Goal: Participate in discussion: Engage in conversation with other users on a specific topic

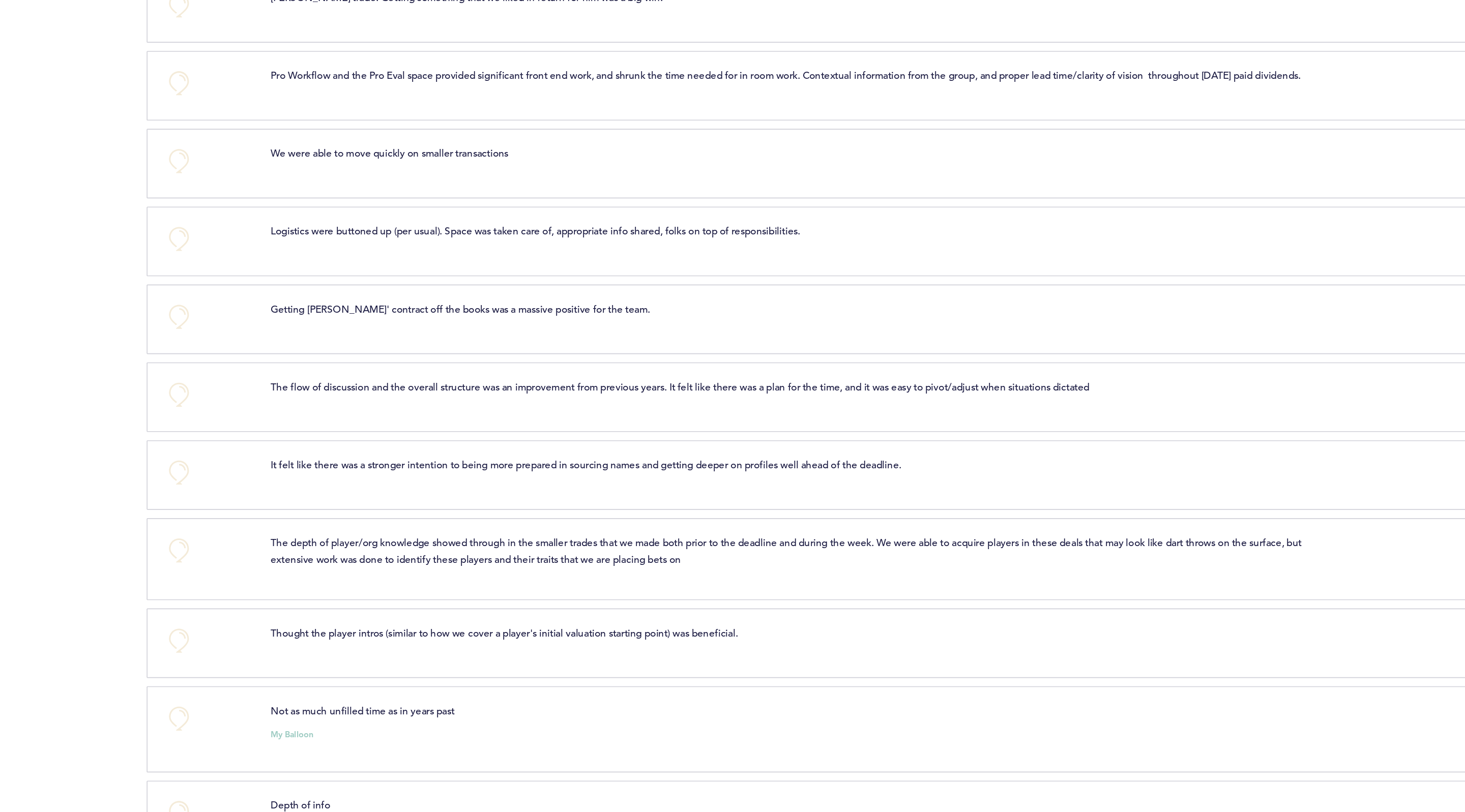
scroll to position [1301, 0]
click at [511, 340] on button "+0" at bounding box center [508, 329] width 20 height 20
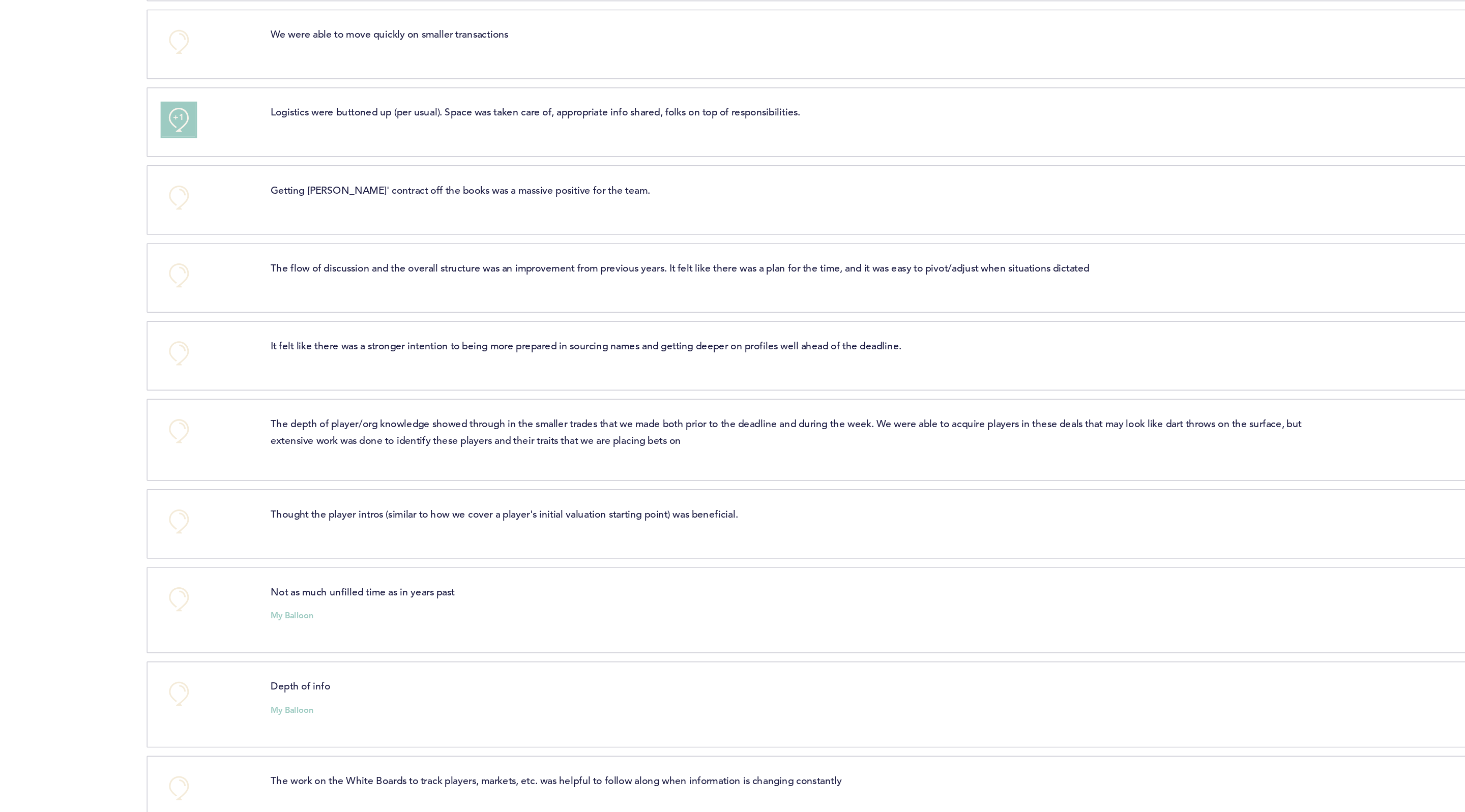
scroll to position [1400, 0]
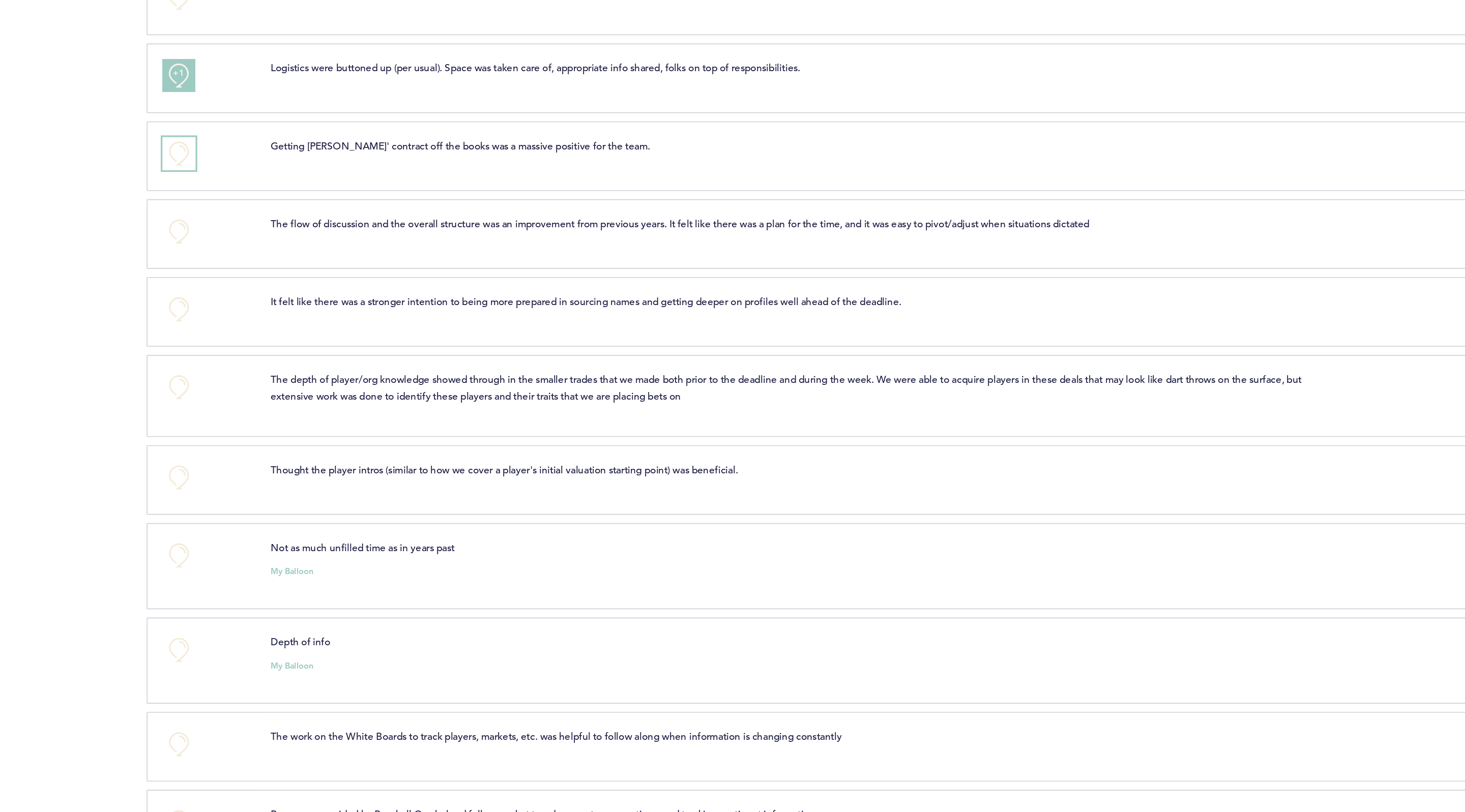
click at [508, 289] on button "+0" at bounding box center [508, 278] width 20 height 20
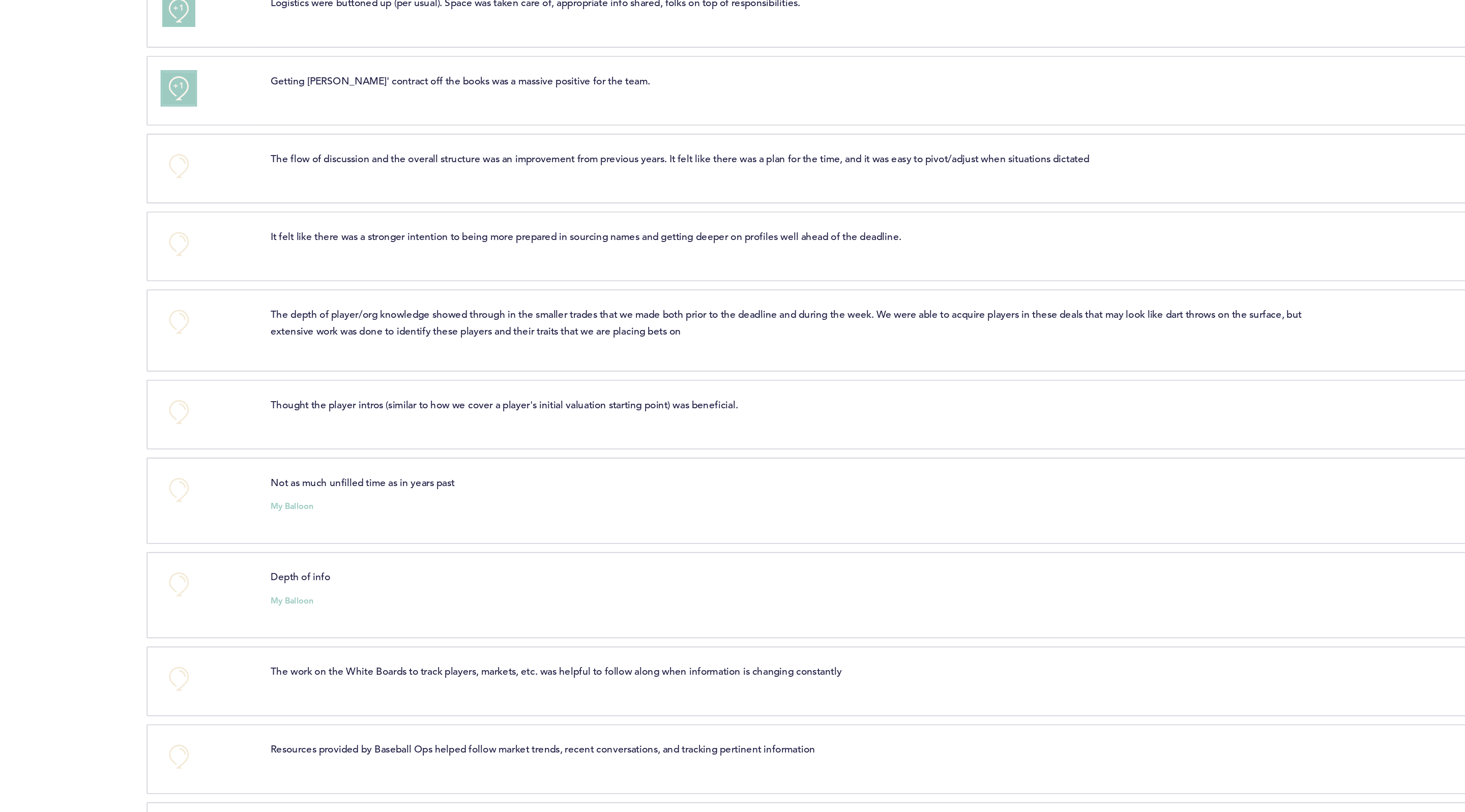
scroll to position [1442, 0]
click at [505, 295] on button "+0" at bounding box center [508, 285] width 20 height 20
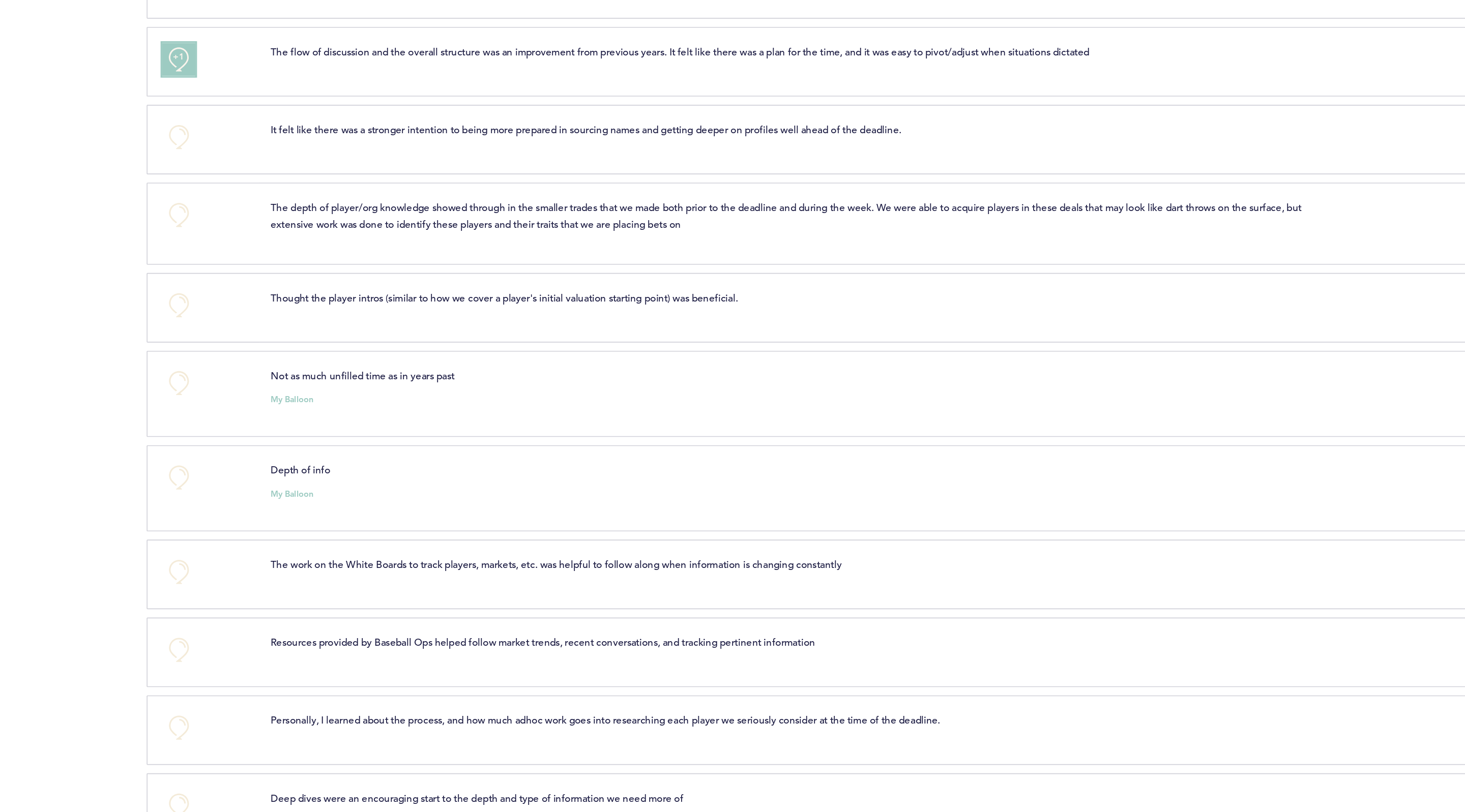
scroll to position [1527, 0]
click at [511, 262] on button "+0" at bounding box center [508, 268] width 20 height 20
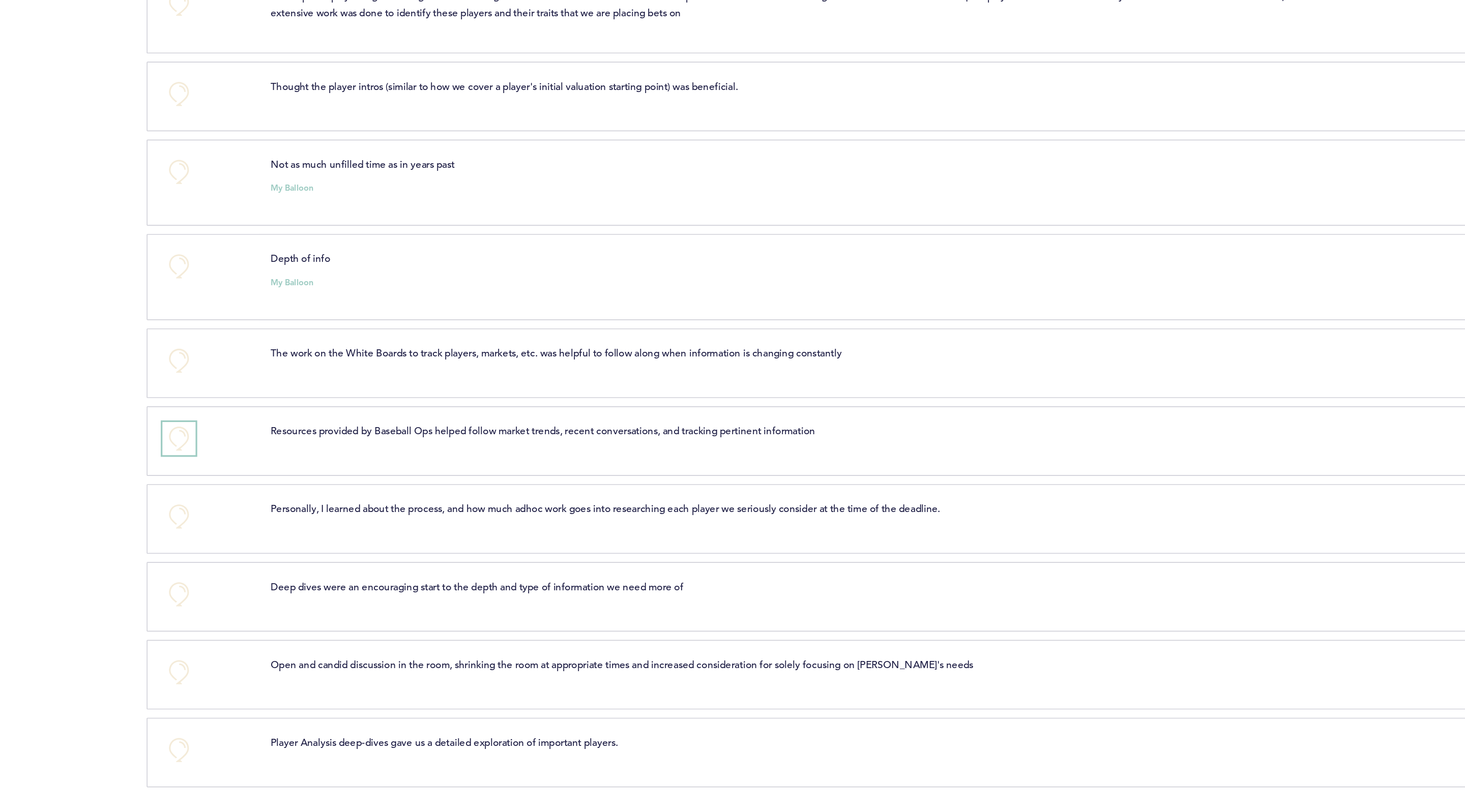
click at [510, 584] on button "+0" at bounding box center [508, 582] width 20 height 20
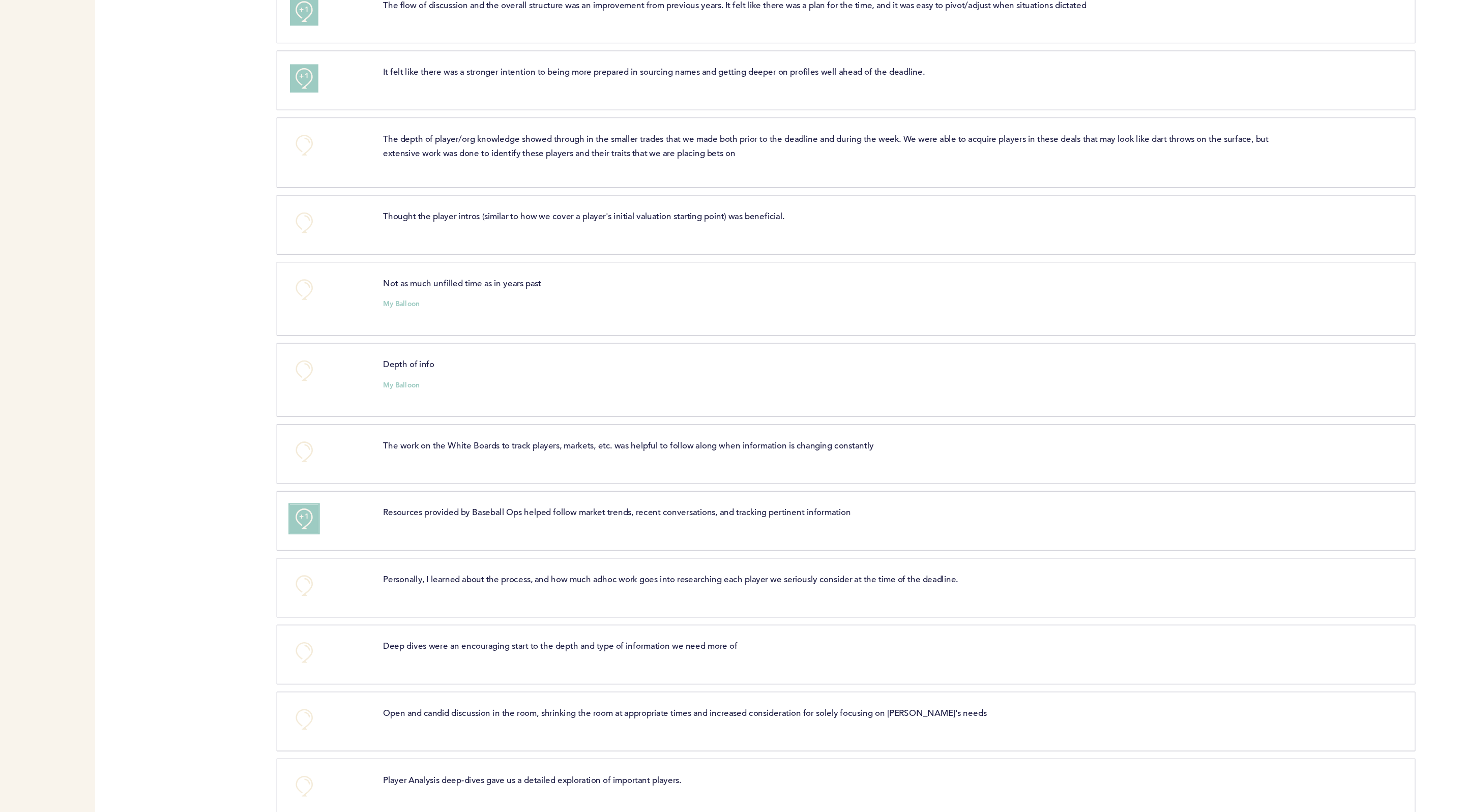
scroll to position [0, 0]
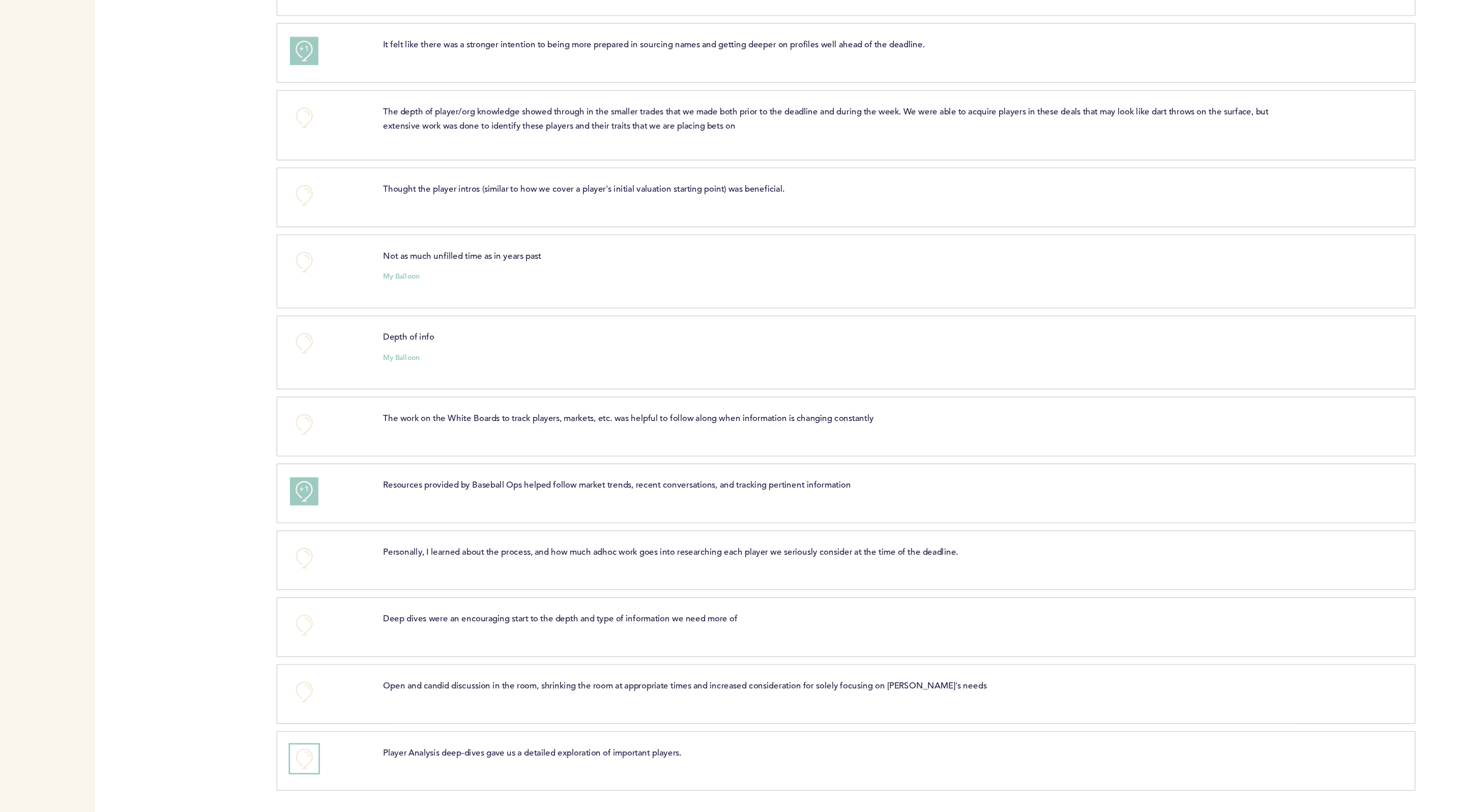
click at [511, 779] on button "+0" at bounding box center [508, 773] width 20 height 20
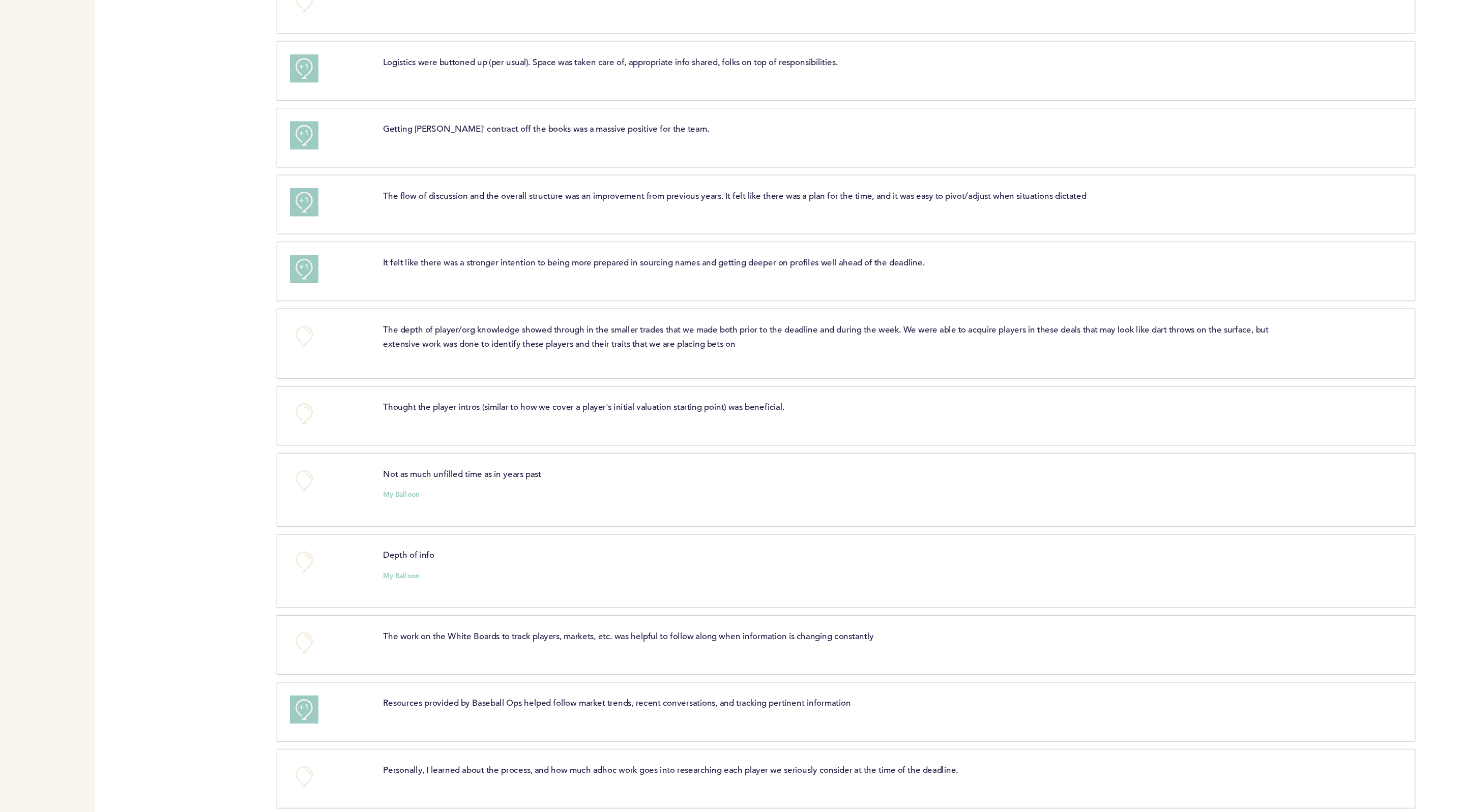
scroll to position [1527, 0]
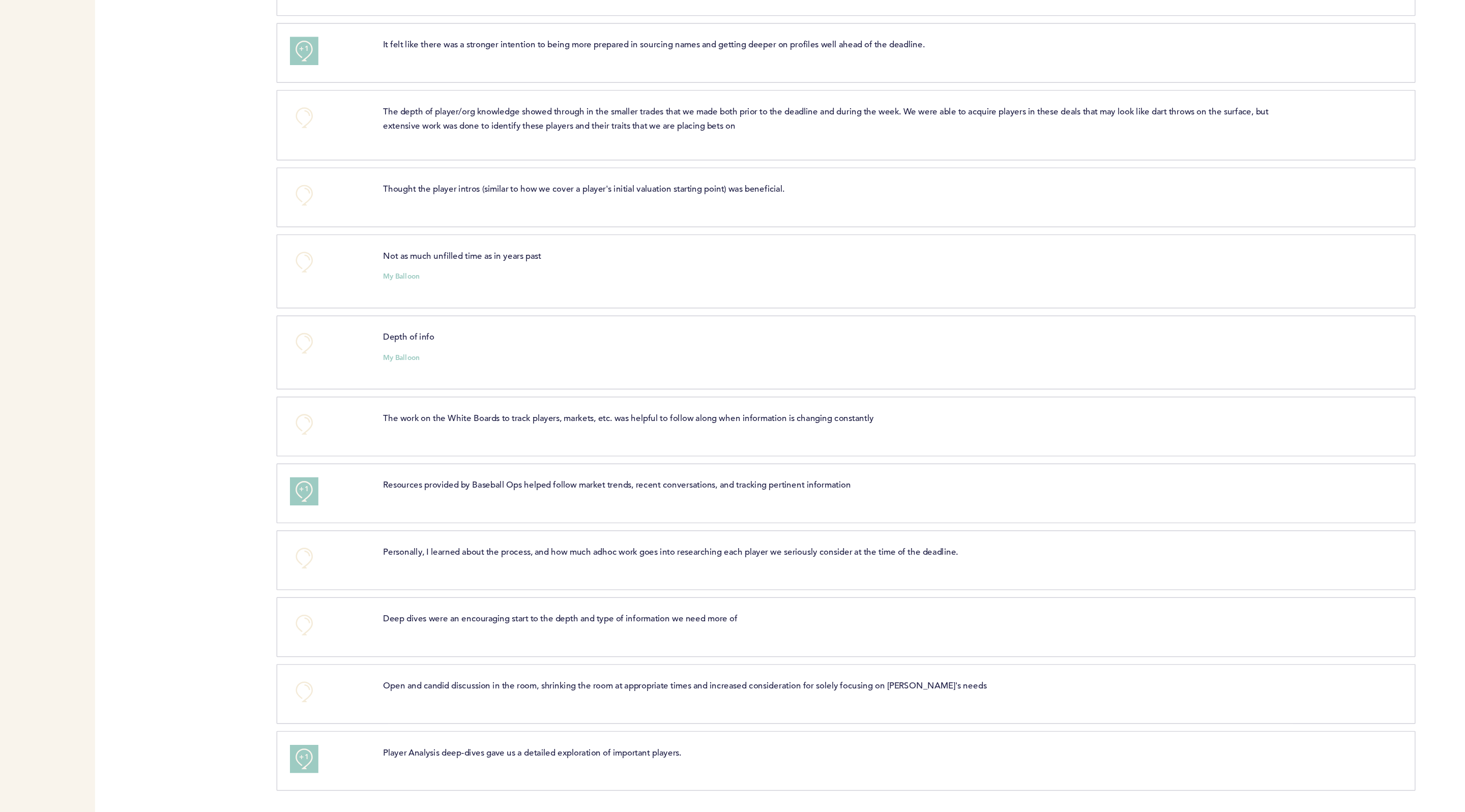
click at [510, 762] on div "+1 Player Analysis deep-dives gave us a detailed exploration of important playe…" at bounding box center [895, 775] width 814 height 43
click at [510, 766] on button "+1" at bounding box center [508, 773] width 20 height 20
click at [510, 766] on button "+2" at bounding box center [508, 773] width 20 height 20
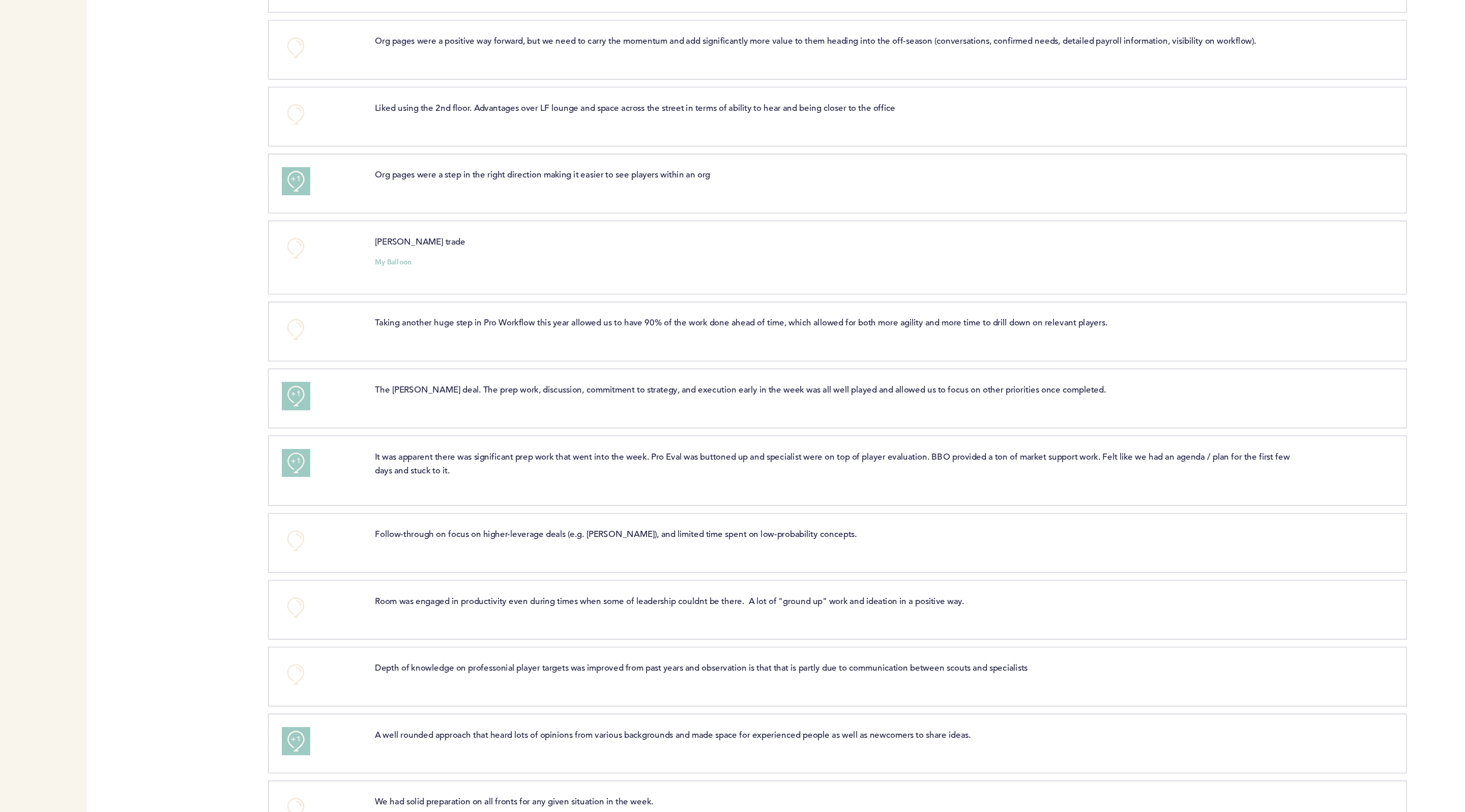
scroll to position [0, 0]
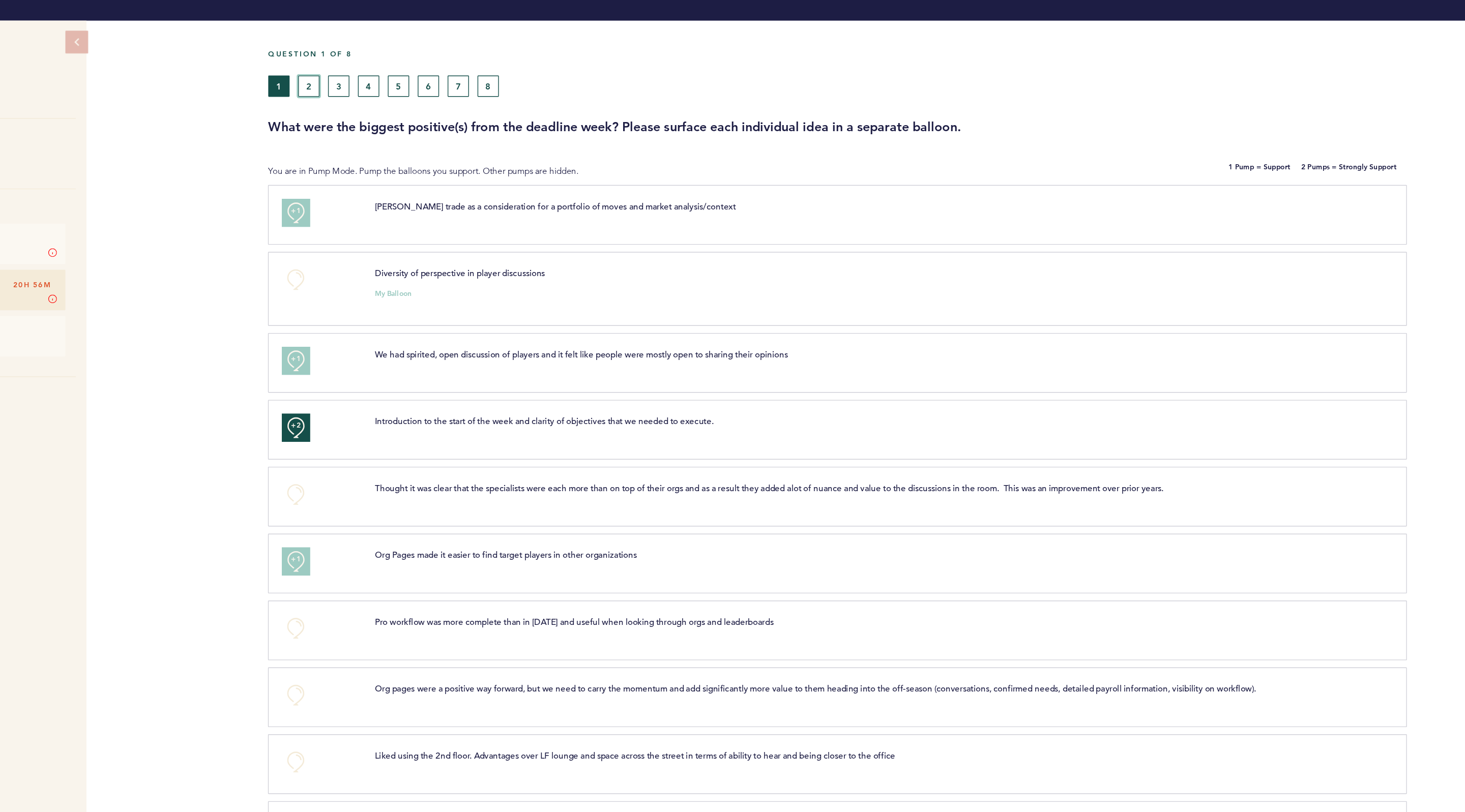
click at [516, 83] on button "2" at bounding box center [517, 78] width 15 height 15
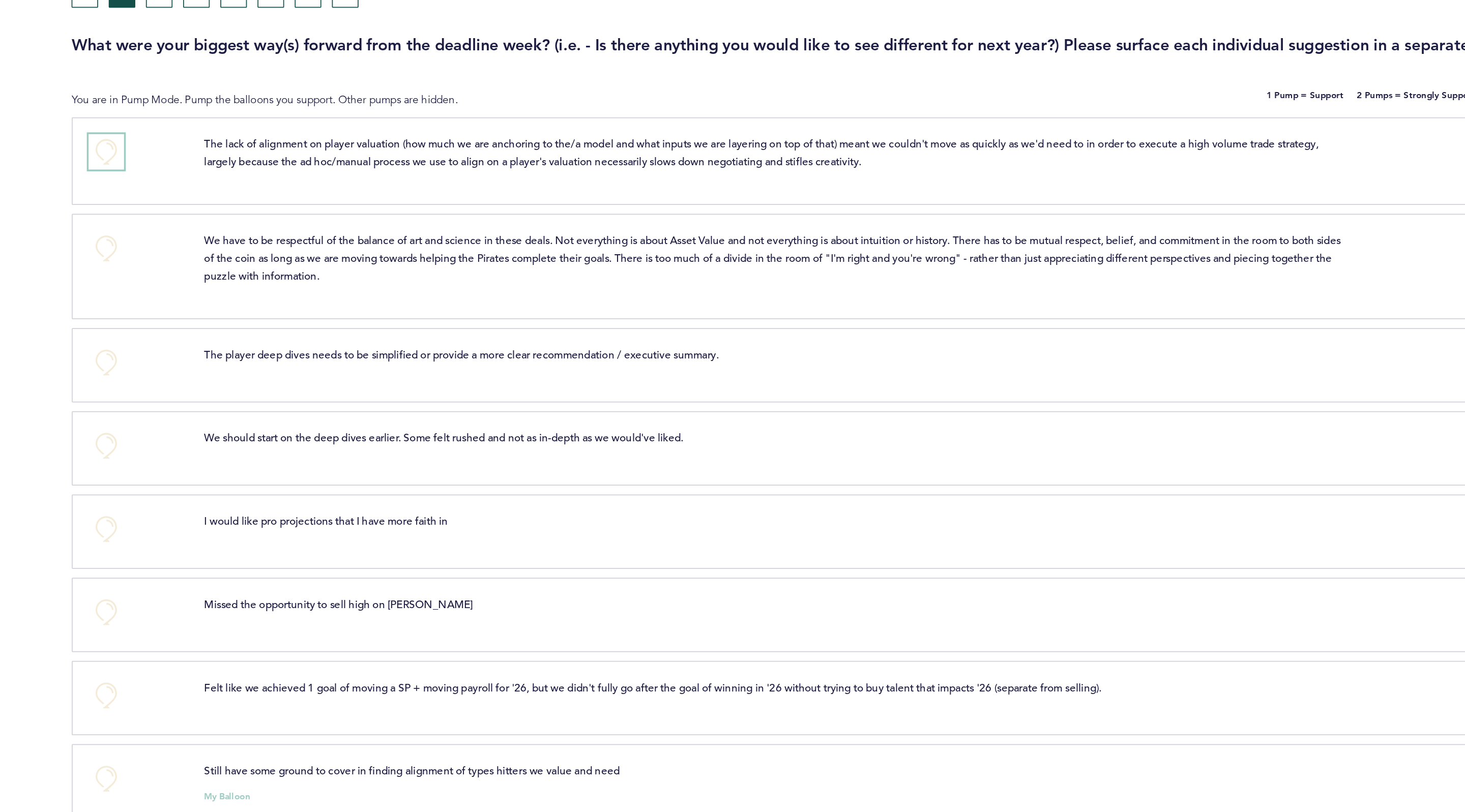
click at [506, 173] on button "+0" at bounding box center [508, 169] width 20 height 20
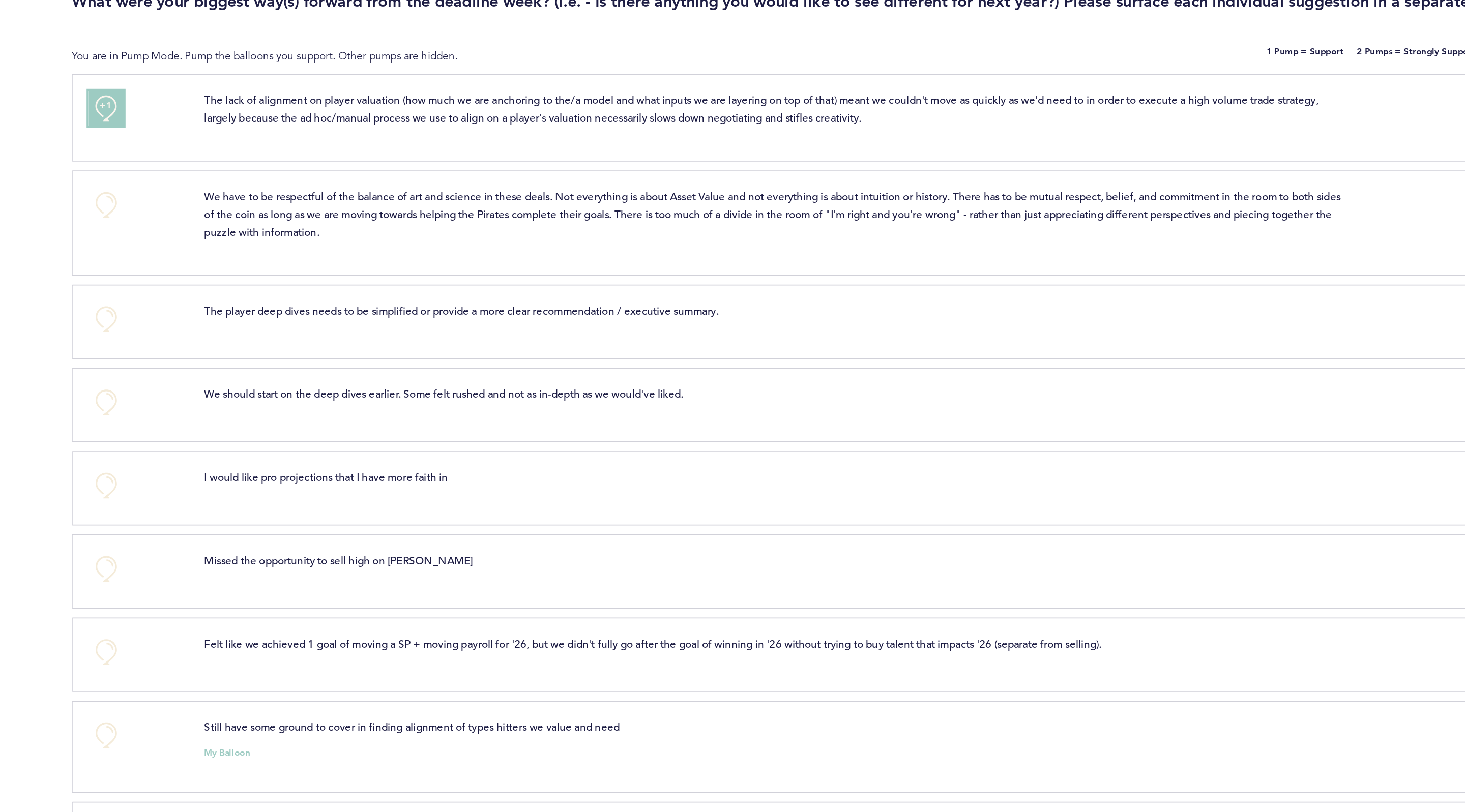
scroll to position [26, 0]
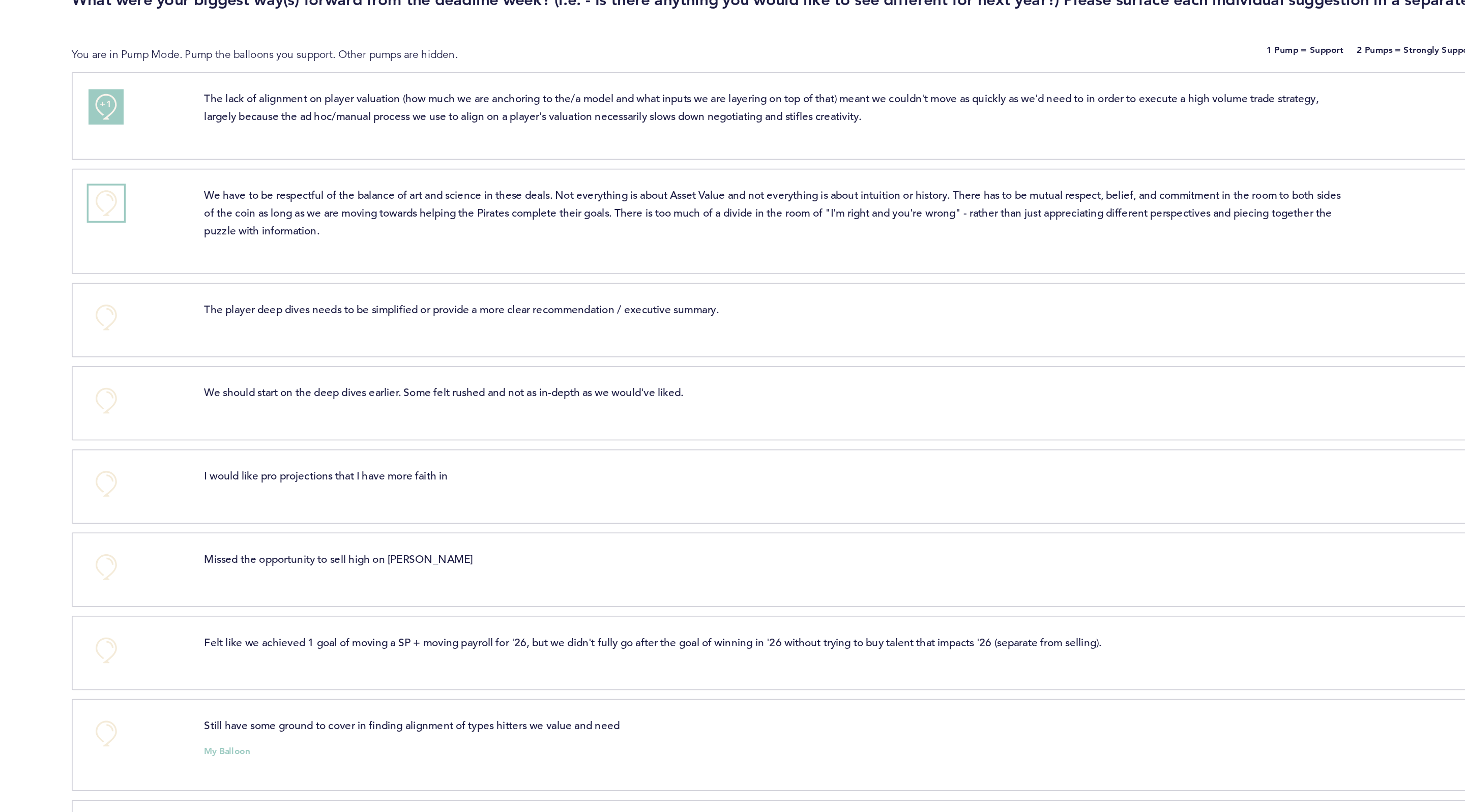
click at [511, 198] on button "+0" at bounding box center [508, 198] width 20 height 20
click at [510, 203] on button "+1" at bounding box center [508, 198] width 20 height 20
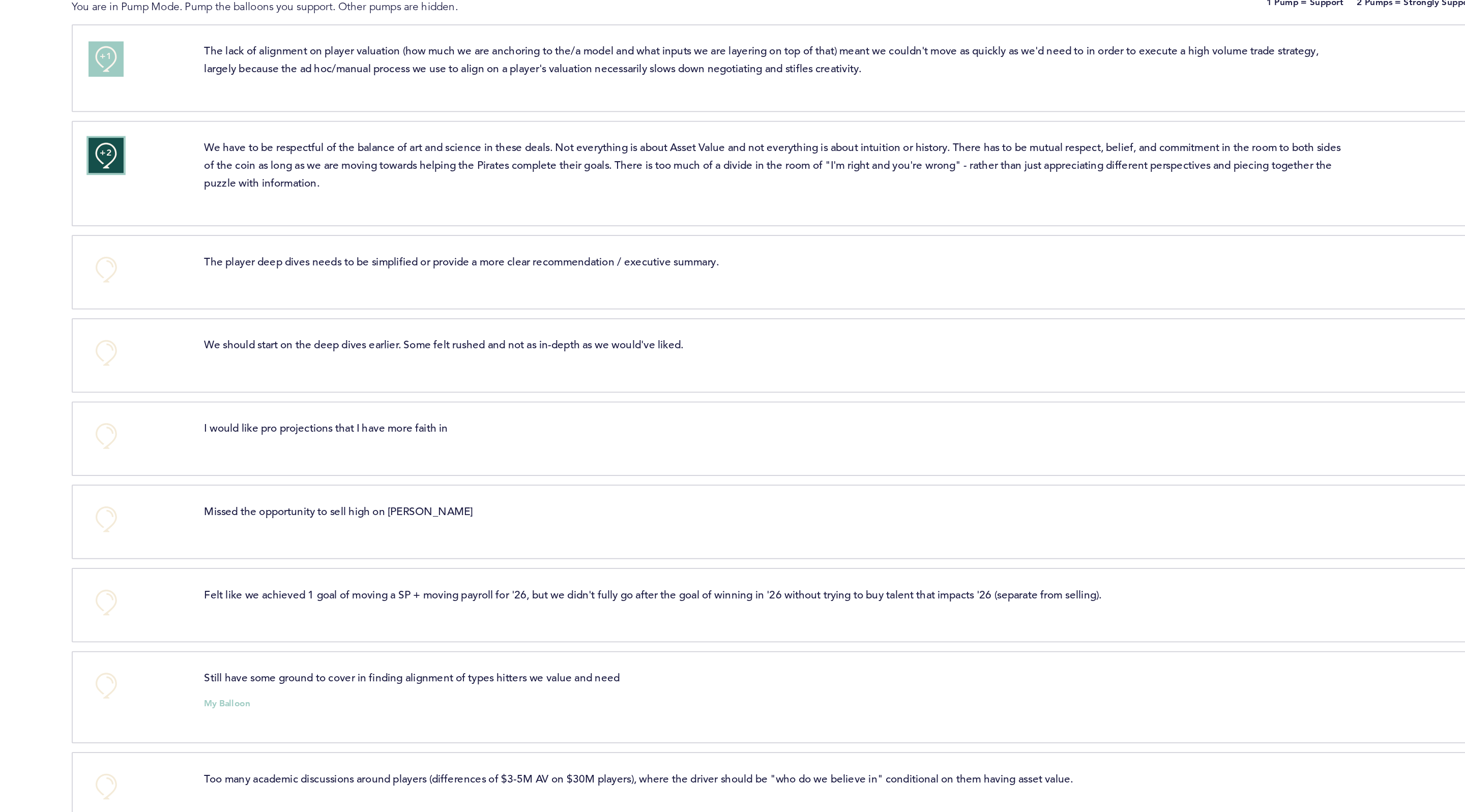
scroll to position [58, 0]
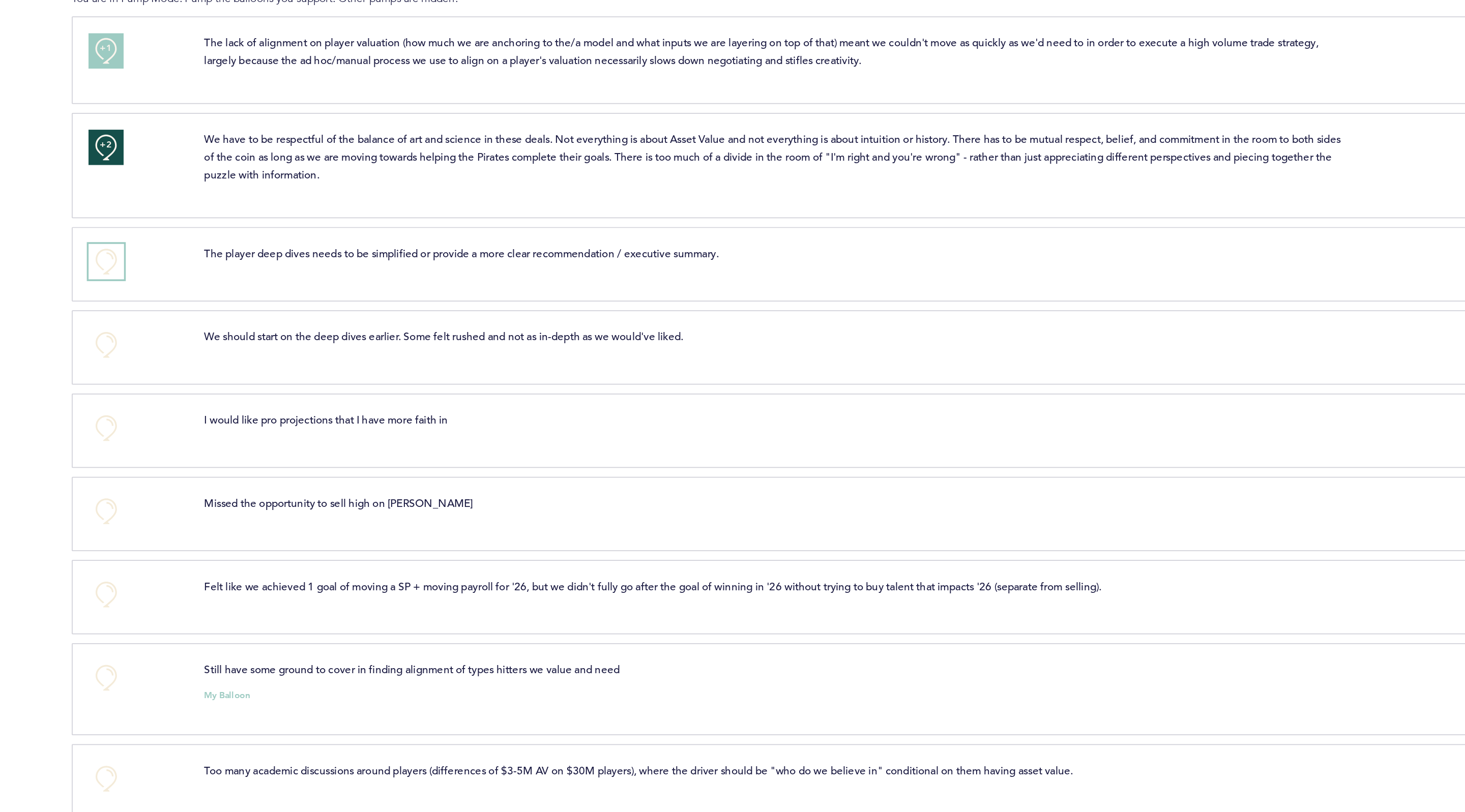
click at [512, 230] on button "+0" at bounding box center [508, 232] width 20 height 20
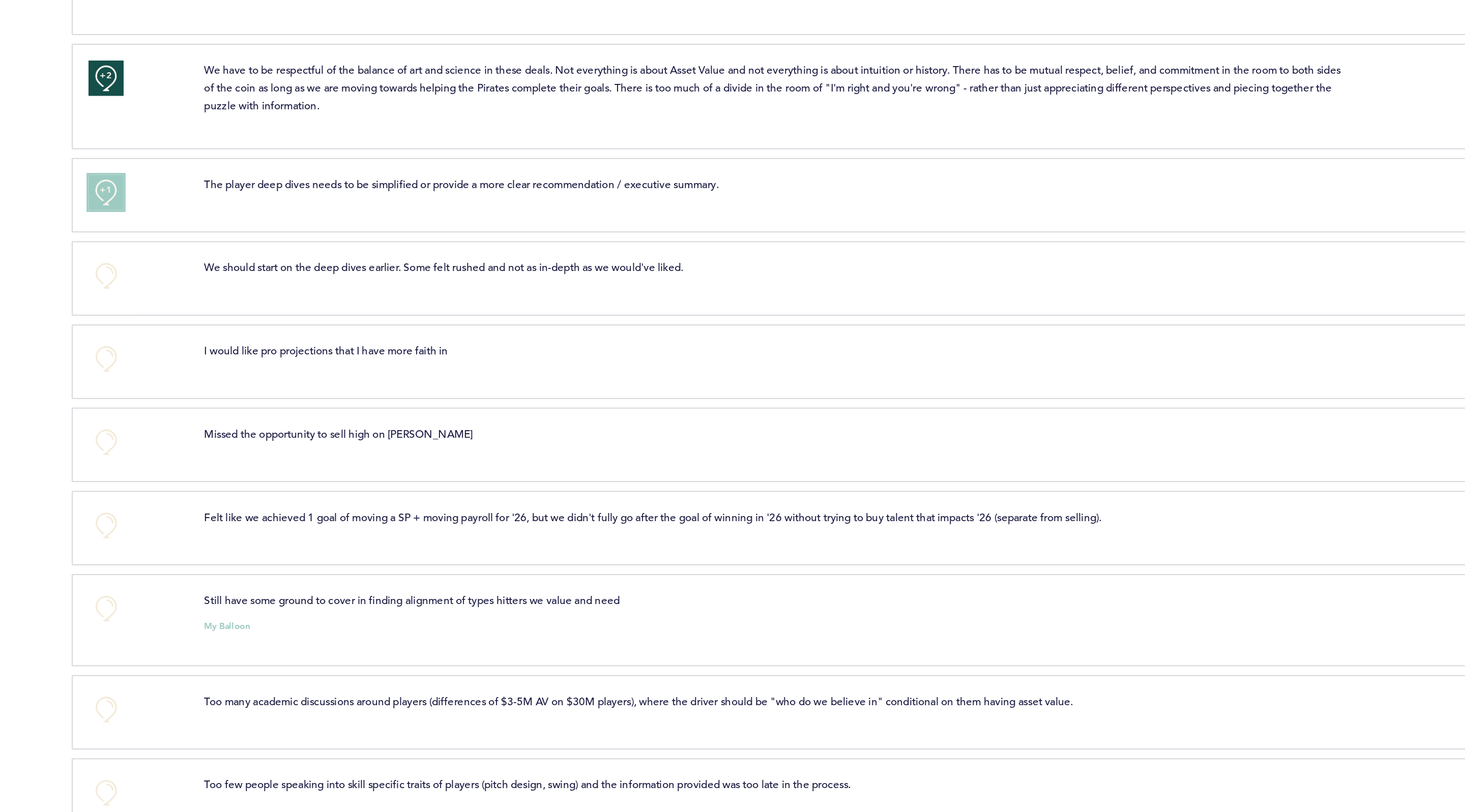
scroll to position [98, 0]
click at [505, 197] on button "+1" at bounding box center [508, 192] width 20 height 20
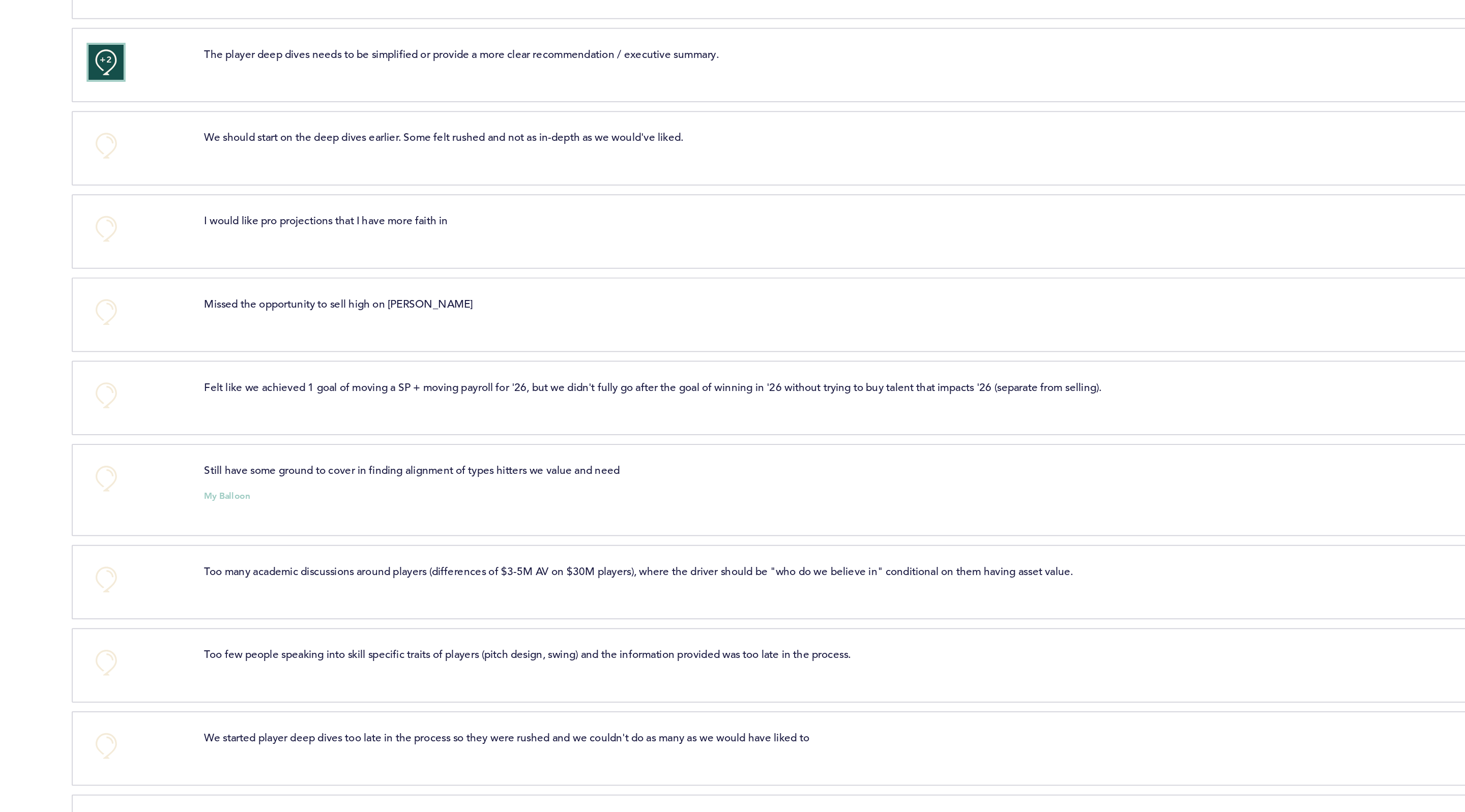
scroll to position [173, 0]
click at [510, 220] on button "+0" at bounding box center [508, 213] width 20 height 20
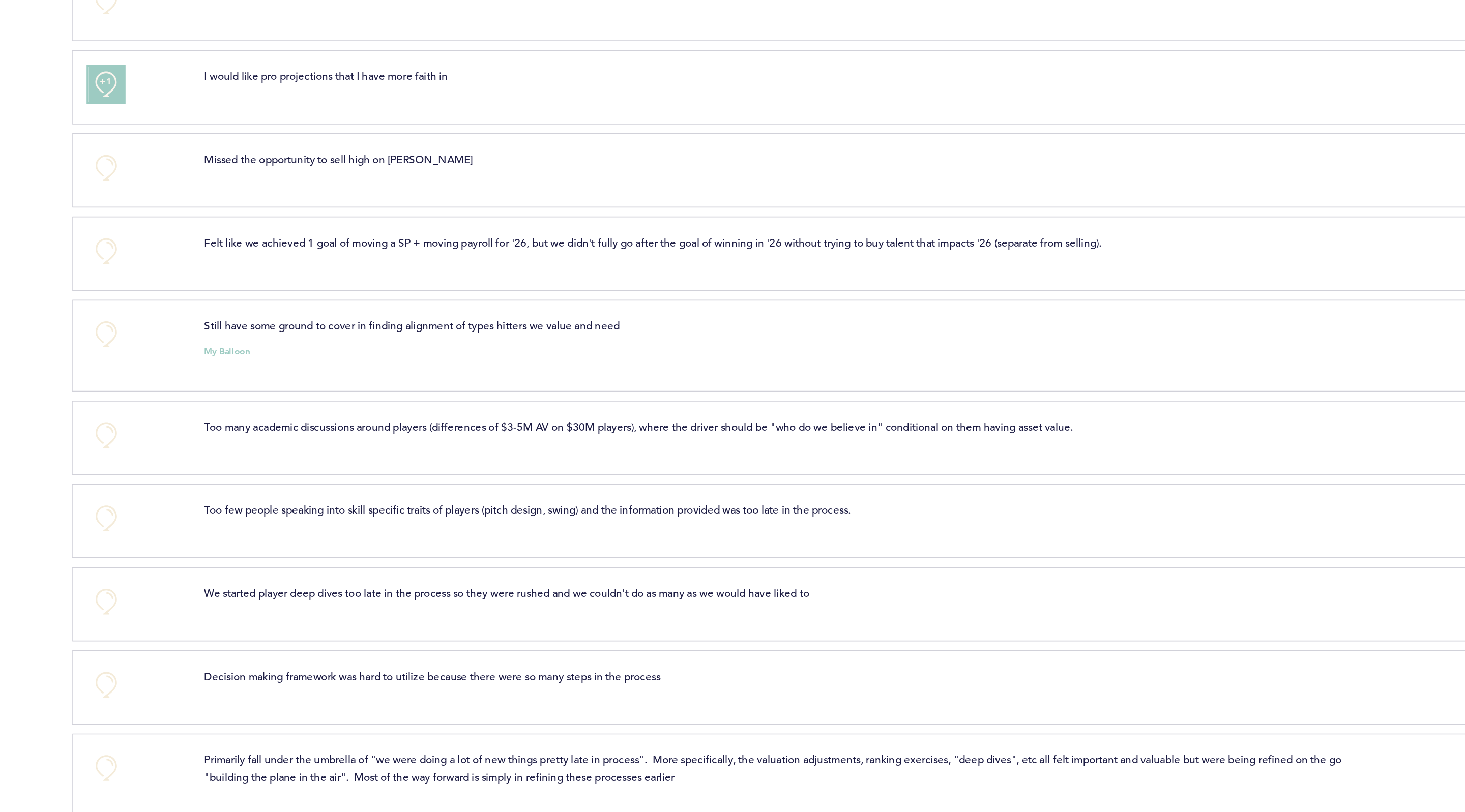
scroll to position [278, 0]
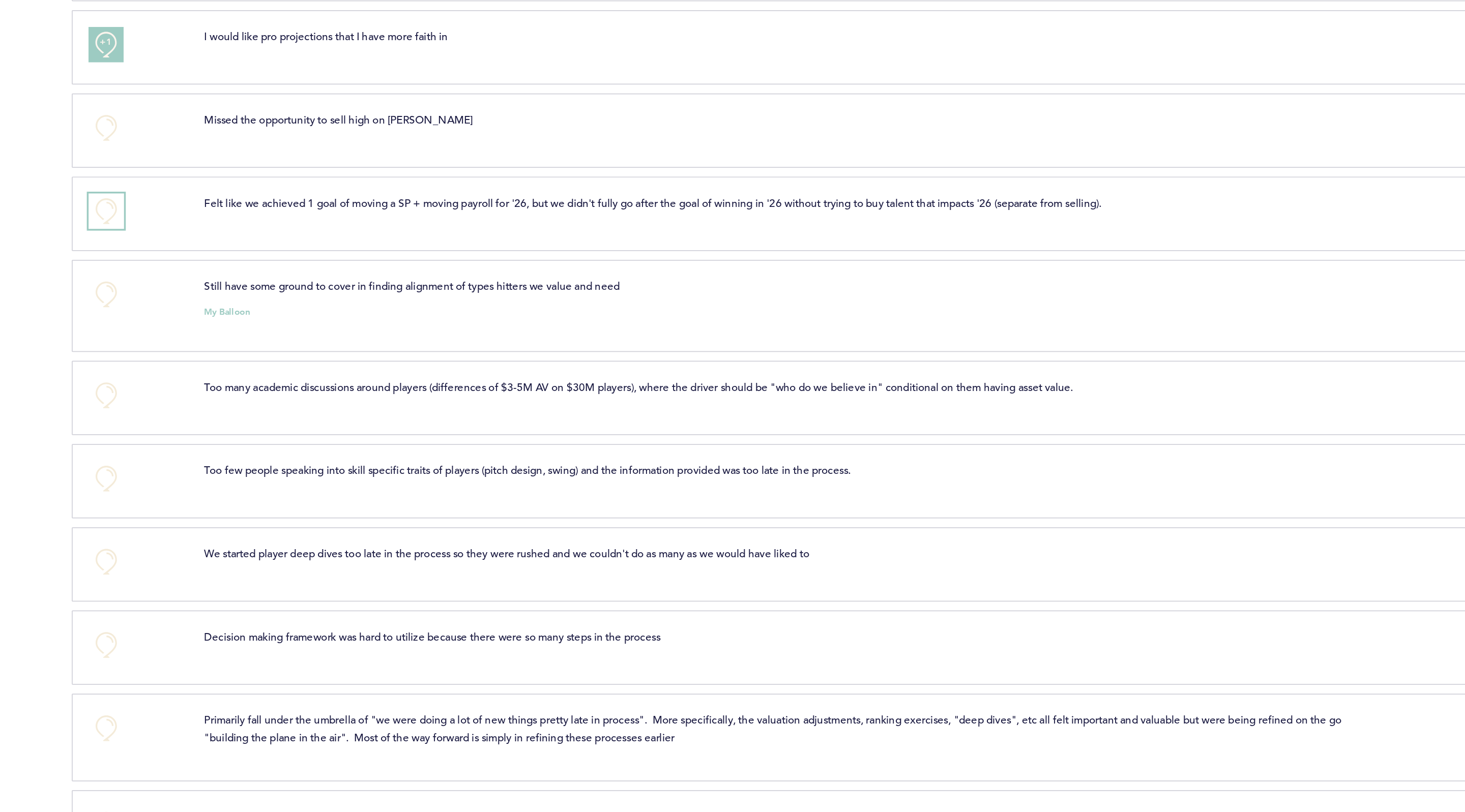
click at [506, 207] on button "+0" at bounding box center [508, 203] width 20 height 20
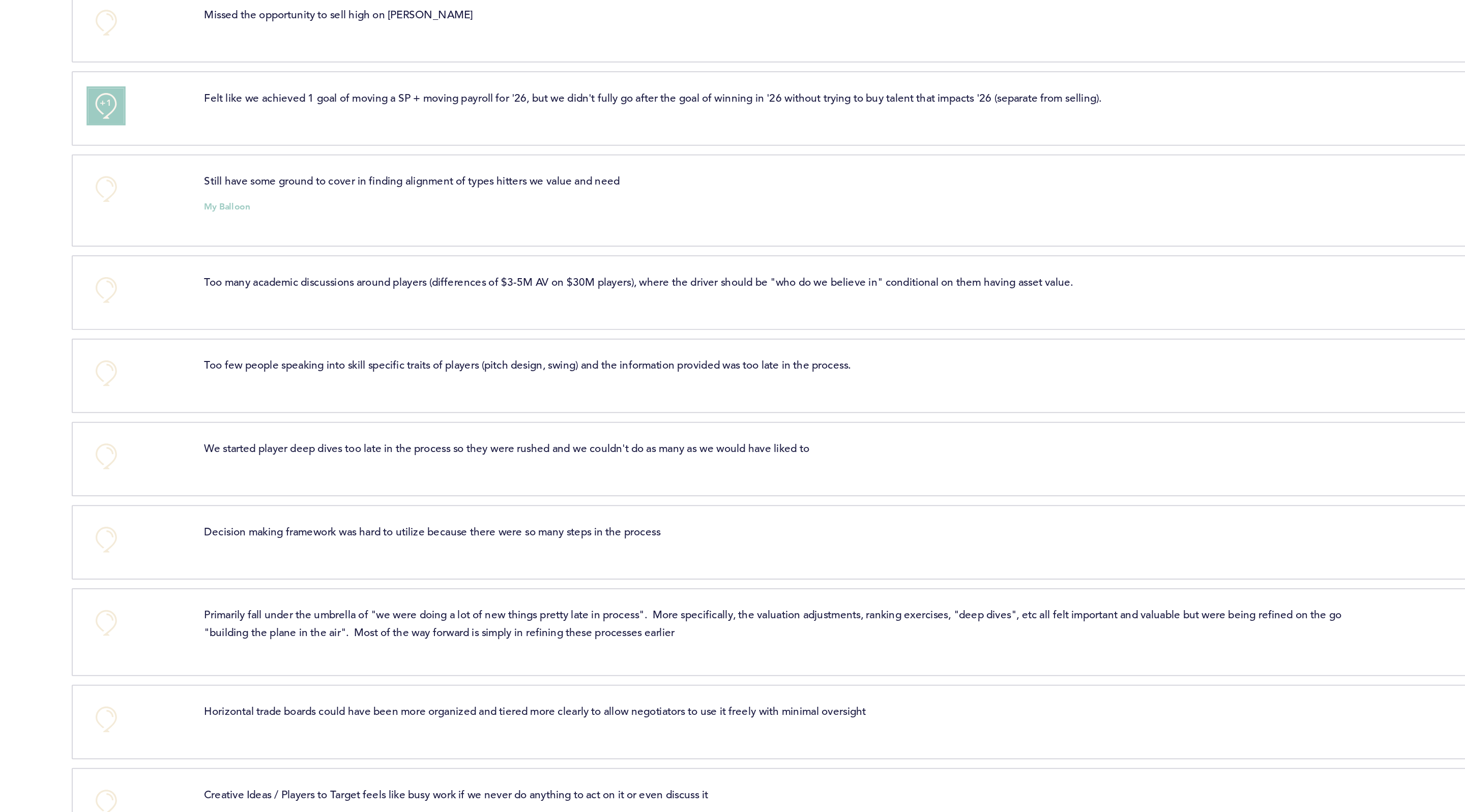
scroll to position [338, 0]
click at [510, 253] on button "+0" at bounding box center [508, 249] width 20 height 20
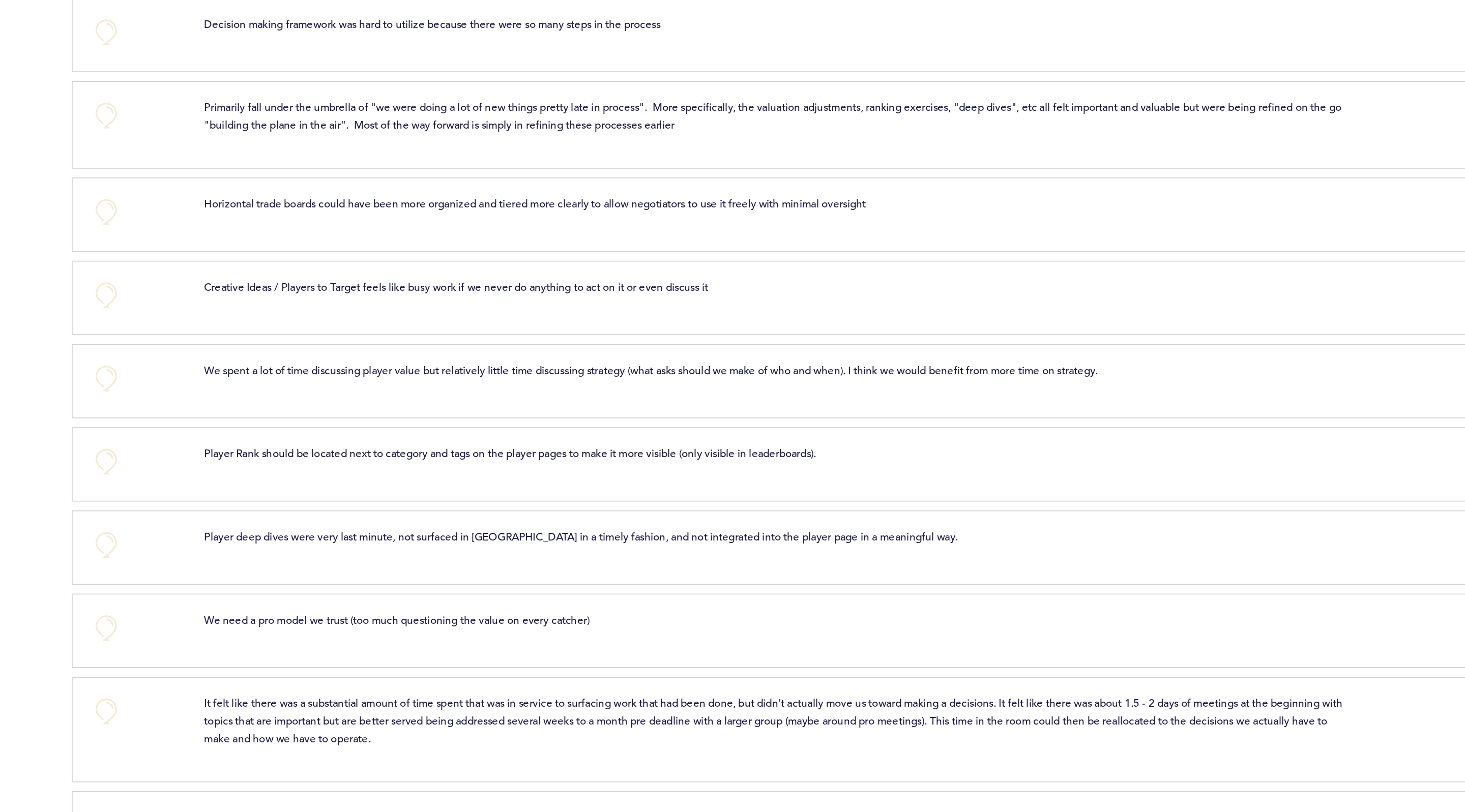
scroll to position [632, 0]
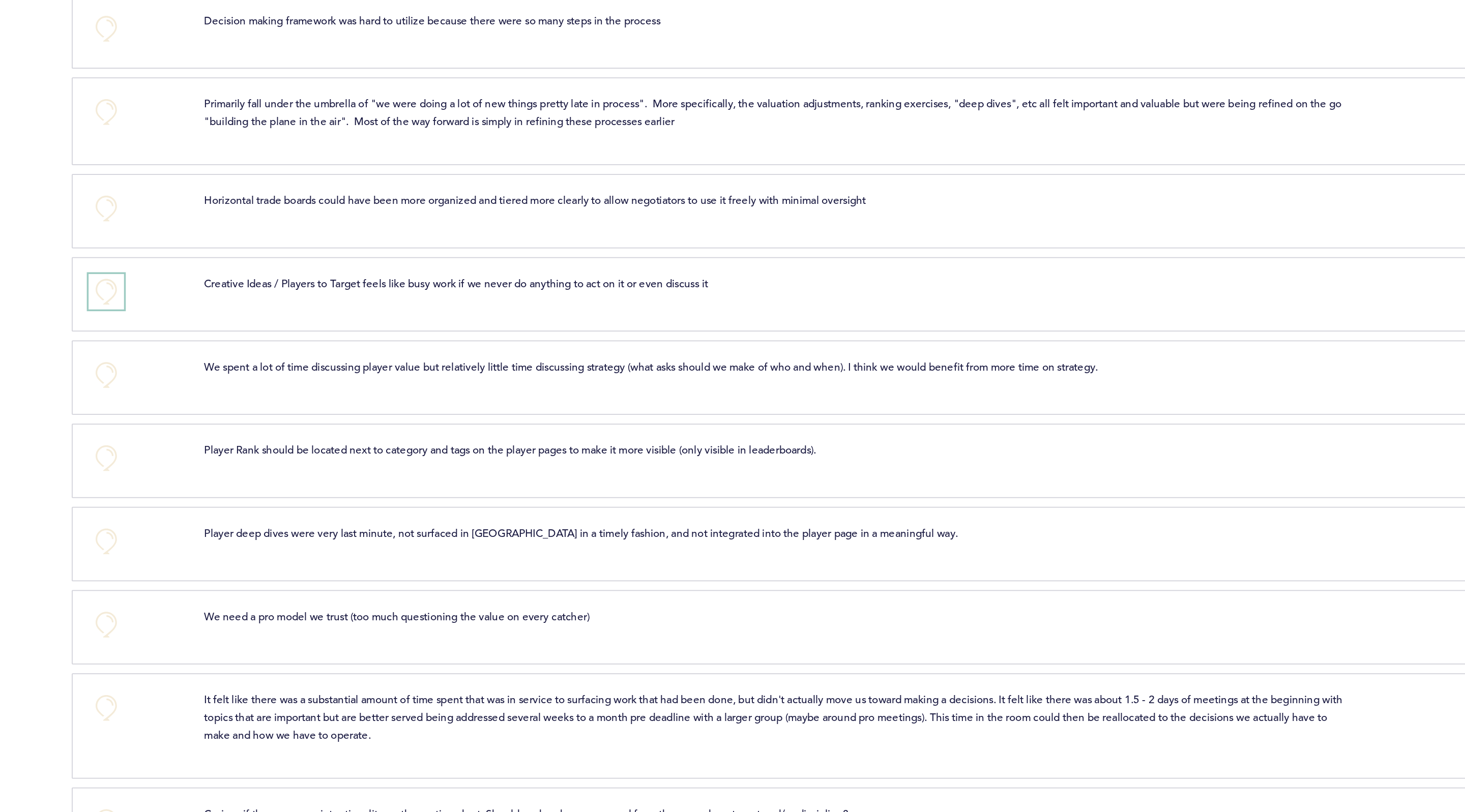
click at [510, 256] on button "+0" at bounding box center [508, 249] width 20 height 20
click at [510, 253] on span "+1" at bounding box center [508, 248] width 7 height 10
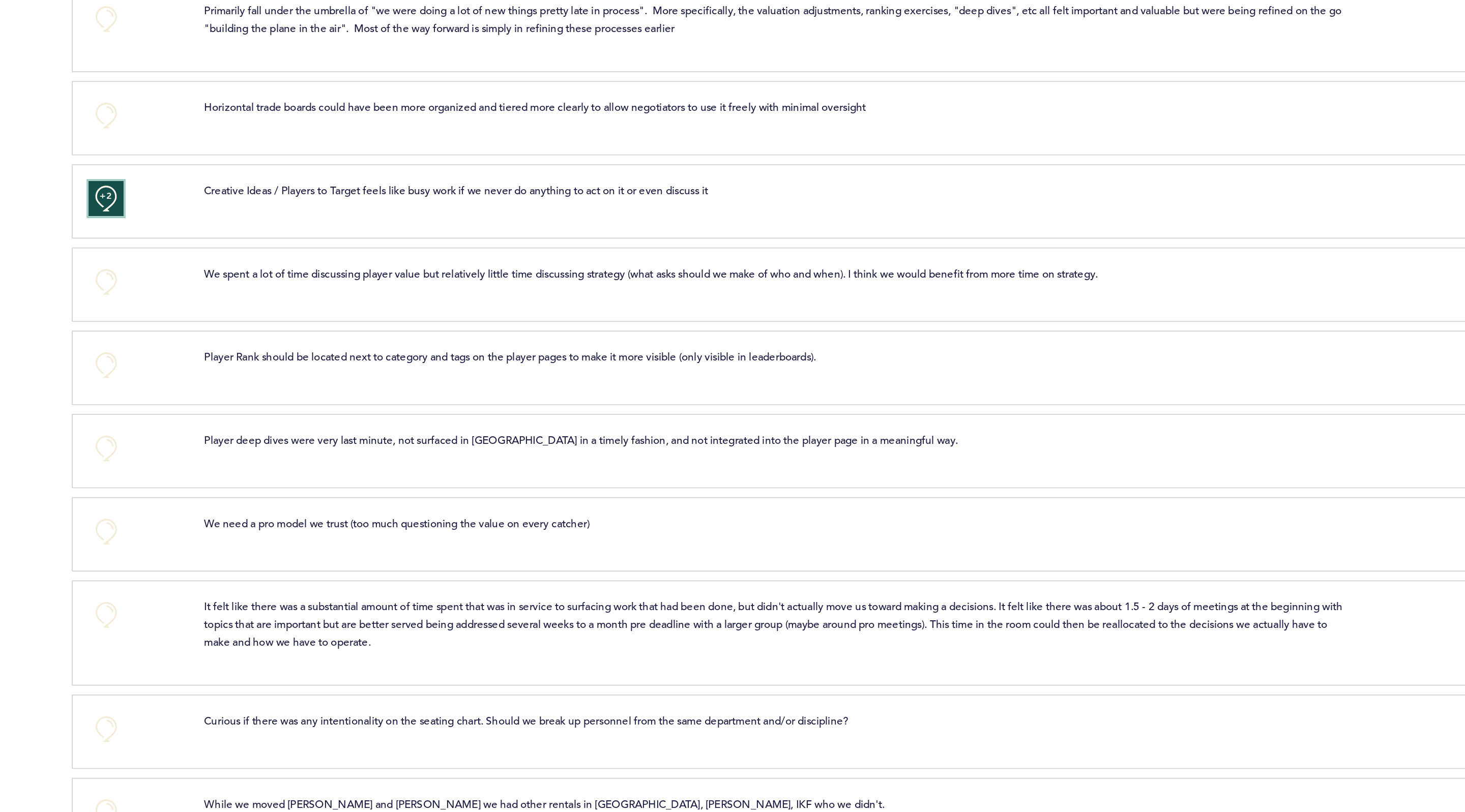
scroll to position [699, 0]
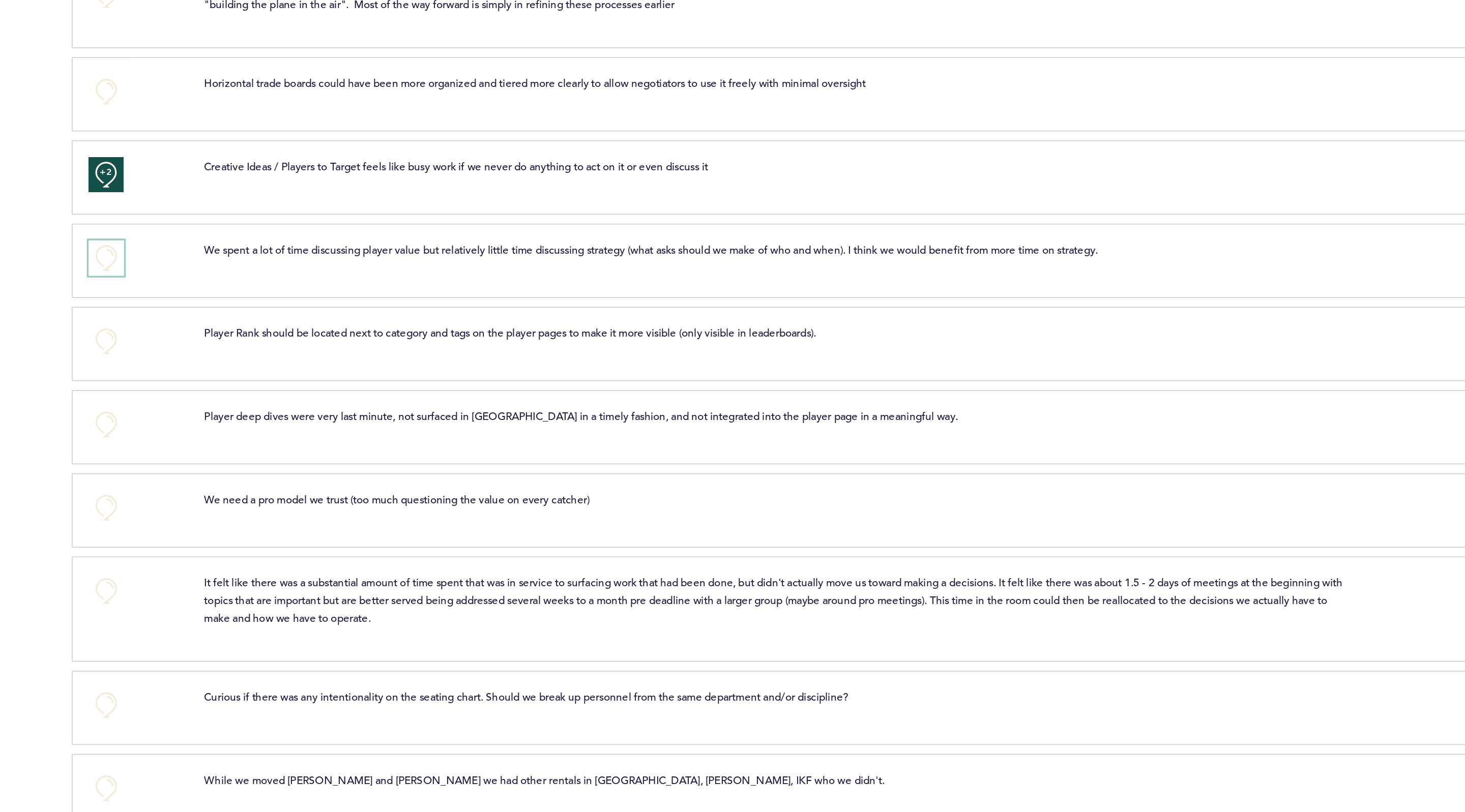
click at [508, 238] on button "+0" at bounding box center [508, 230] width 20 height 20
click at [508, 233] on span "+1" at bounding box center [508, 228] width 7 height 10
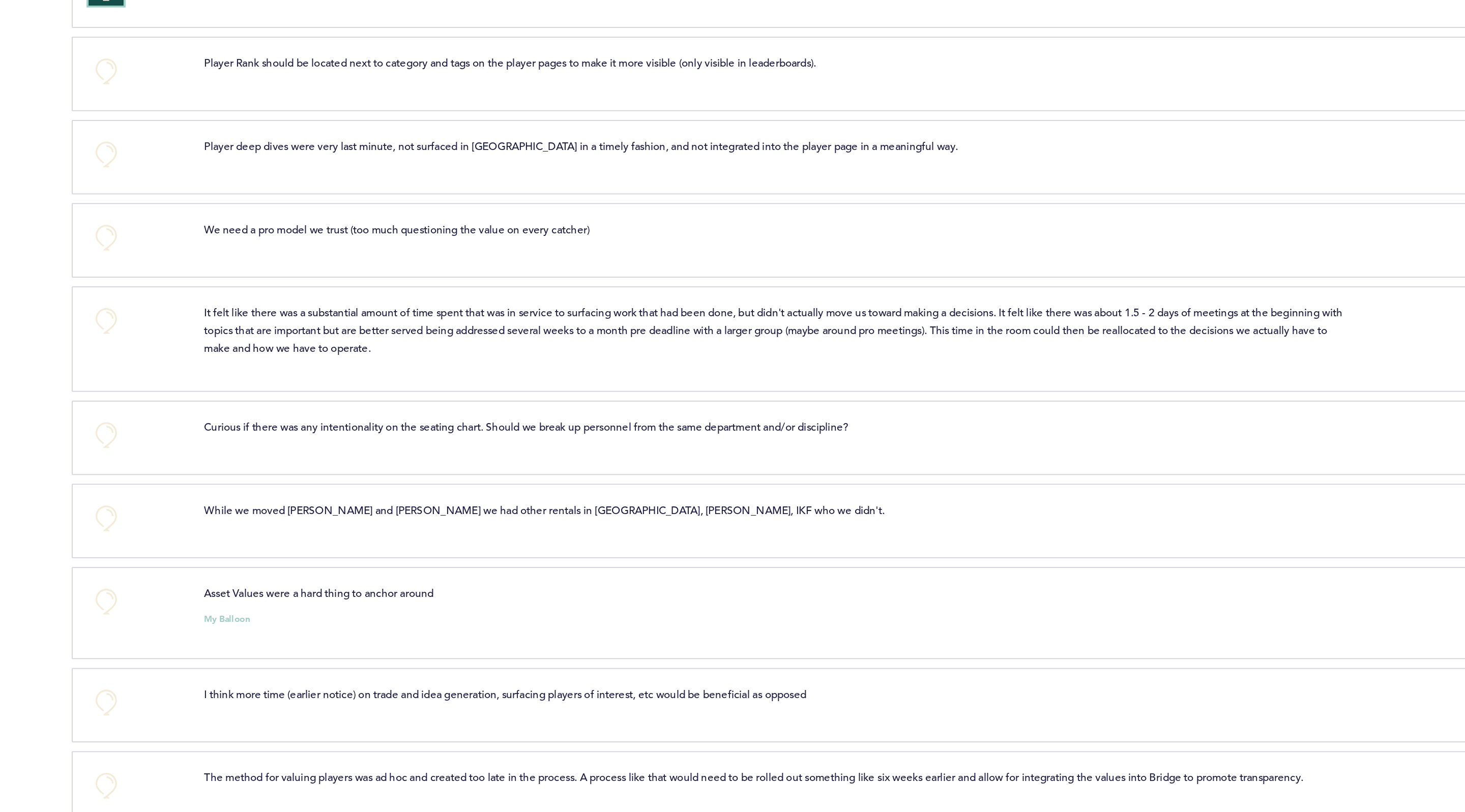
scroll to position [867, 0]
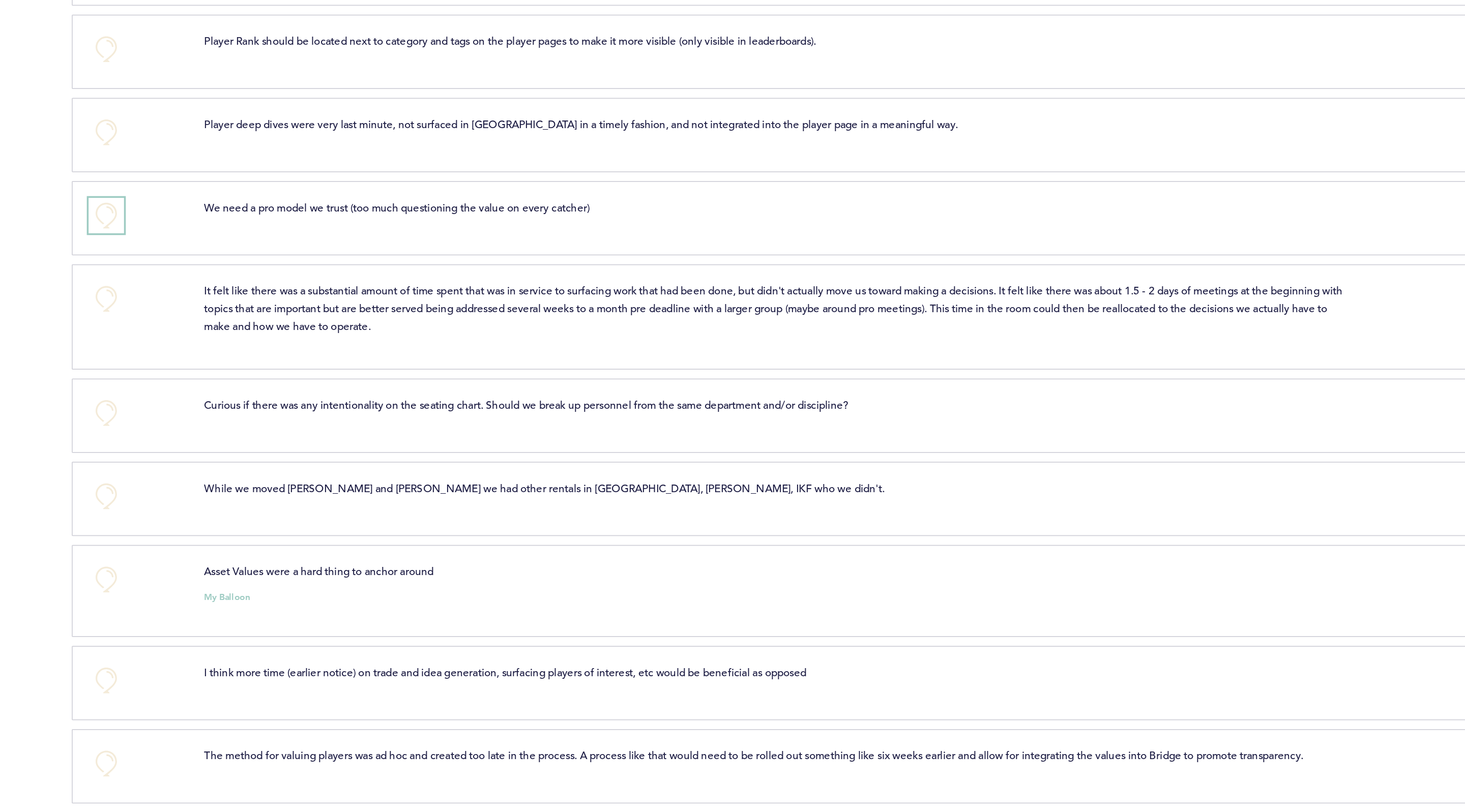
click at [510, 216] on button "+0" at bounding box center [508, 205] width 20 height 20
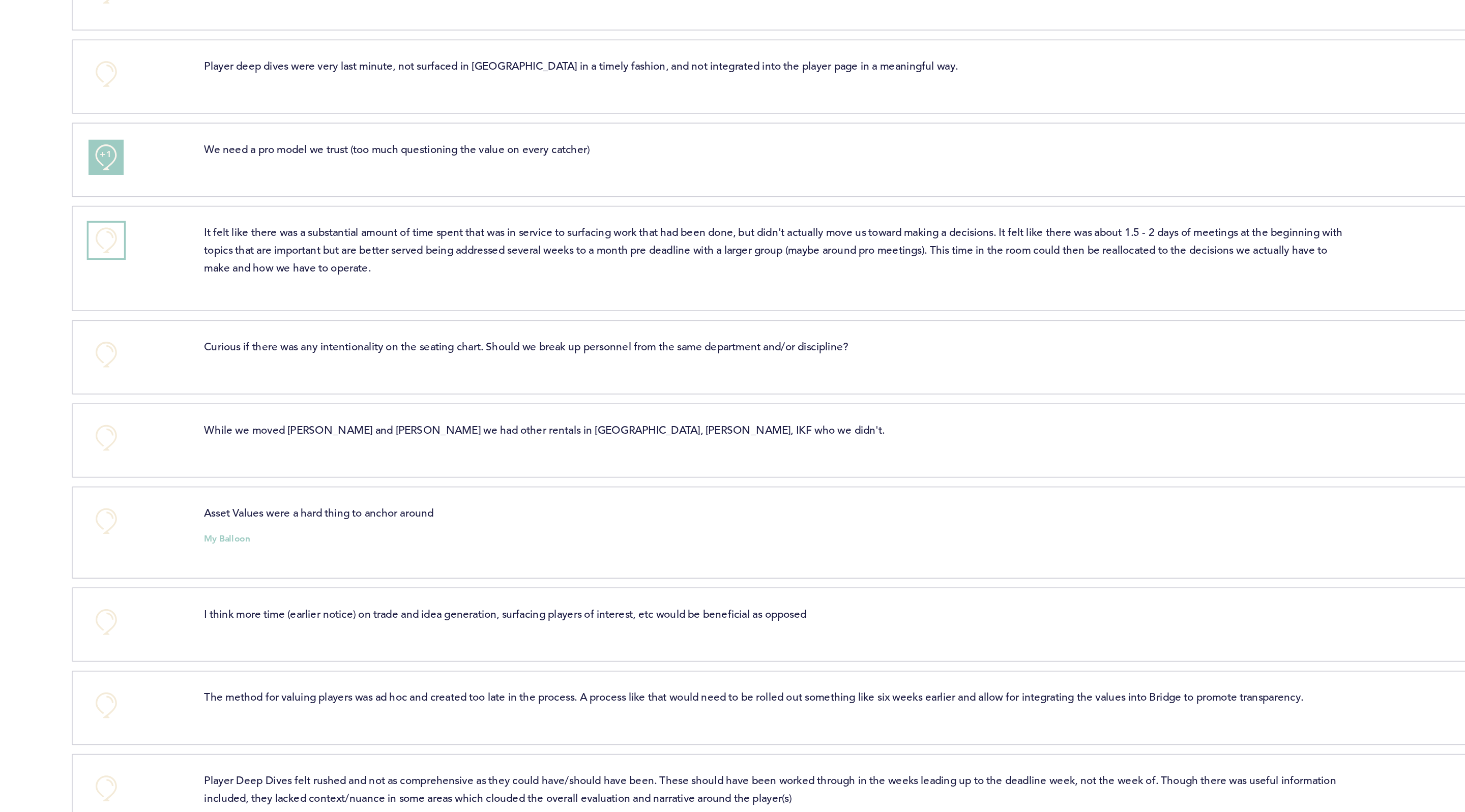
click at [512, 228] on button "+0" at bounding box center [508, 219] width 20 height 20
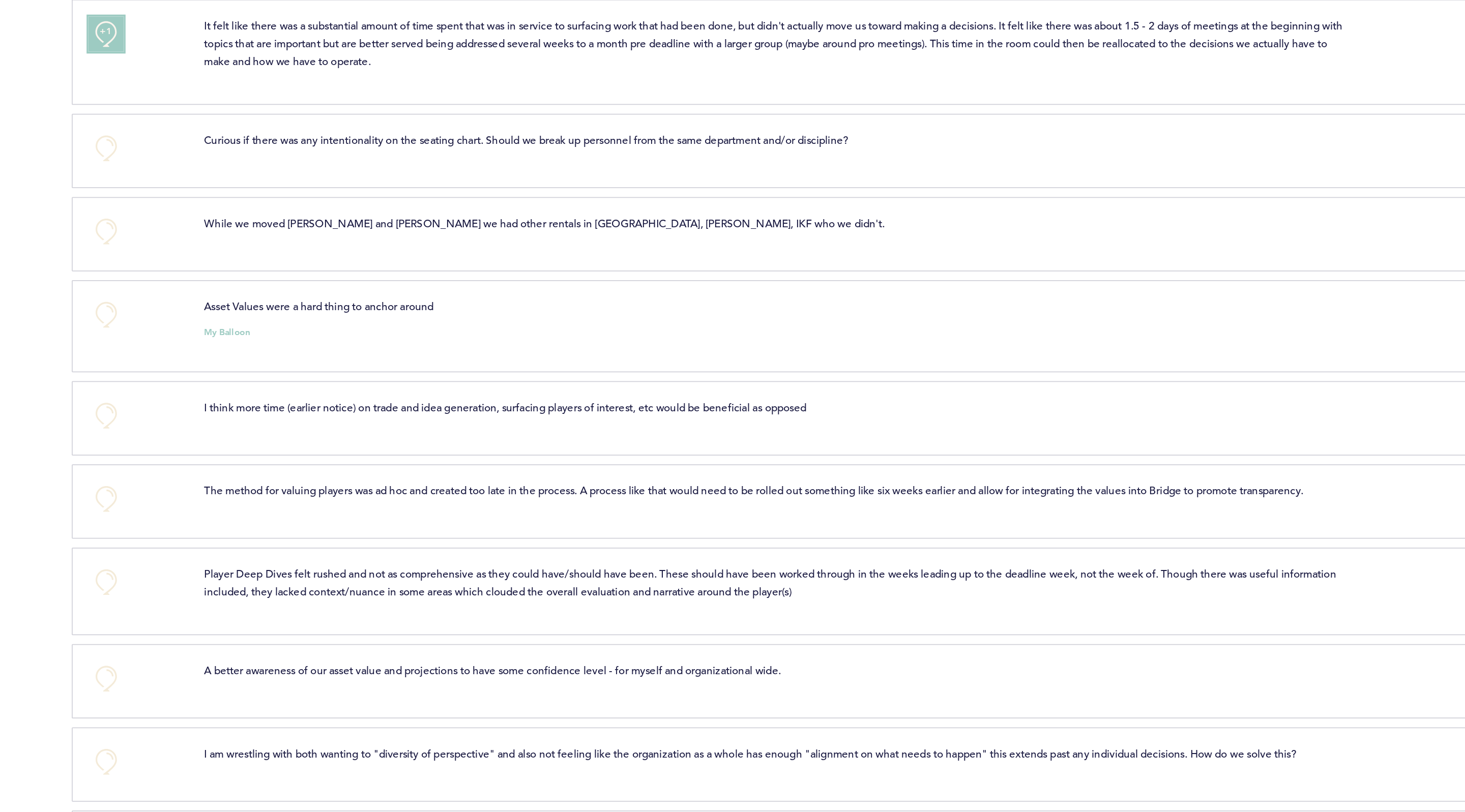
scroll to position [1028, 0]
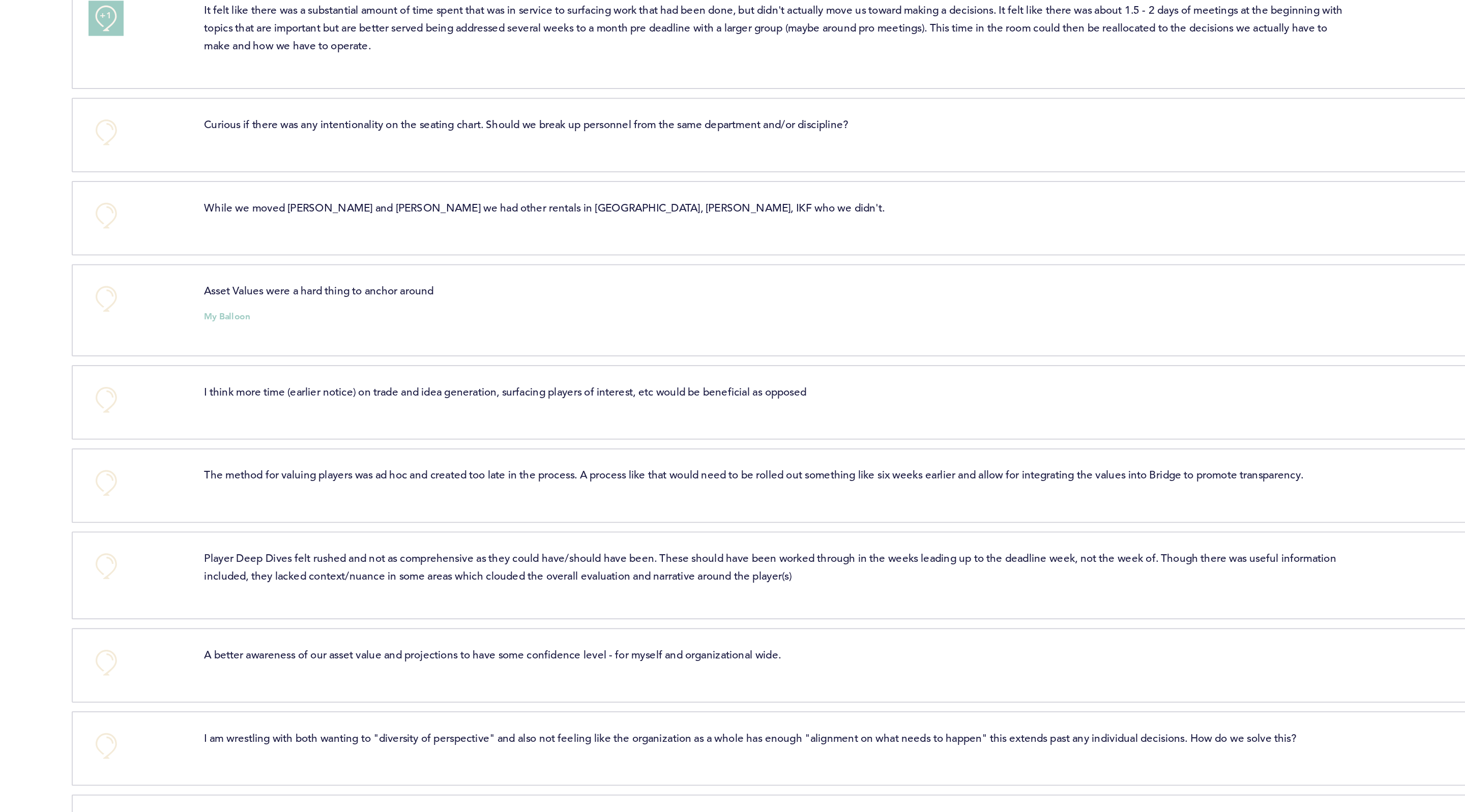
click at [576, 334] on div "+0 I think more time (earlier notice) on trade and idea generation, surfacing p…" at bounding box center [895, 312] width 814 height 43
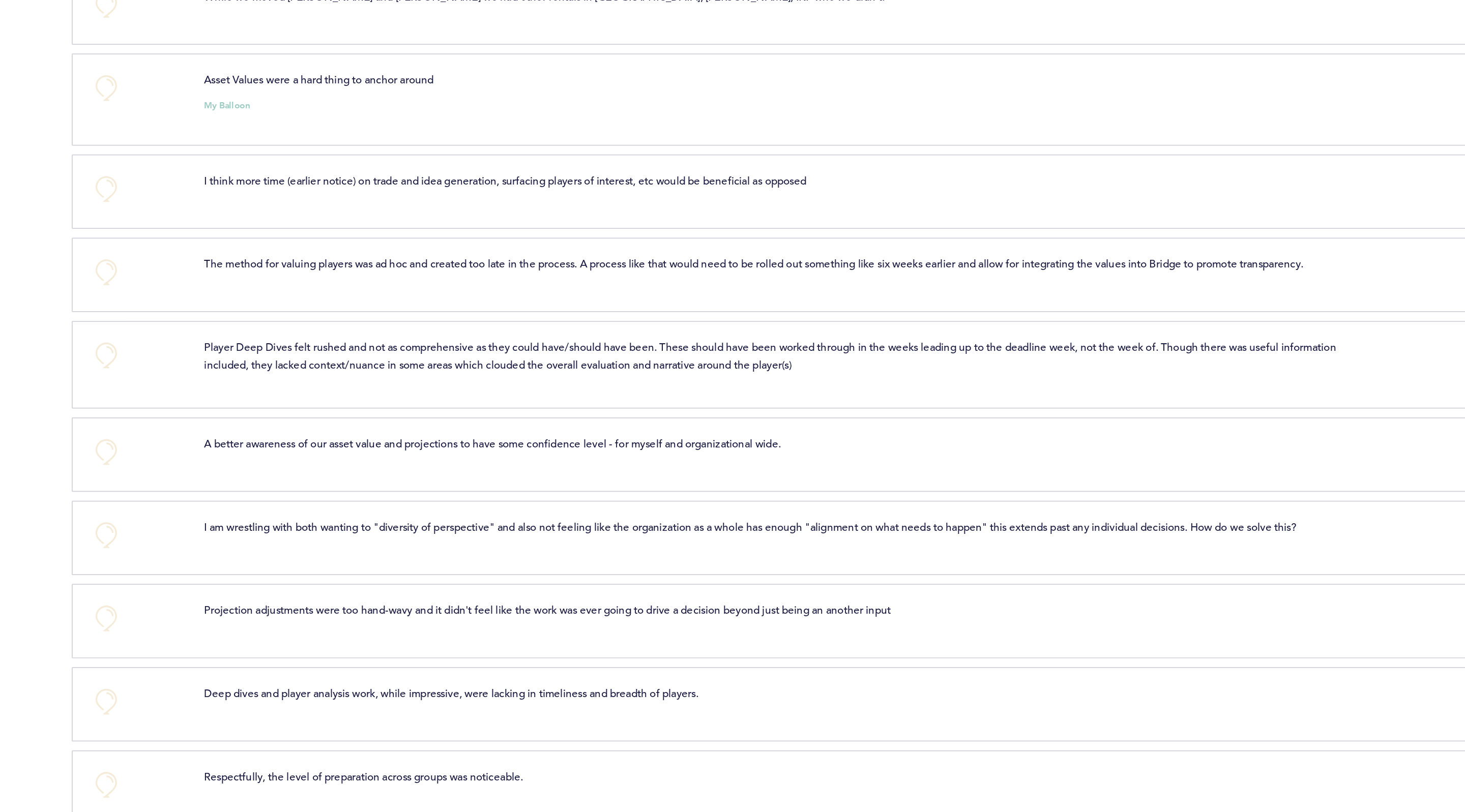
scroll to position [1150, 0]
click at [508, 94] on button "+0" at bounding box center [508, 83] width 20 height 20
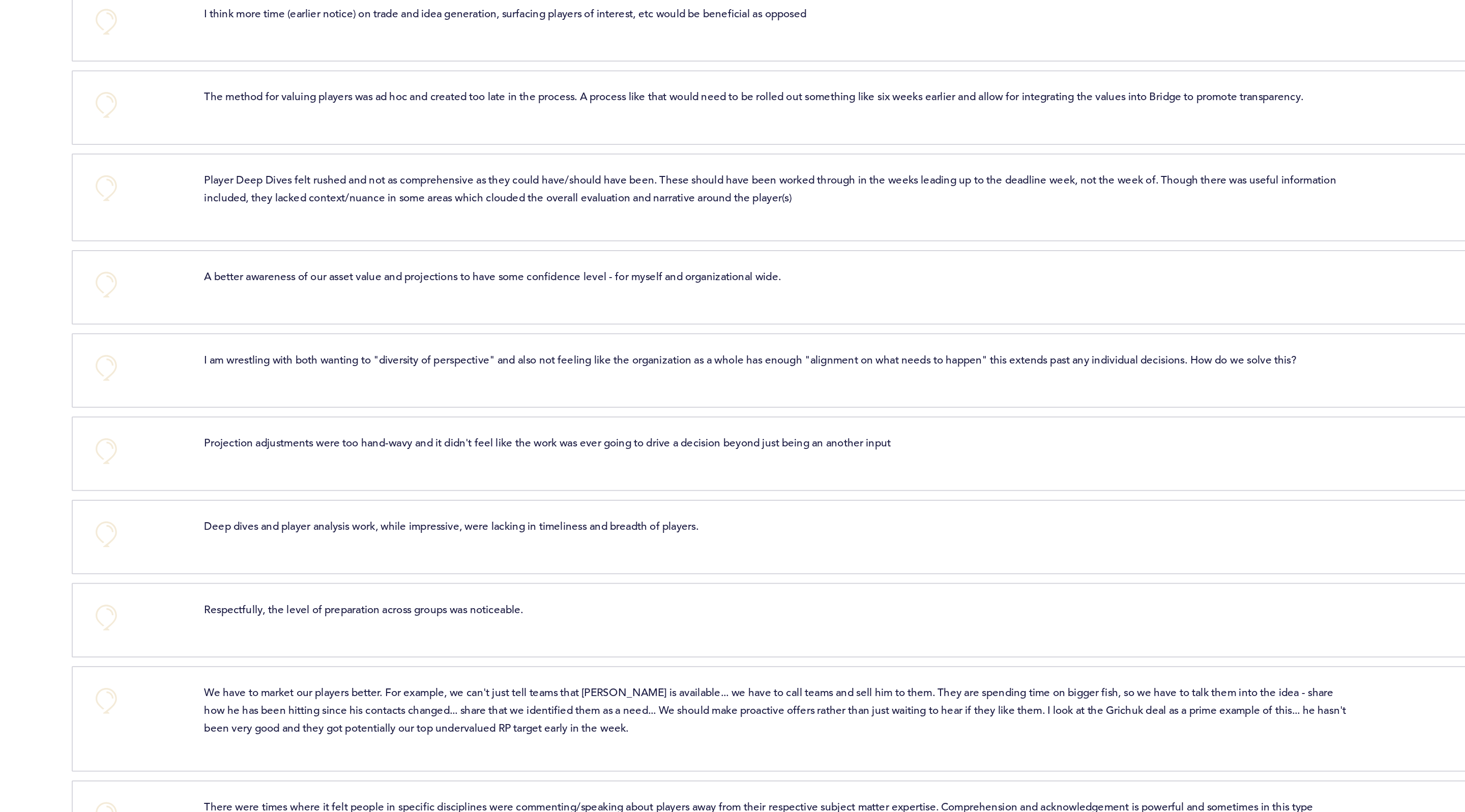
scroll to position [1246, 0]
click at [511, 151] on button "+0" at bounding box center [508, 140] width 20 height 20
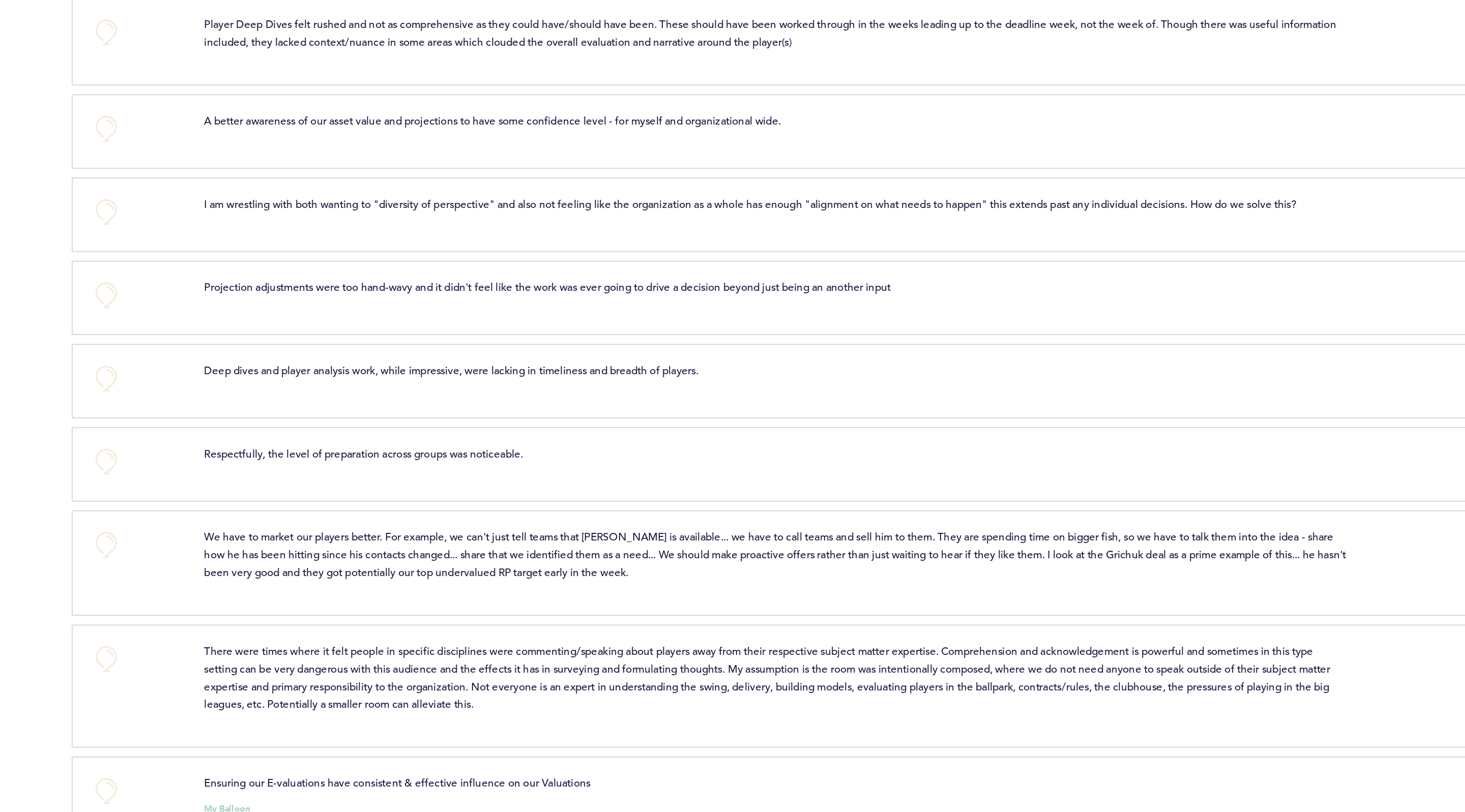
scroll to position [1354, 0]
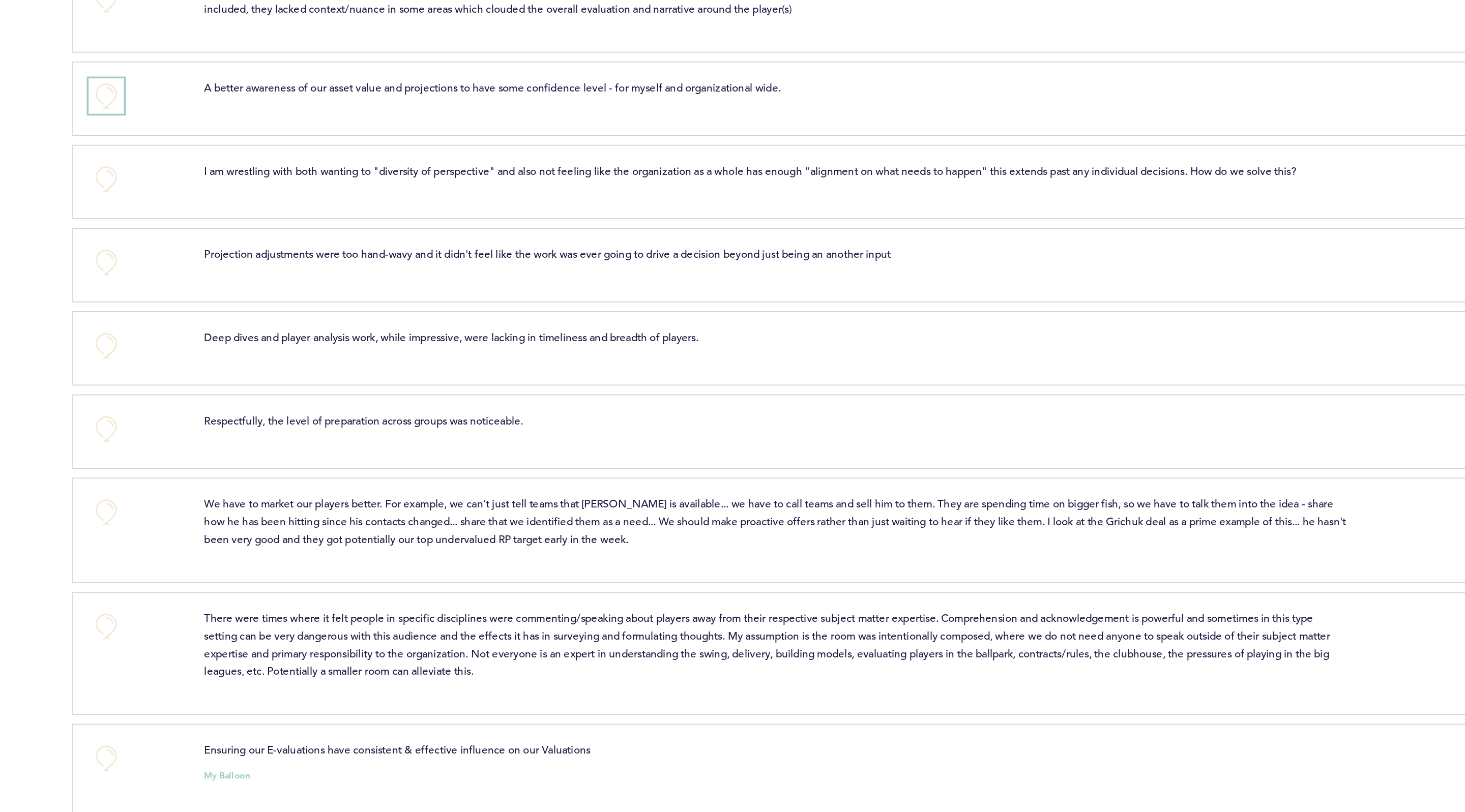
click at [513, 146] on button "+0" at bounding box center [508, 136] width 20 height 20
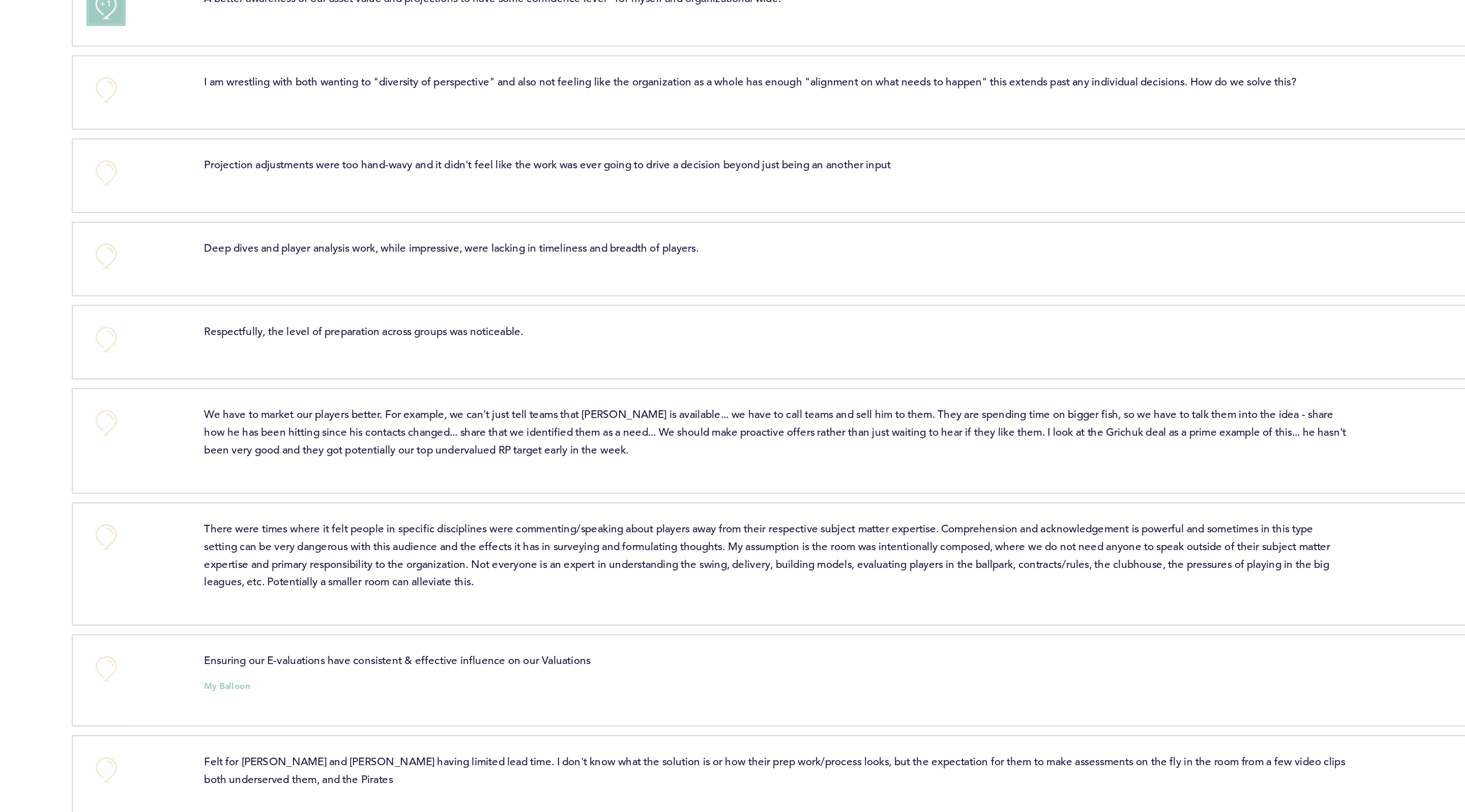
scroll to position [1396, 0]
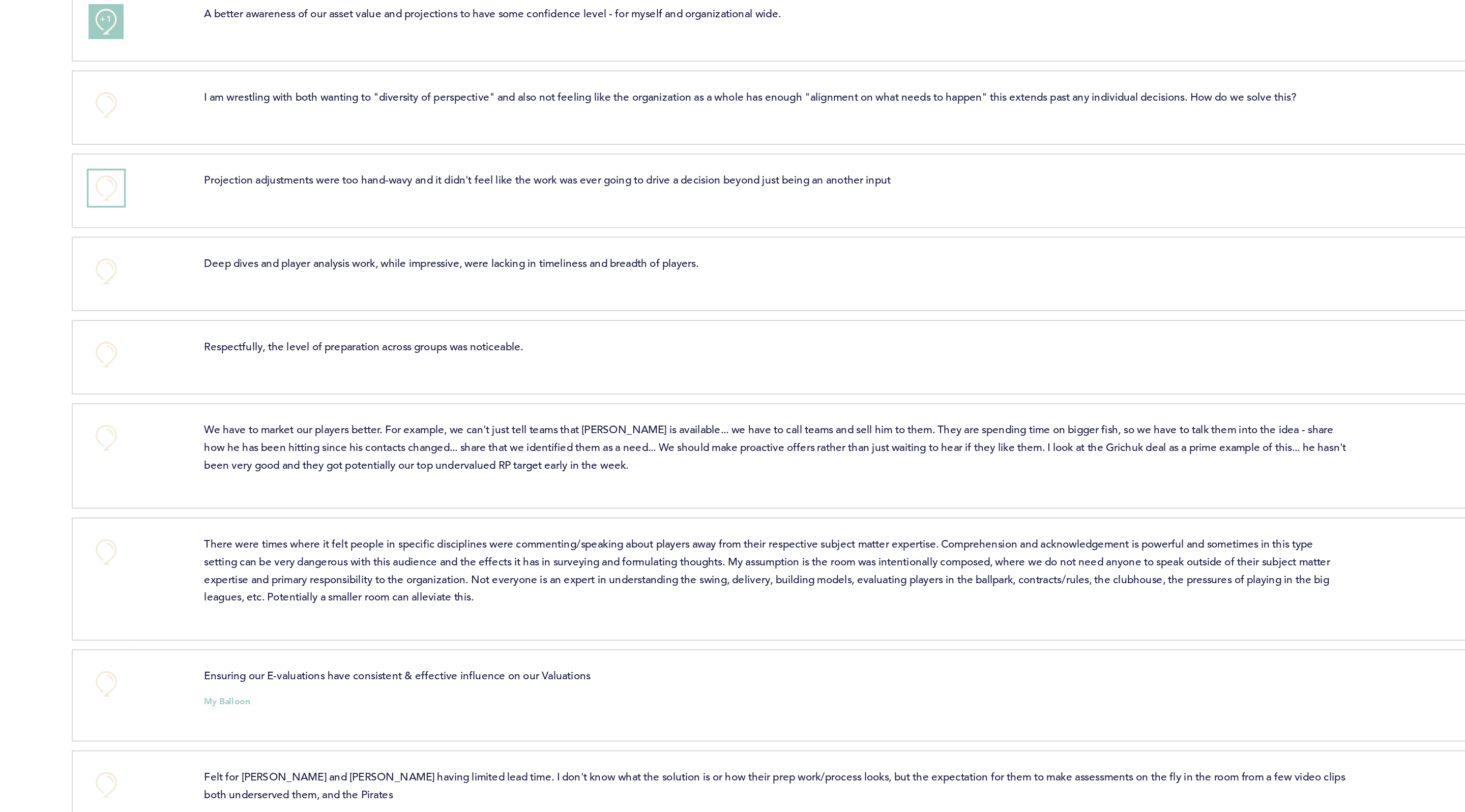
click at [511, 200] on button "+0" at bounding box center [508, 190] width 20 height 20
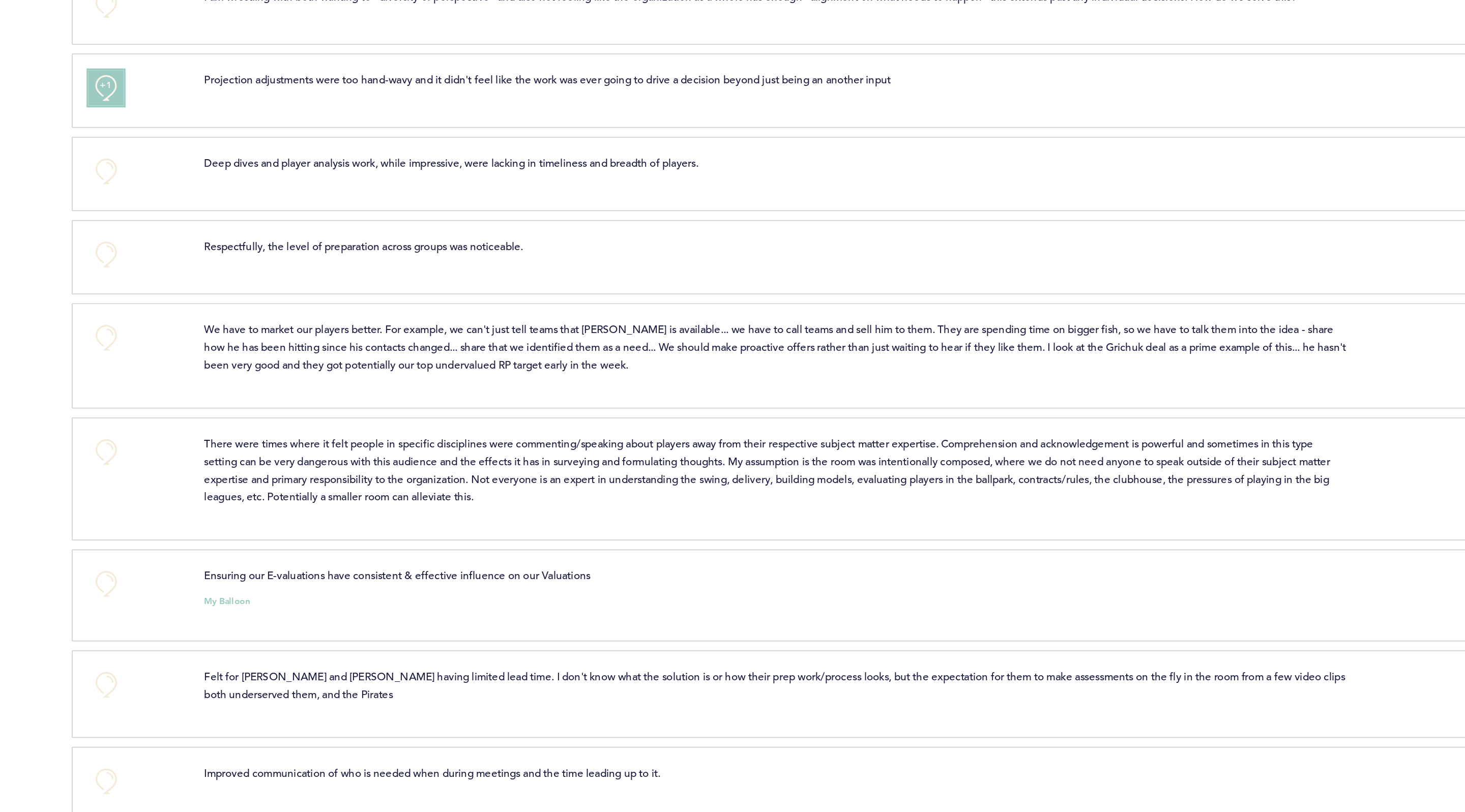
scroll to position [1452, 0]
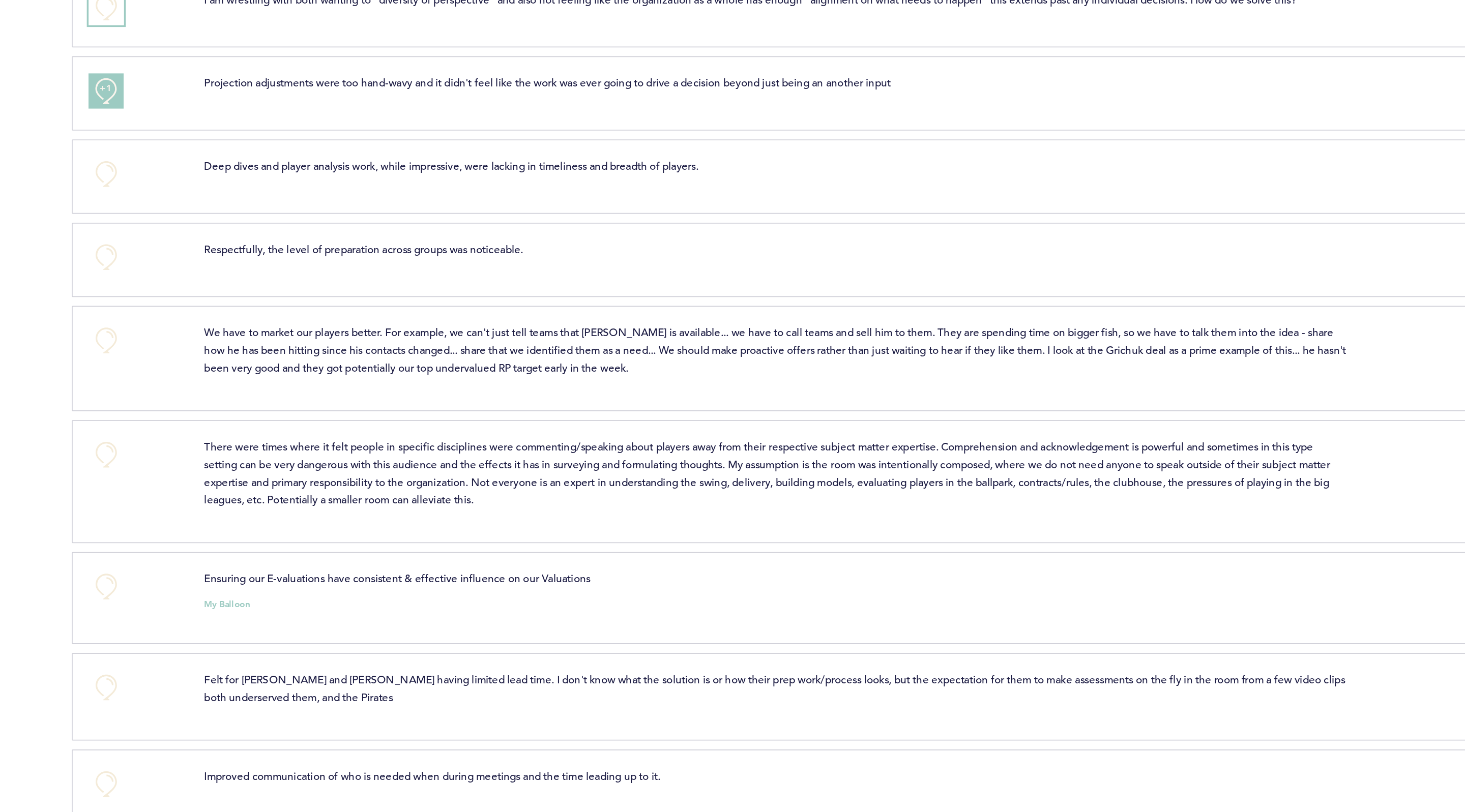
click at [507, 96] on button "+0" at bounding box center [508, 86] width 20 height 20
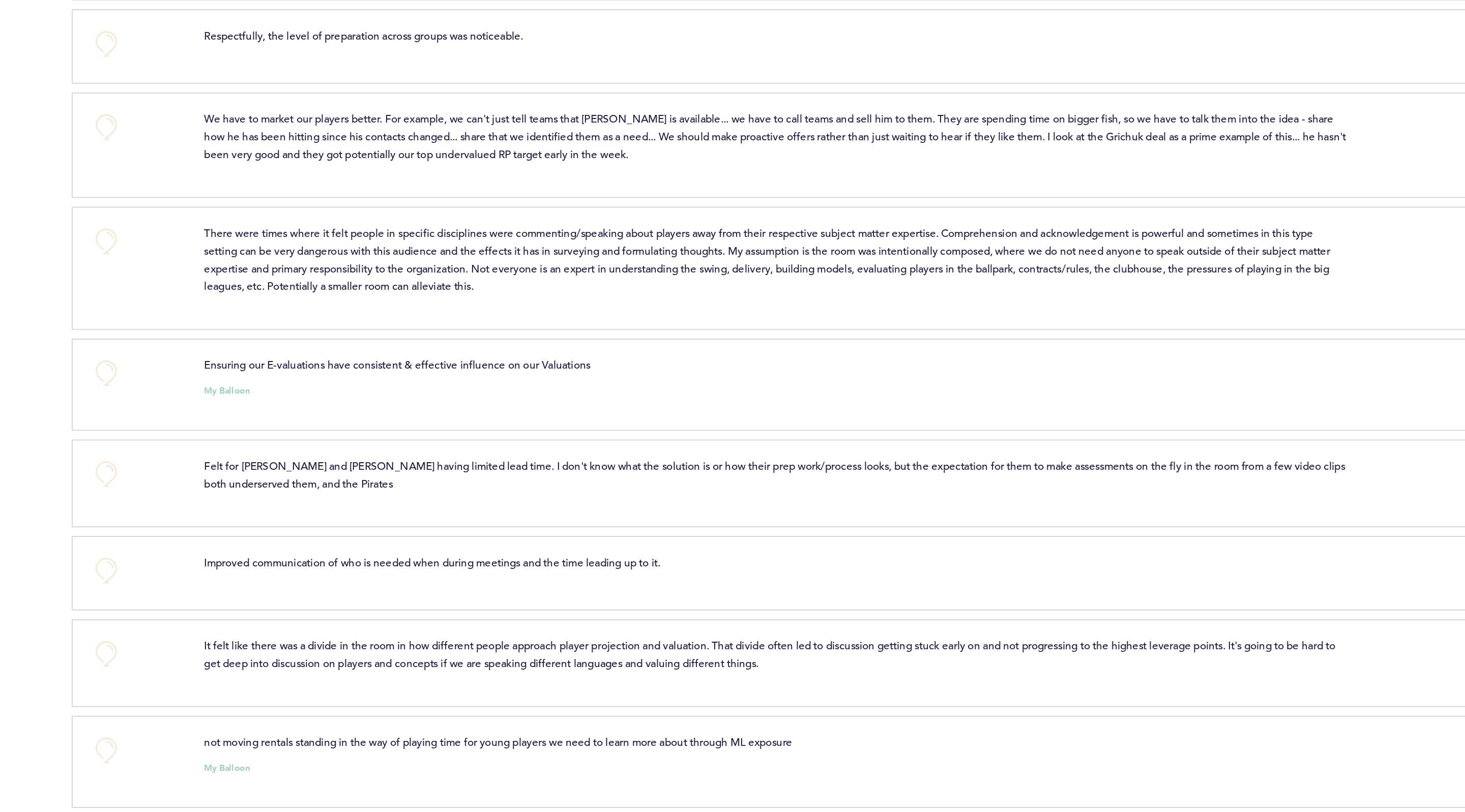
scroll to position [1599, 0]
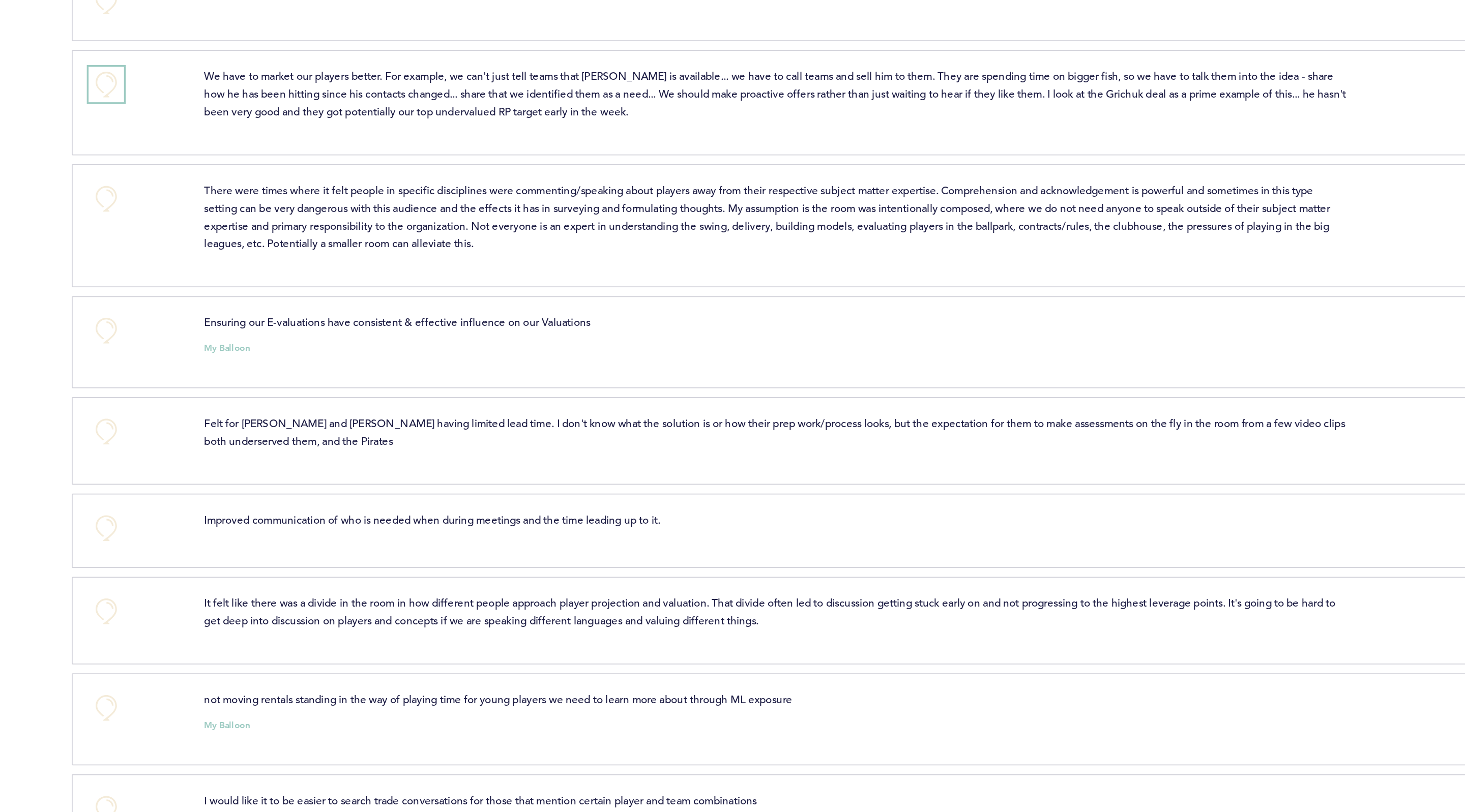
click at [508, 140] on button "+0" at bounding box center [508, 130] width 20 height 20
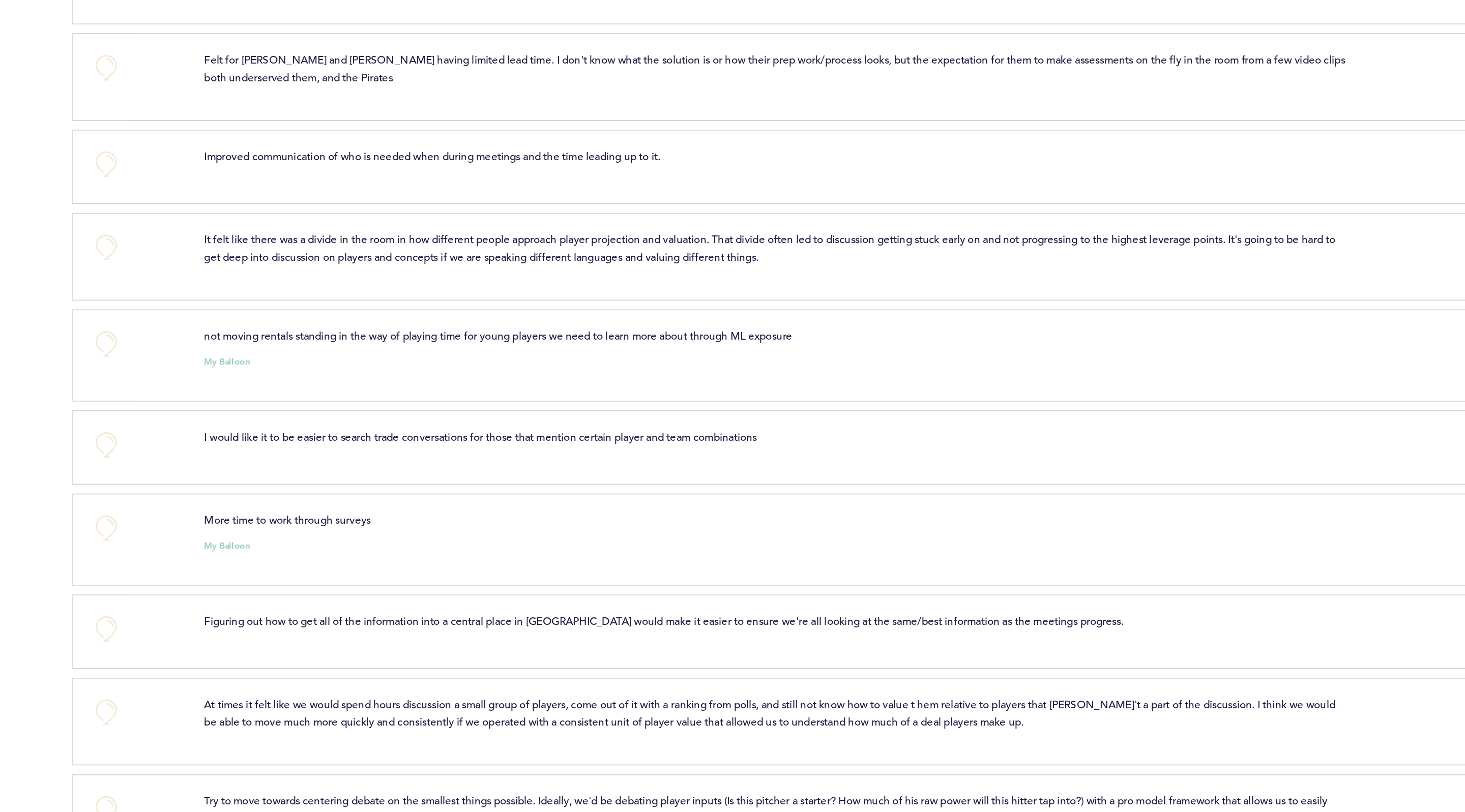
scroll to position [1831, 0]
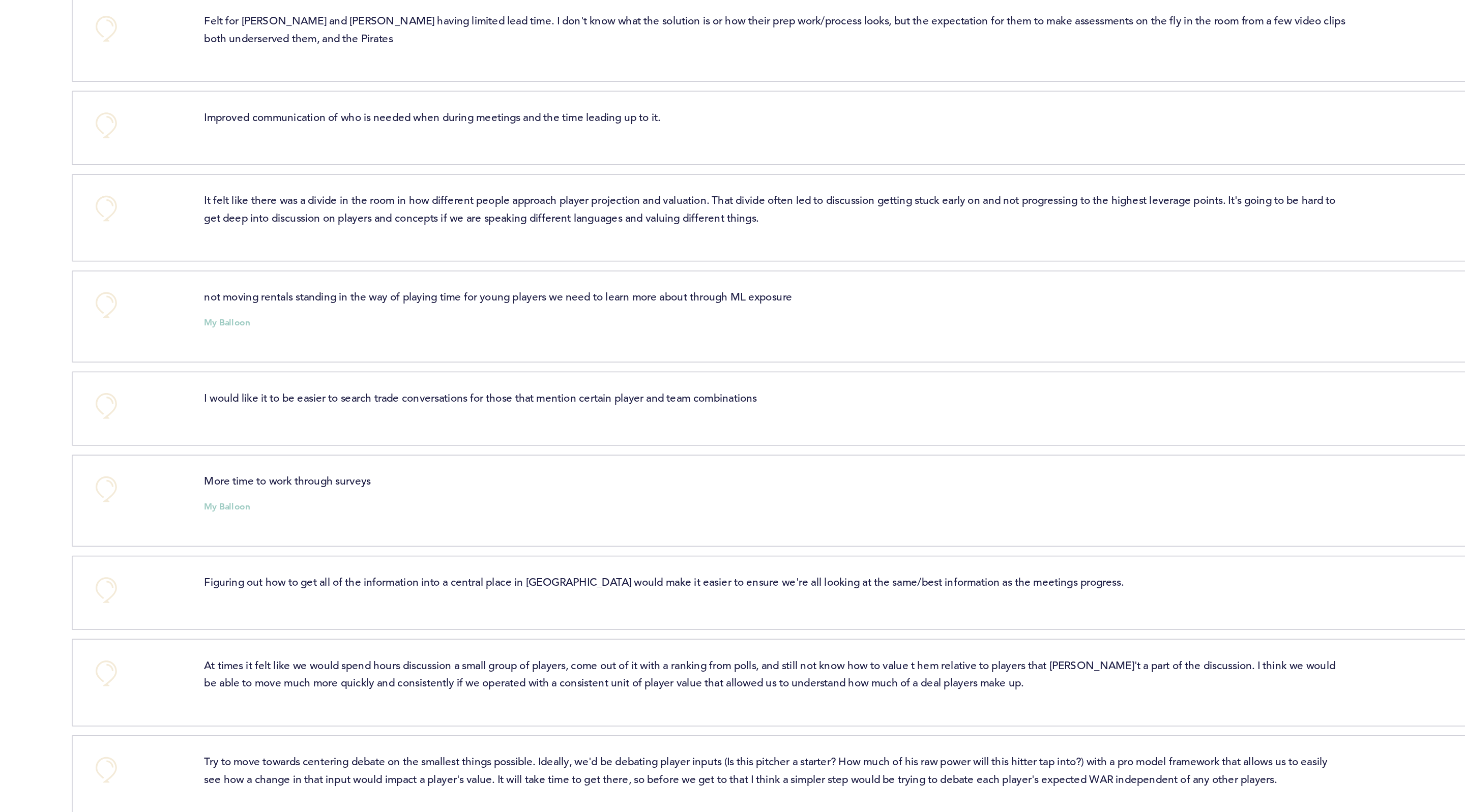
click at [520, 218] on div "+0" at bounding box center [524, 205] width 67 height 28
click at [514, 212] on button "+0" at bounding box center [508, 201] width 20 height 20
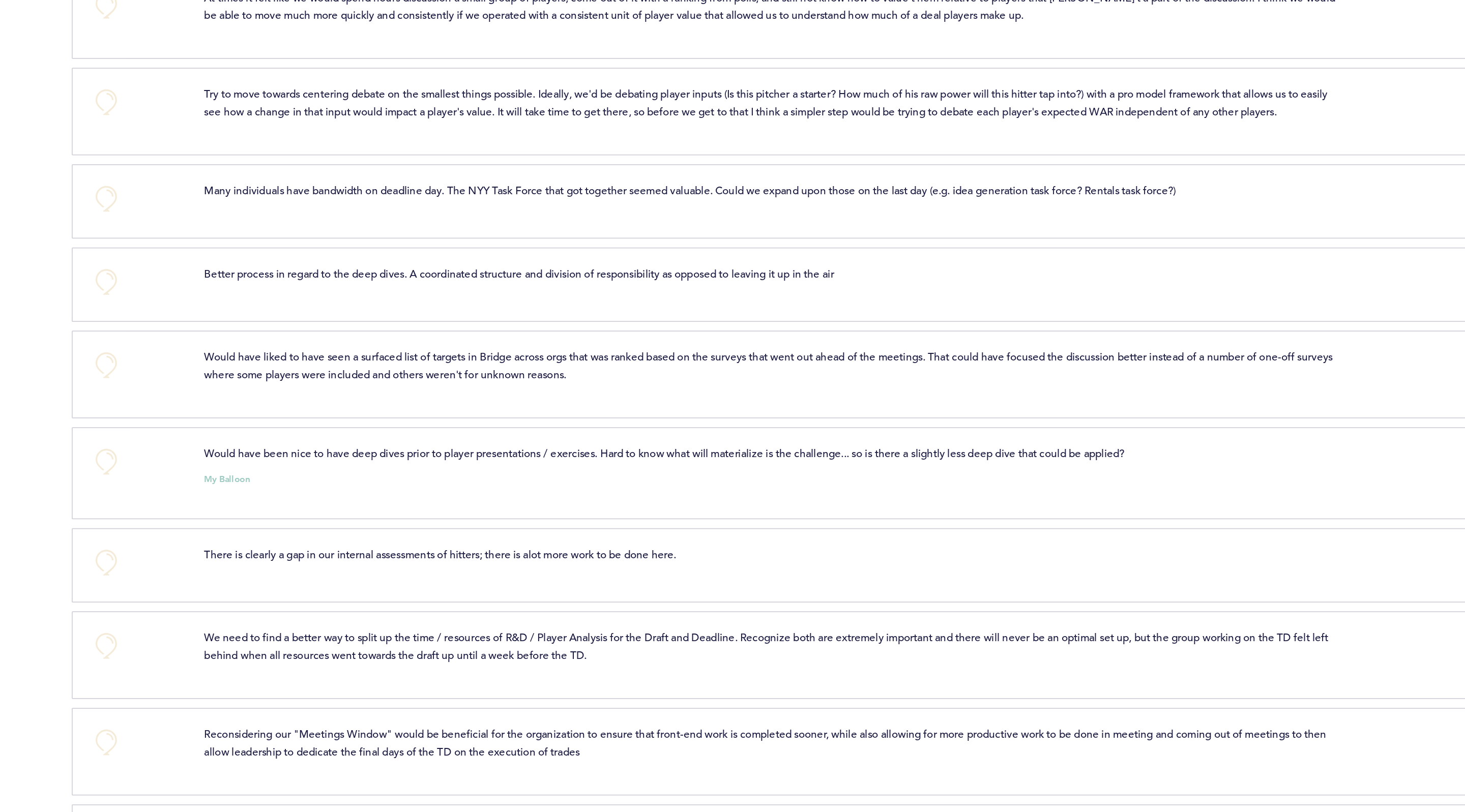
scroll to position [2225, 0]
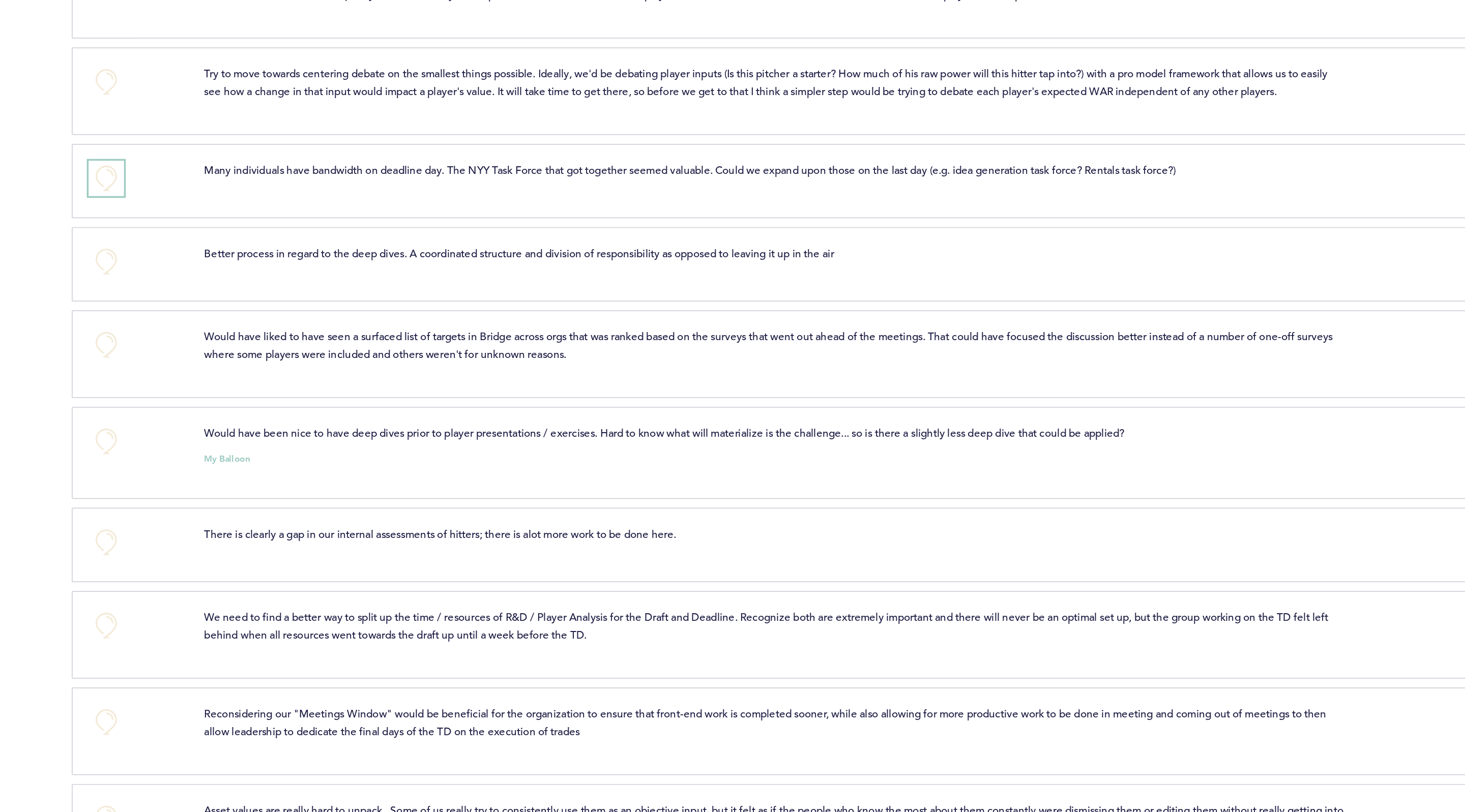
click at [504, 194] on button "+0" at bounding box center [508, 184] width 20 height 20
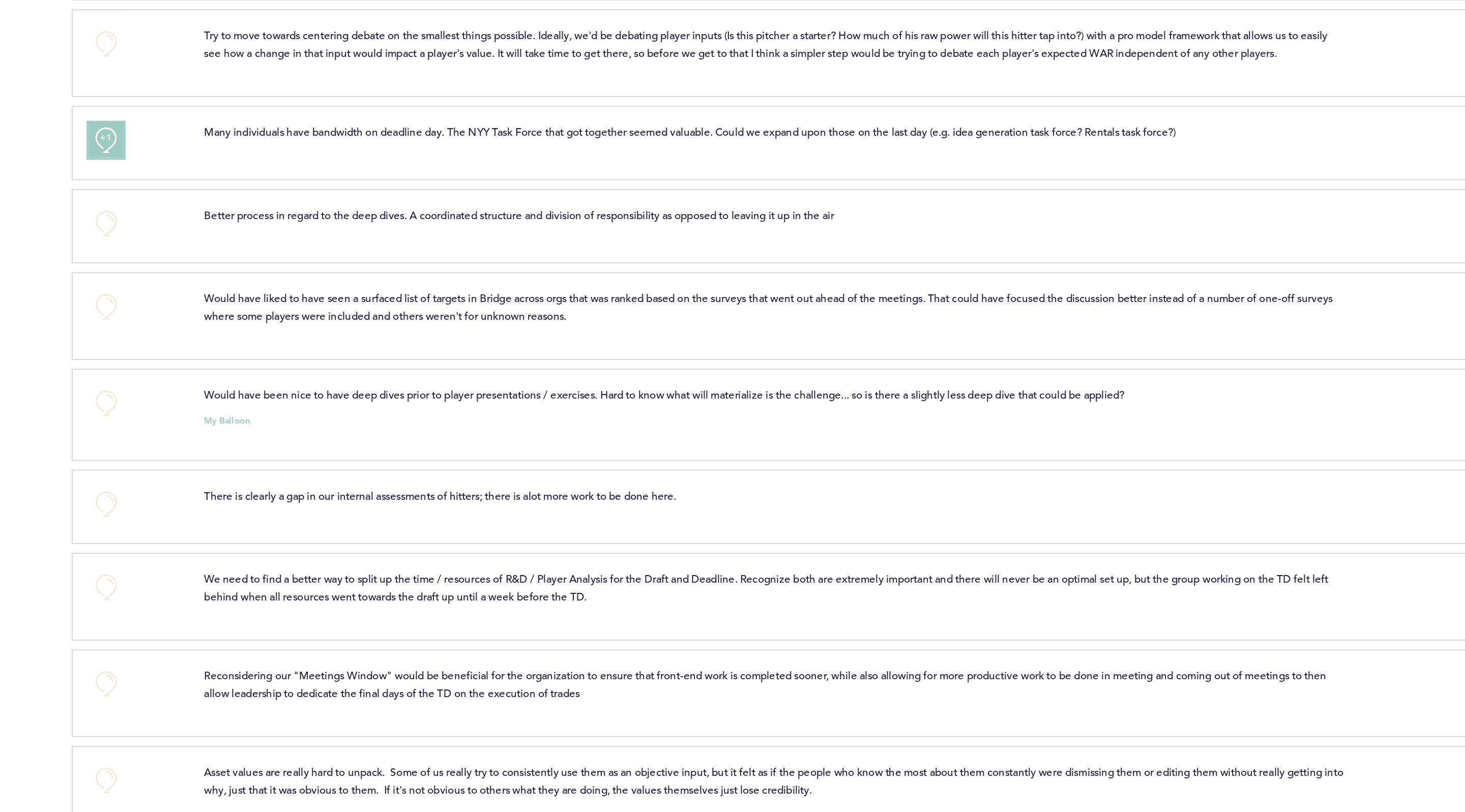
click at [510, 166] on span "+1" at bounding box center [508, 161] width 7 height 10
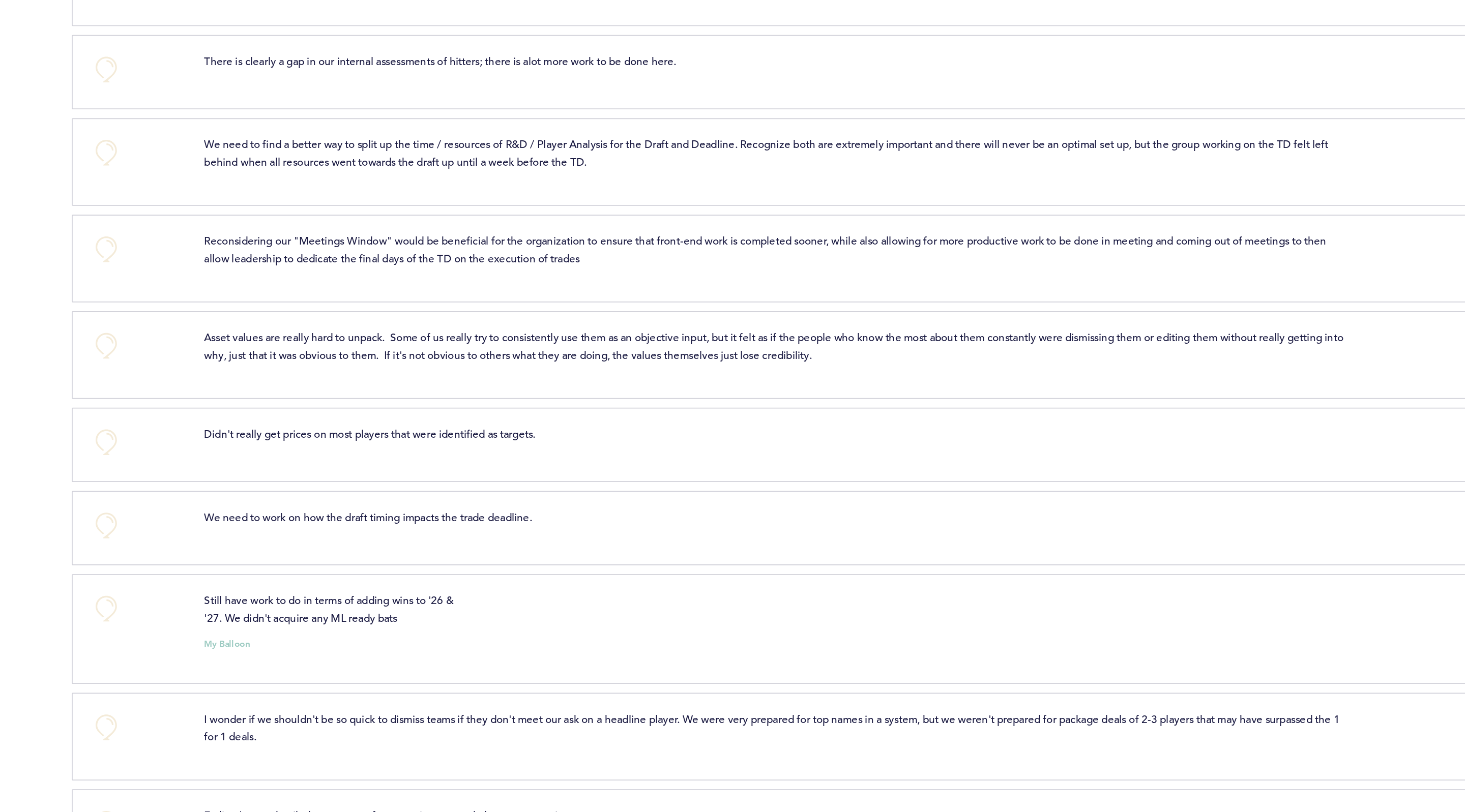
scroll to position [2516, 0]
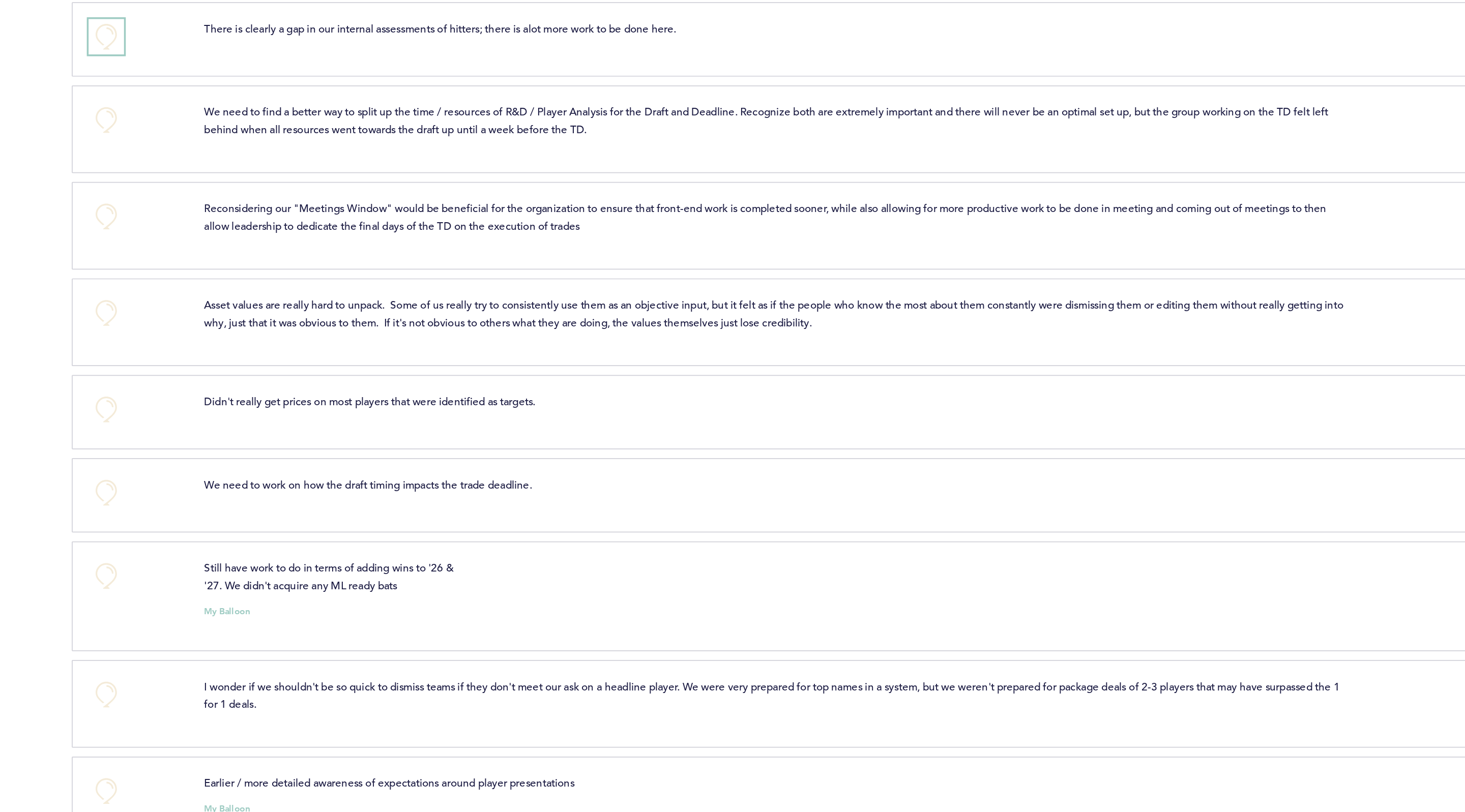
click at [510, 113] on button "+0" at bounding box center [508, 102] width 20 height 20
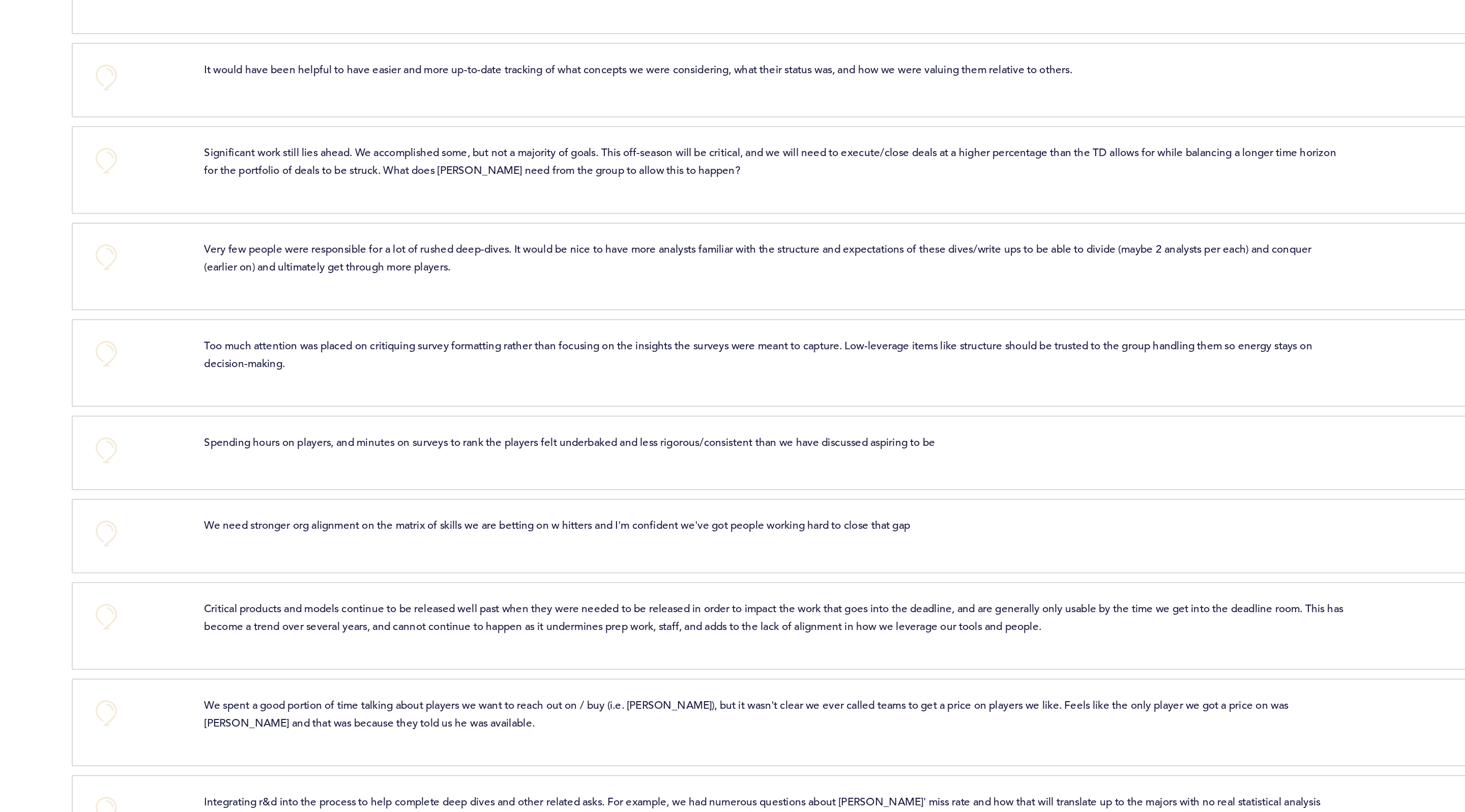
scroll to position [3040, 0]
click at [508, 183] on button "+0" at bounding box center [508, 173] width 20 height 20
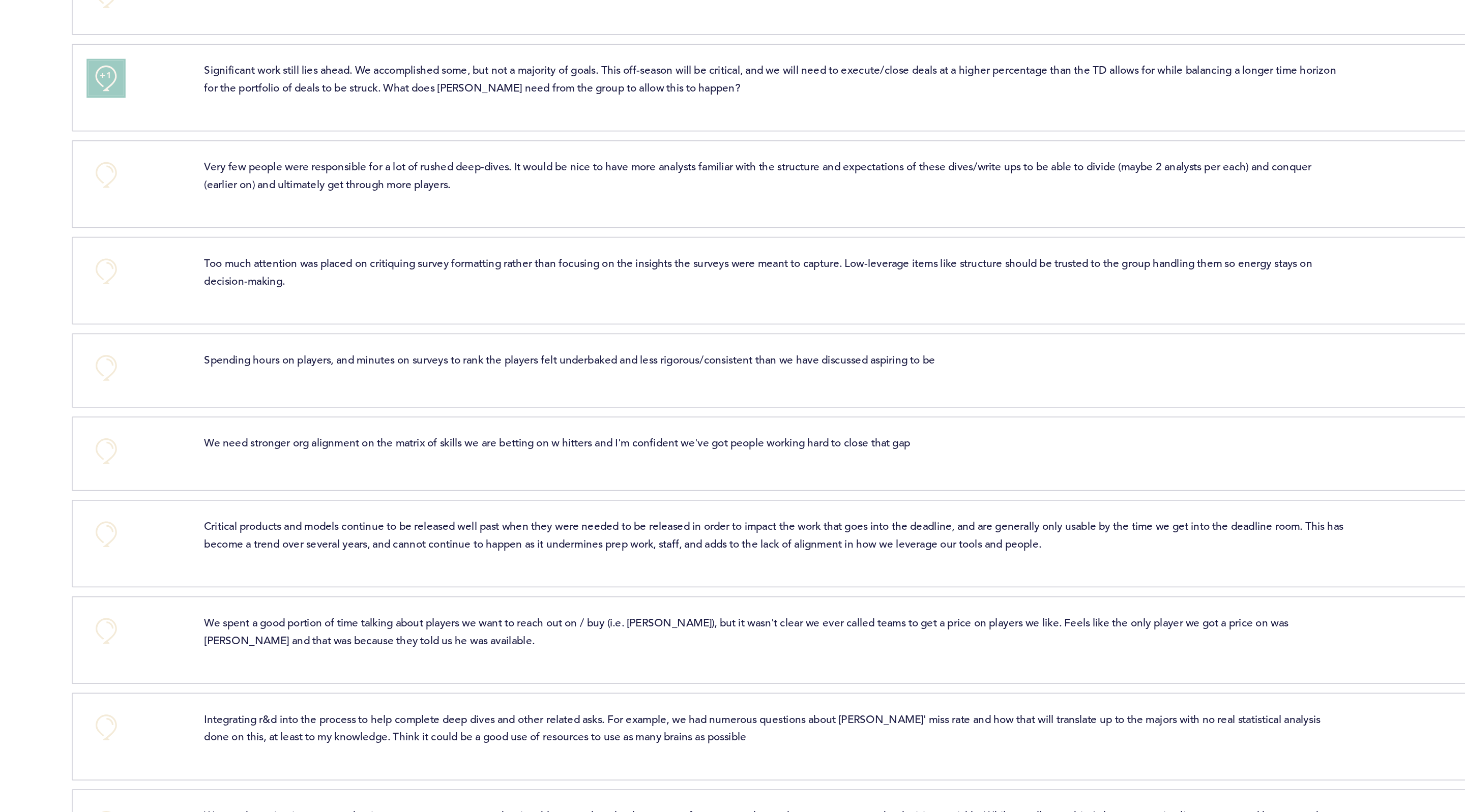
scroll to position [3120, 0]
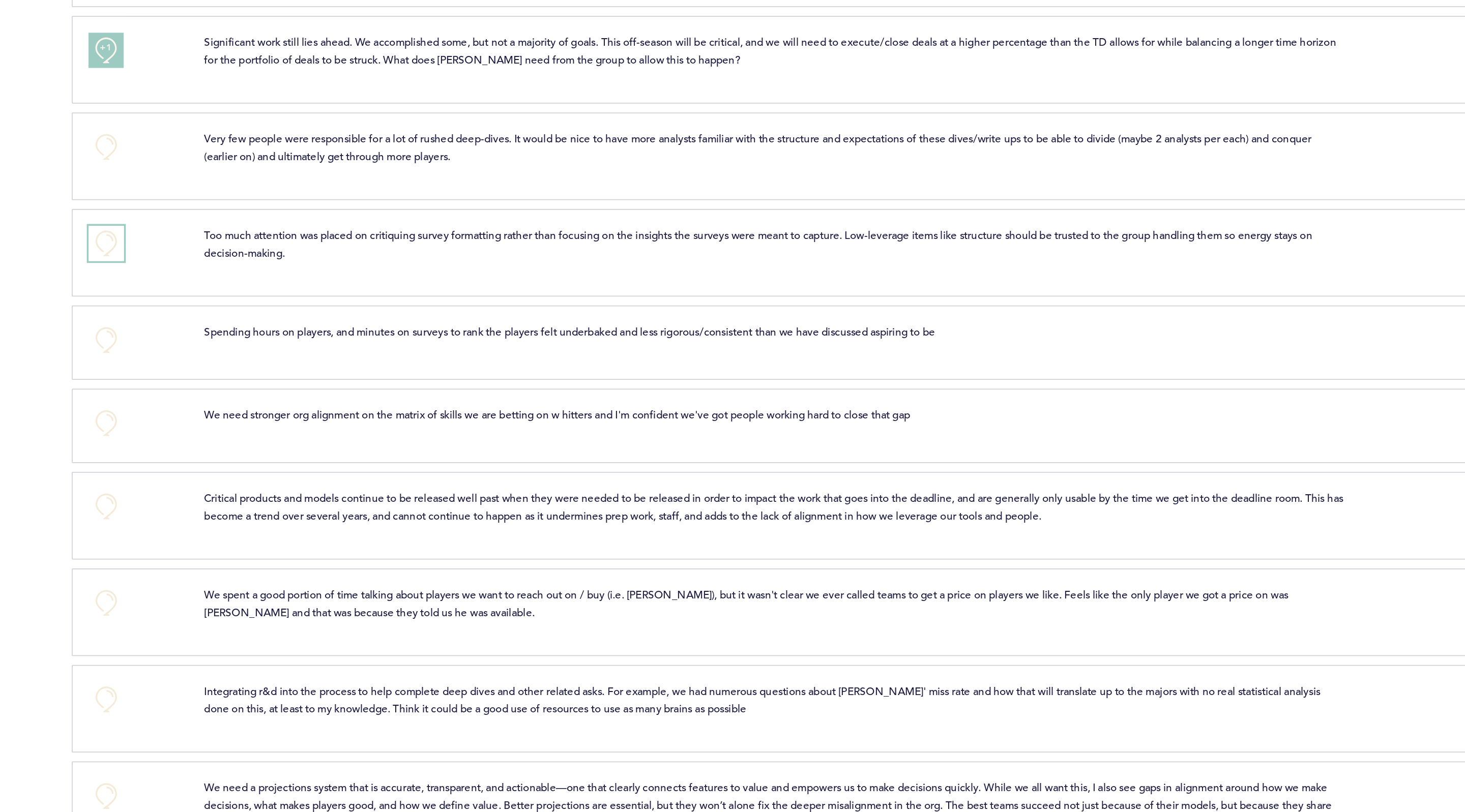
click at [503, 237] on button "+0" at bounding box center [508, 237] width 20 height 20
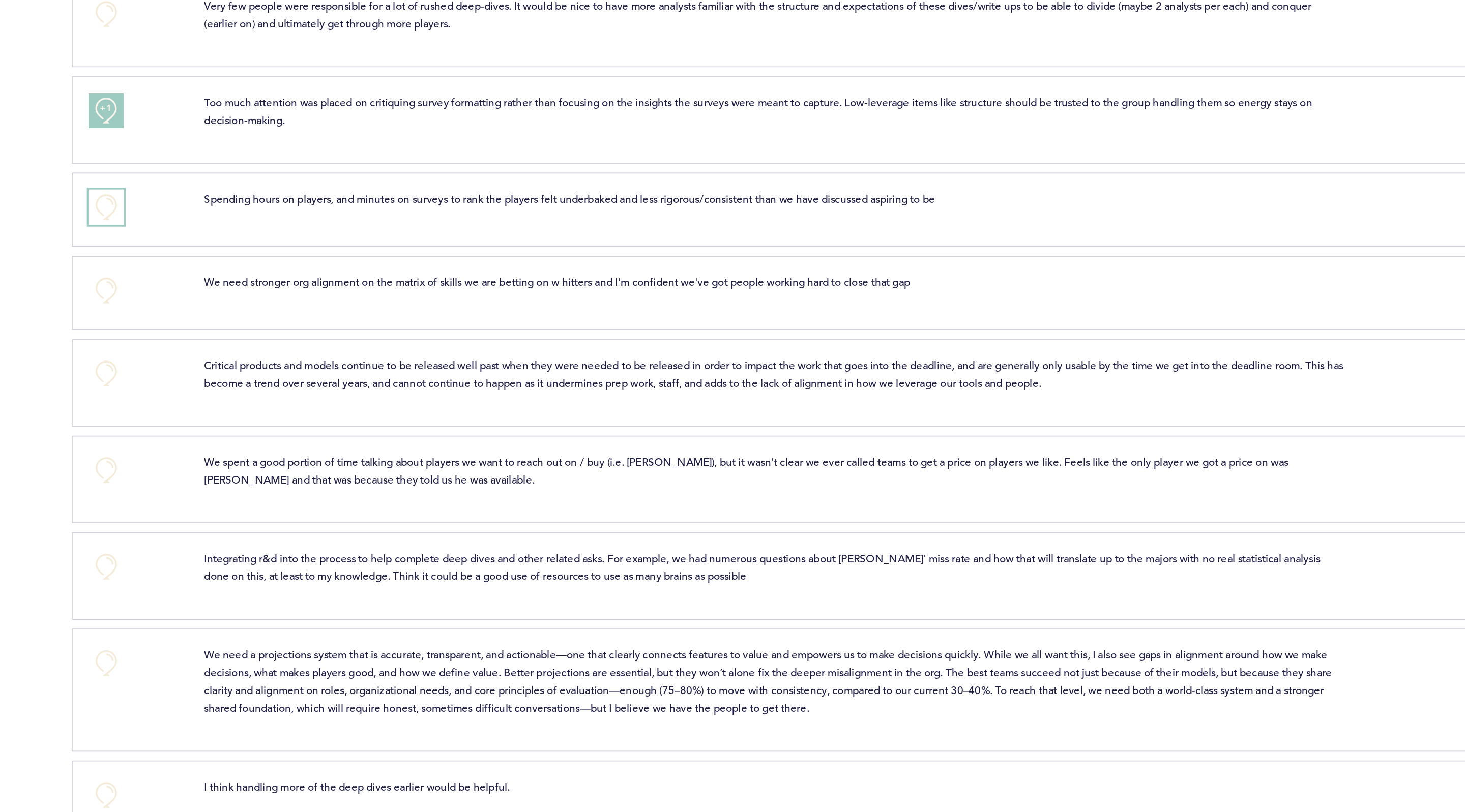
click at [507, 291] on button "+0" at bounding box center [508, 293] width 20 height 20
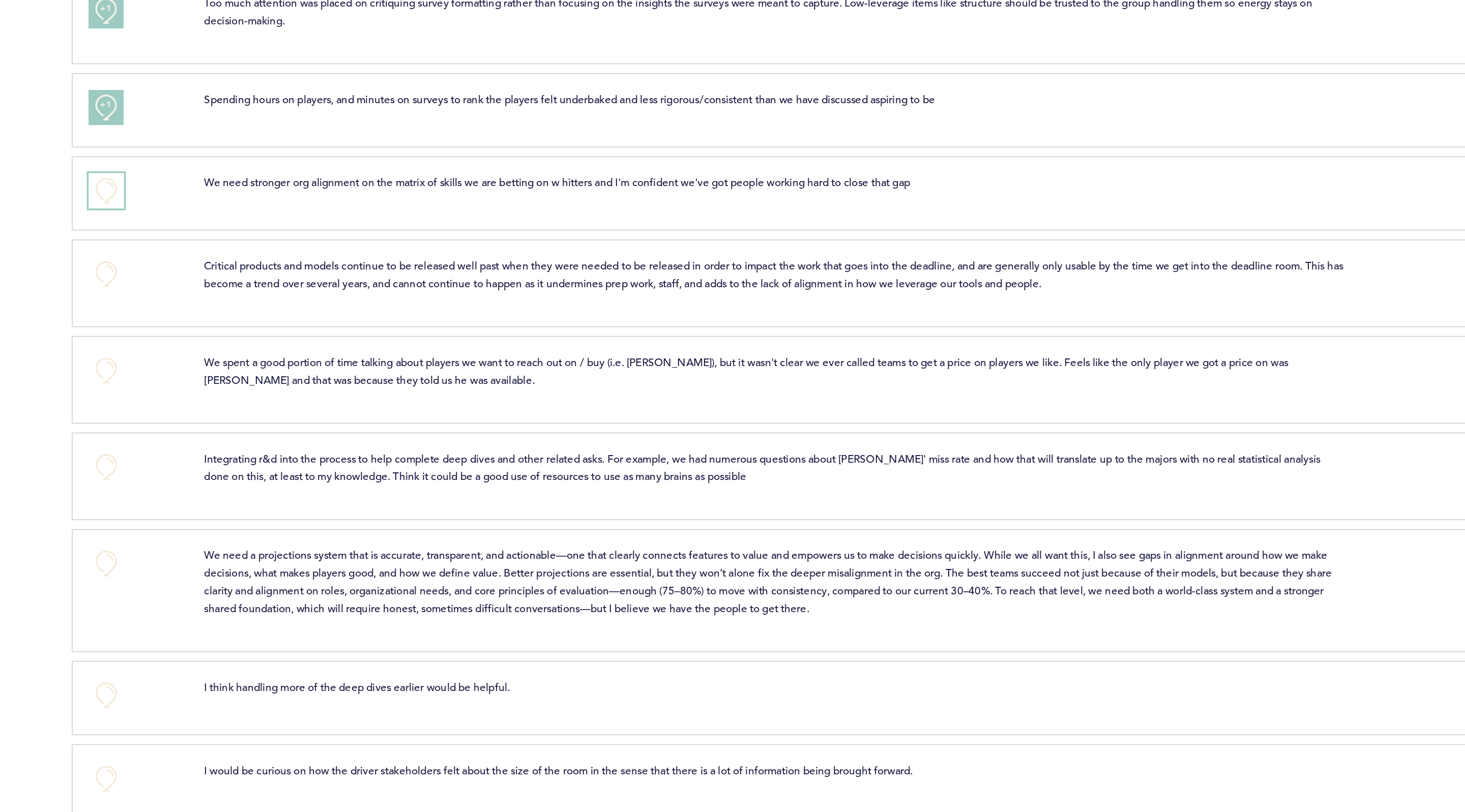
click at [499, 335] on button "+0" at bounding box center [508, 340] width 20 height 20
click at [503, 338] on button "+1" at bounding box center [508, 340] width 20 height 20
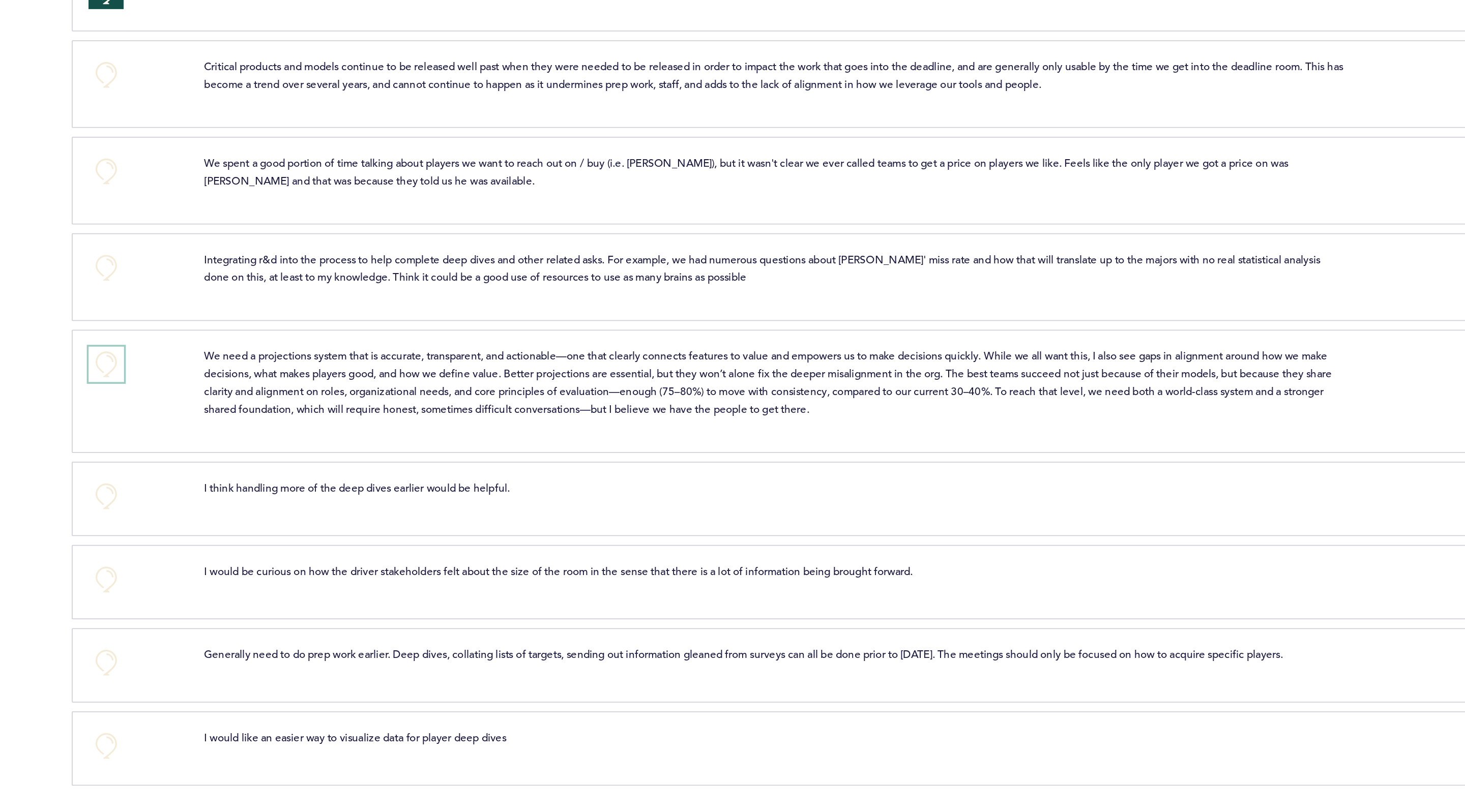
click at [512, 555] on button "+0" at bounding box center [508, 554] width 20 height 20
click at [512, 555] on button "+1" at bounding box center [508, 554] width 20 height 20
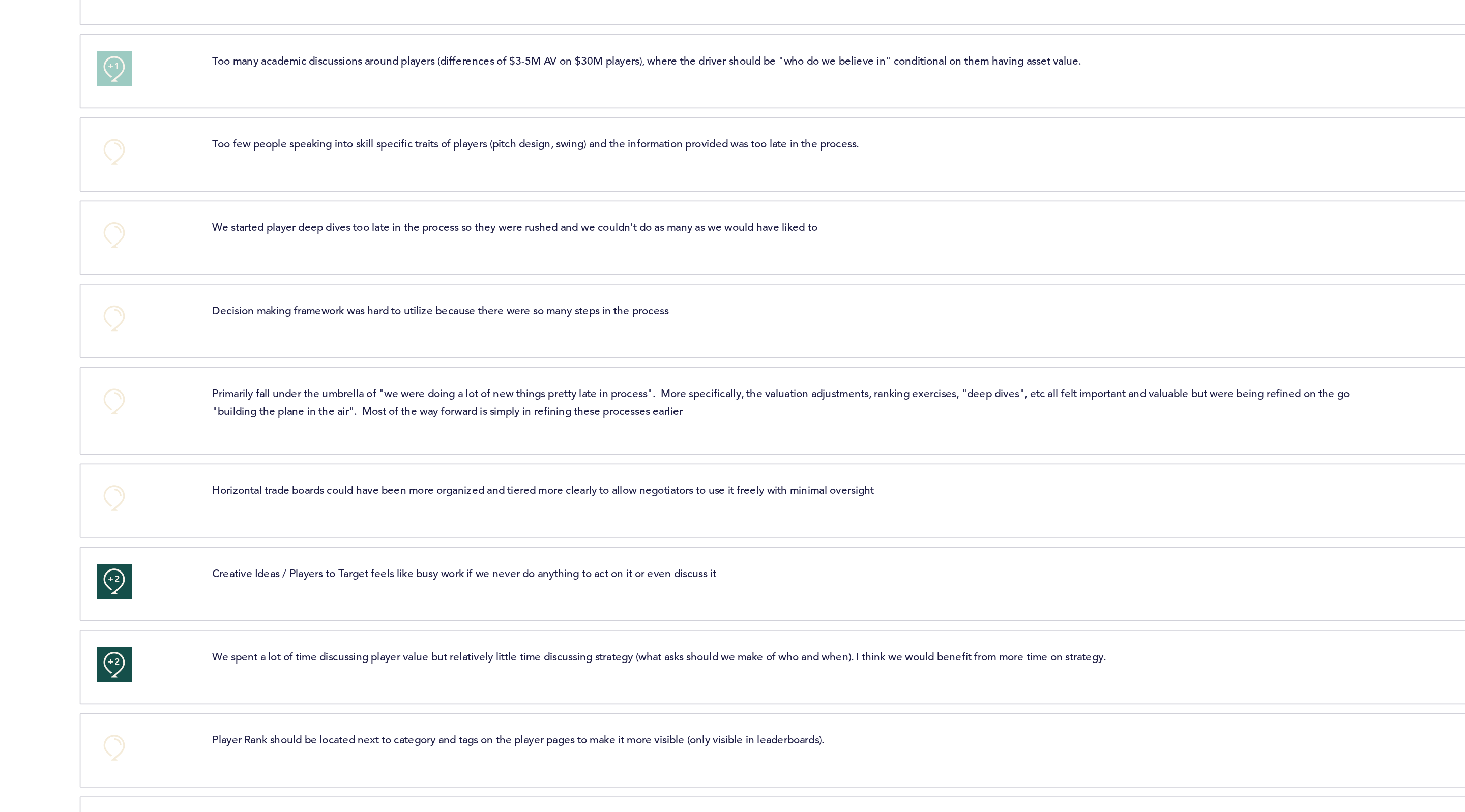
scroll to position [0, 0]
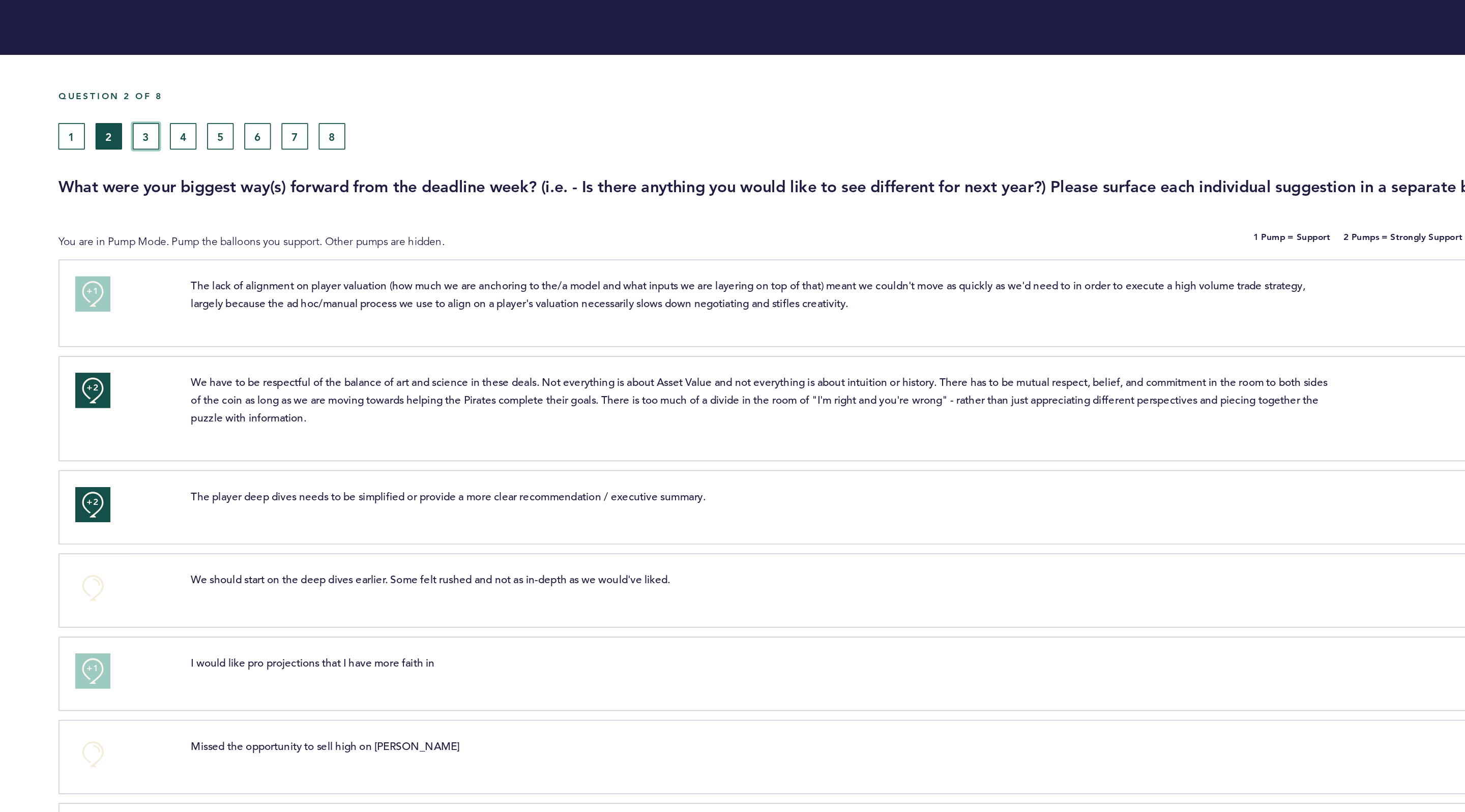
click at [543, 81] on button "3" at bounding box center [538, 78] width 15 height 15
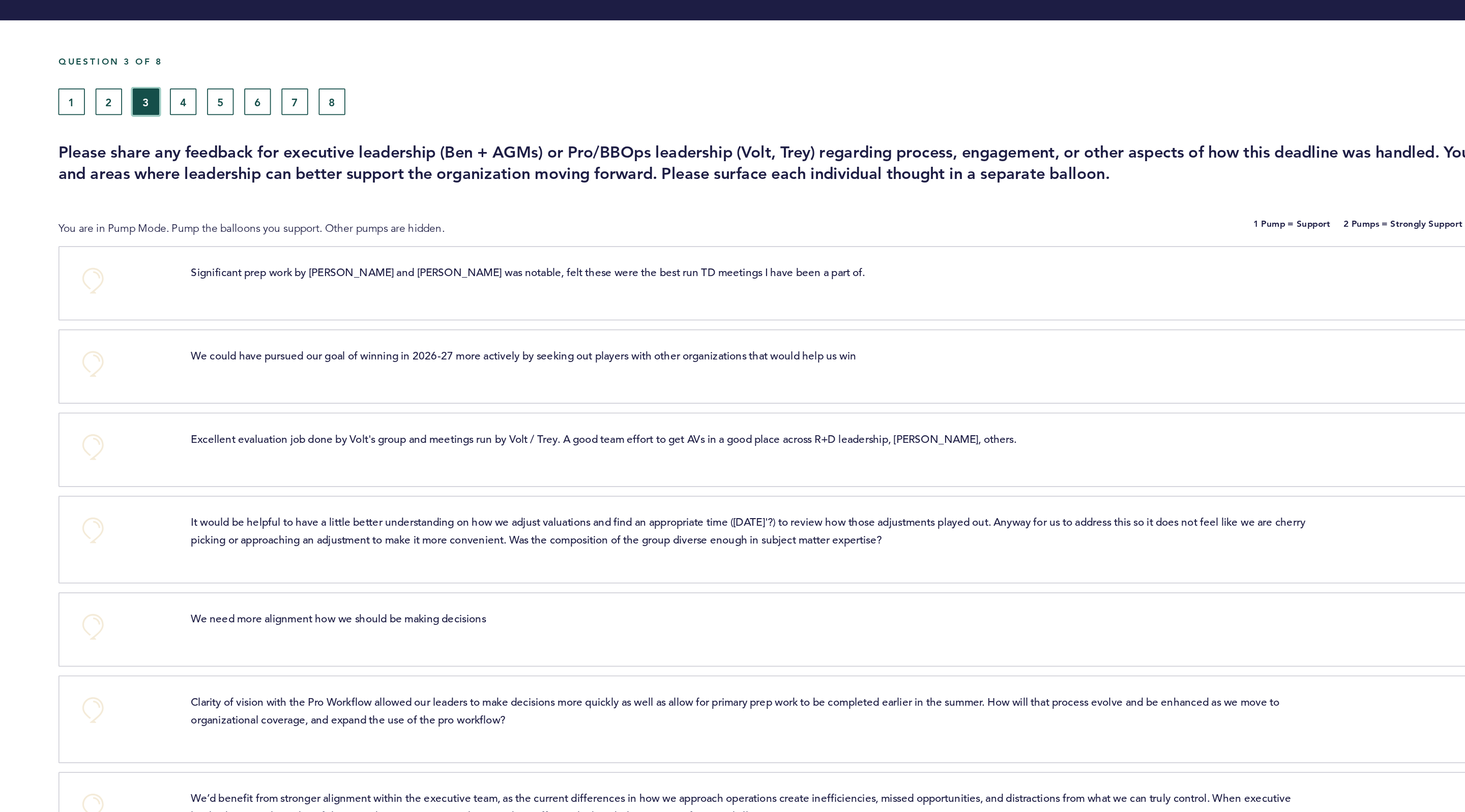
scroll to position [55, 0]
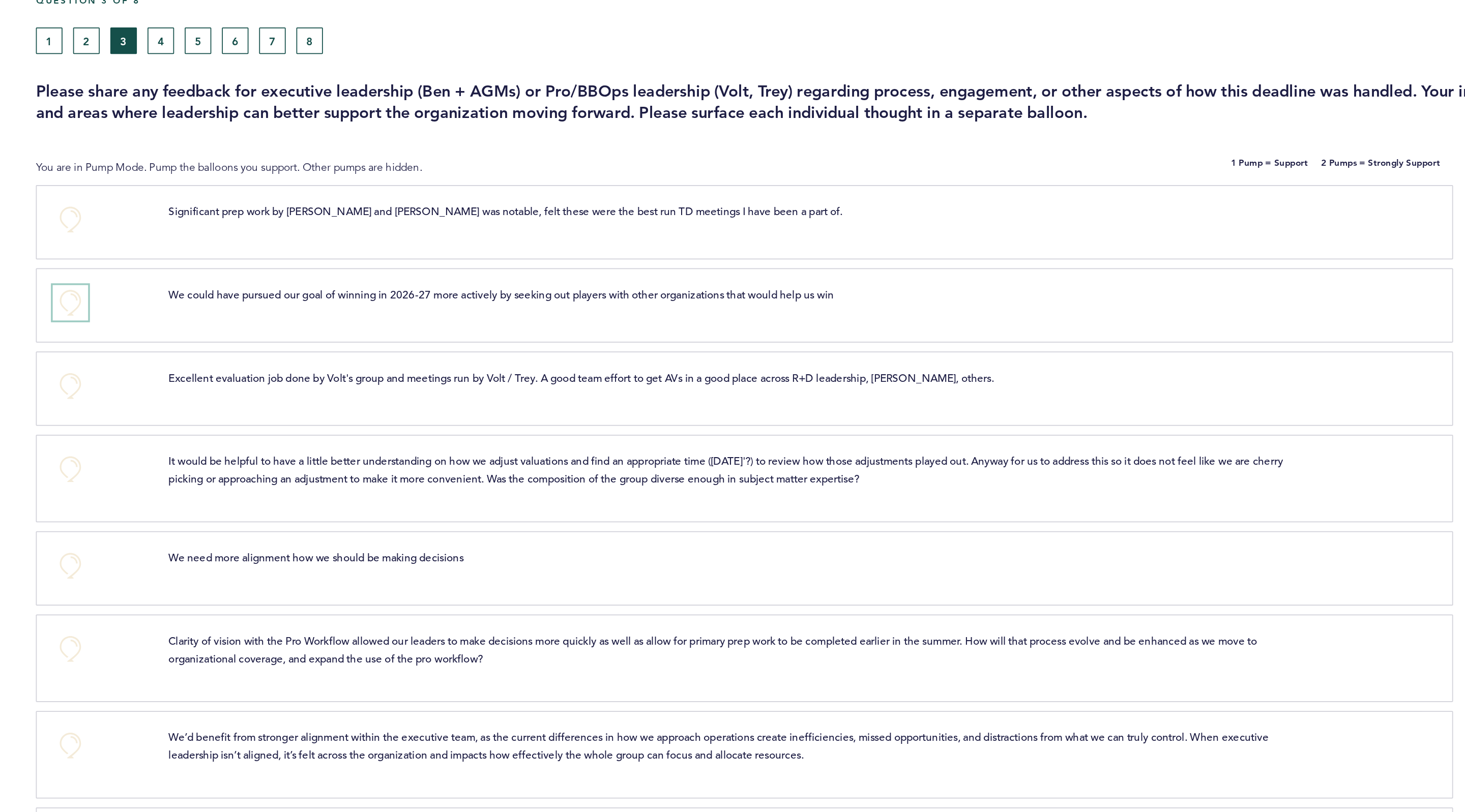
click at [508, 173] on button "+0" at bounding box center [508, 174] width 20 height 20
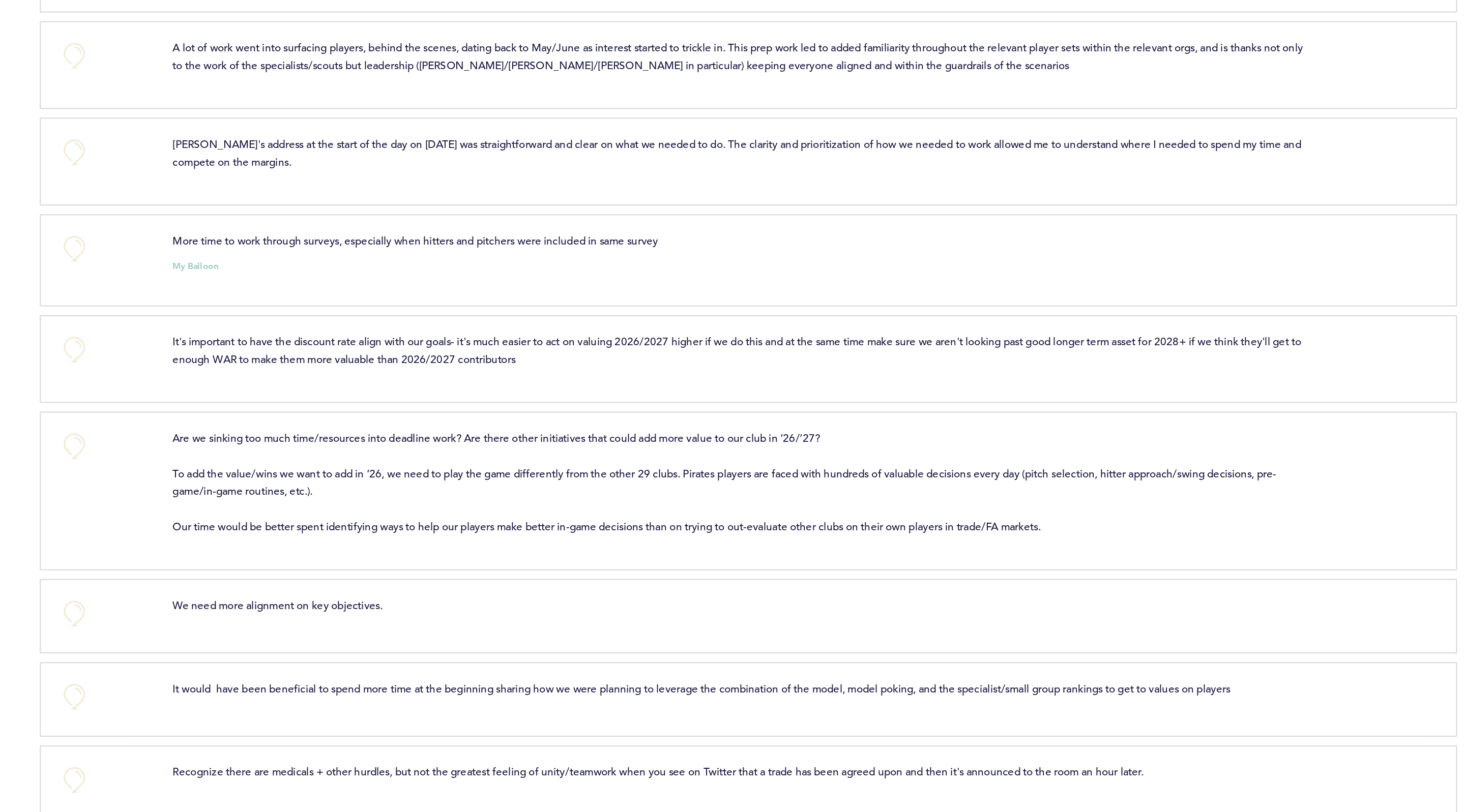
scroll to position [436, 0]
click at [509, 328] on button "+0" at bounding box center [508, 321] width 20 height 20
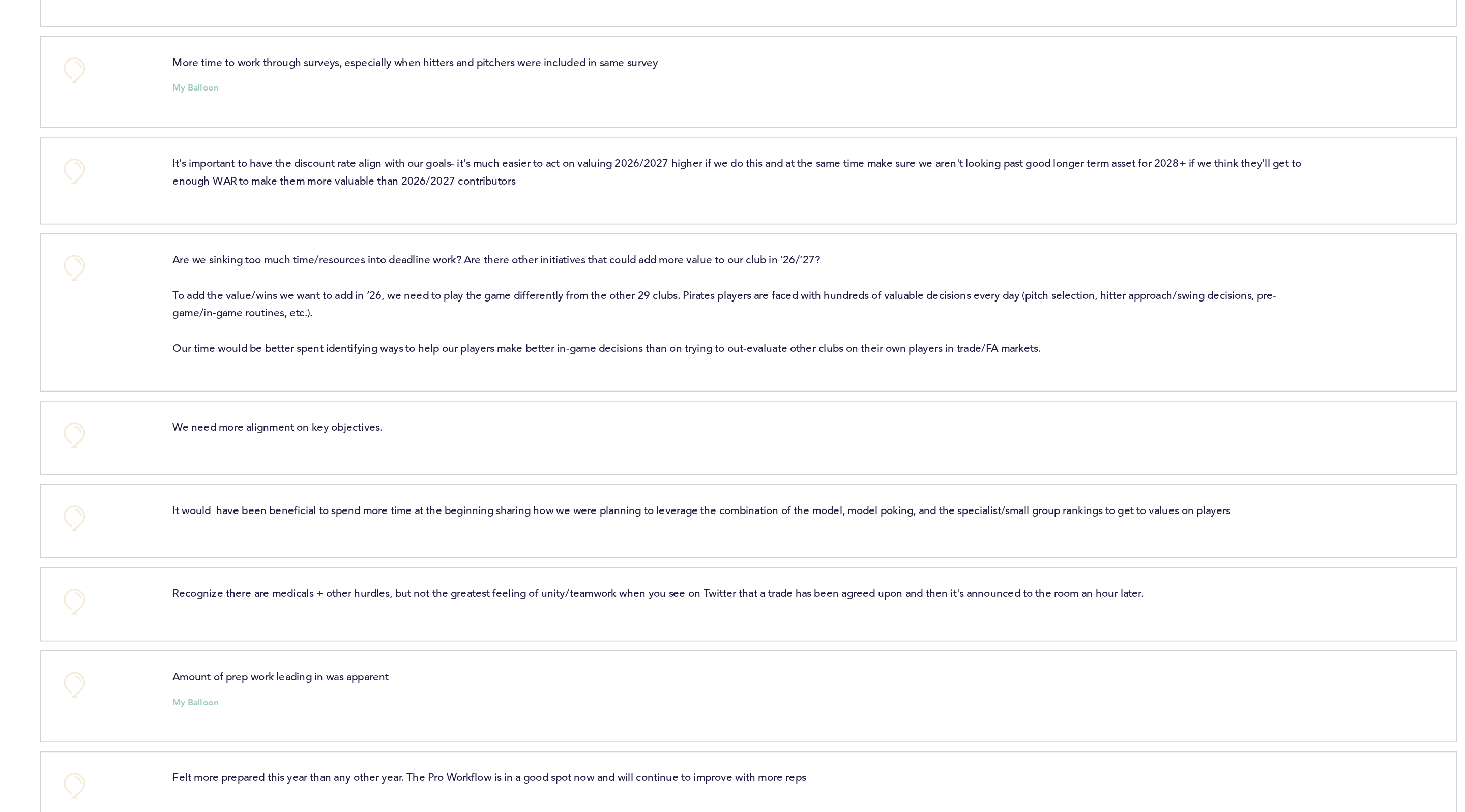
scroll to position [458, 0]
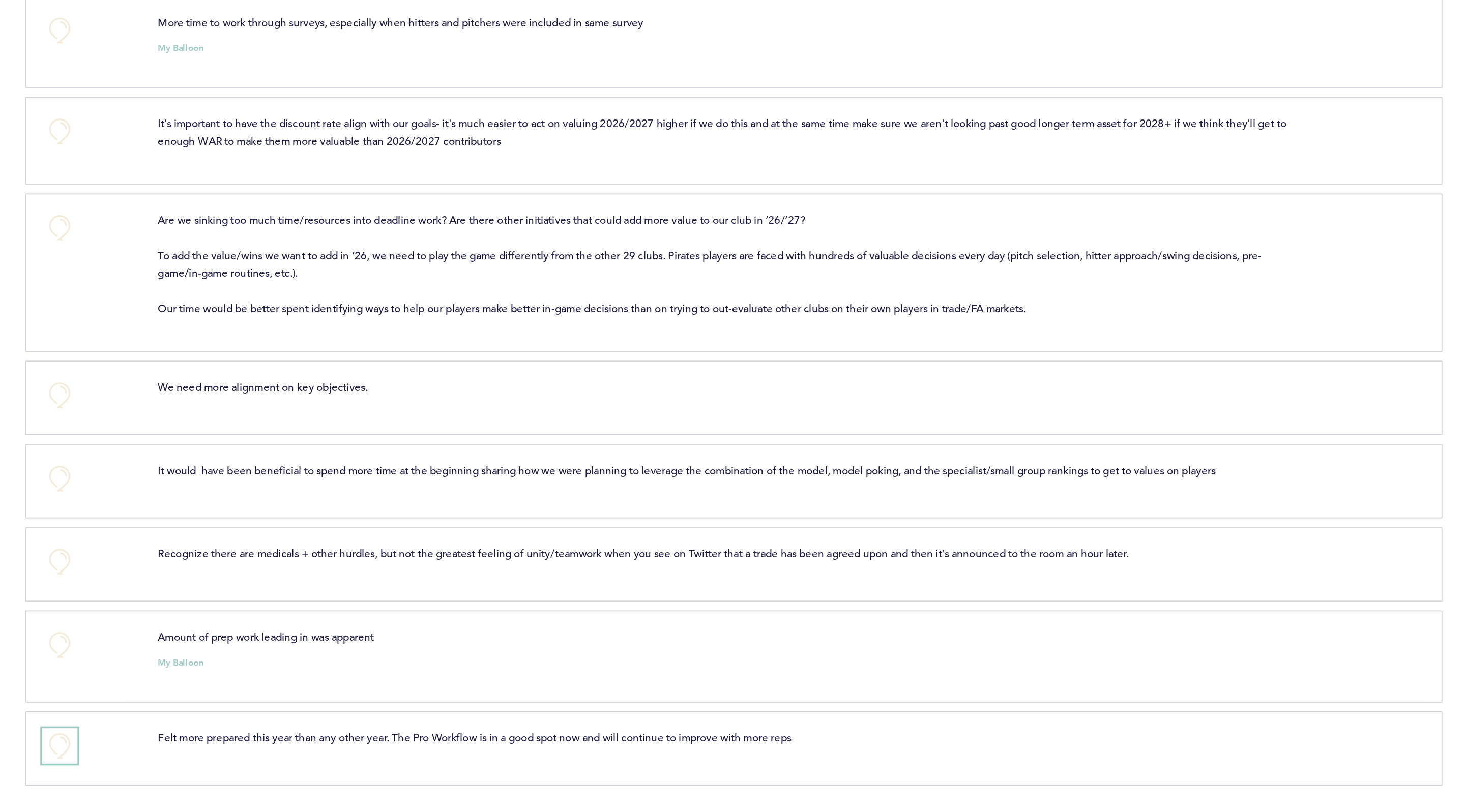
click at [509, 779] on button "+0" at bounding box center [508, 773] width 20 height 20
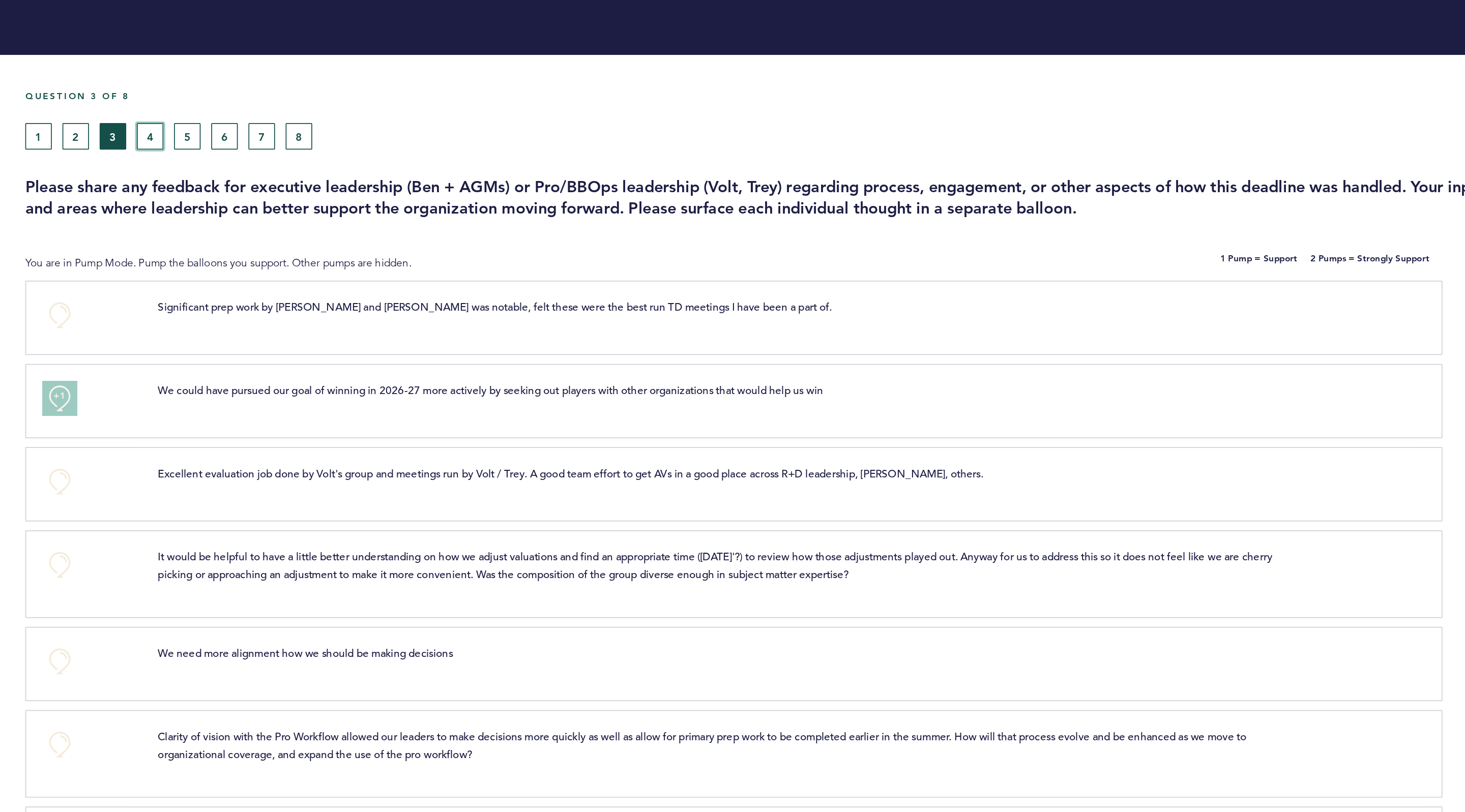
click at [564, 82] on button "4" at bounding box center [560, 78] width 15 height 15
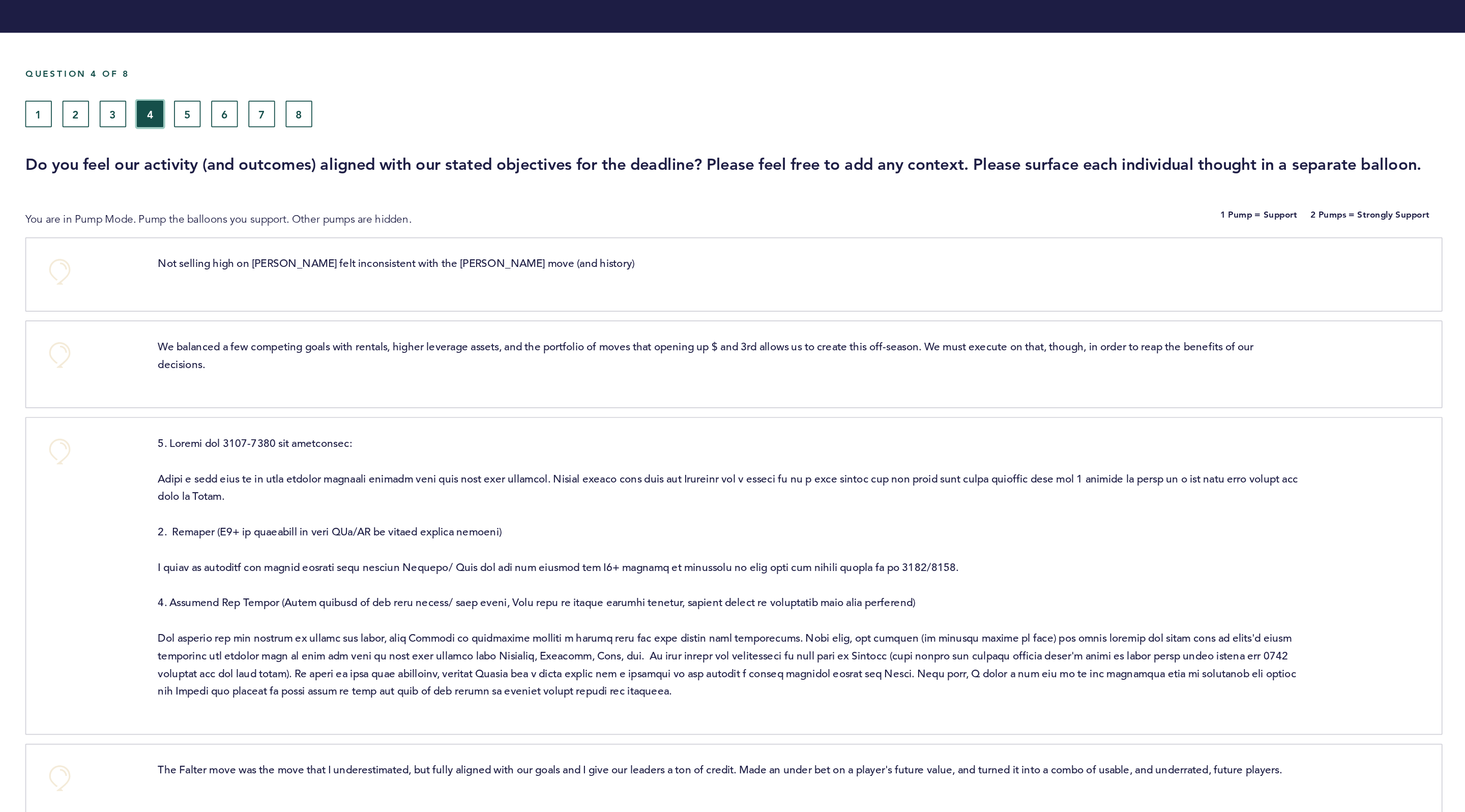
scroll to position [12, 0]
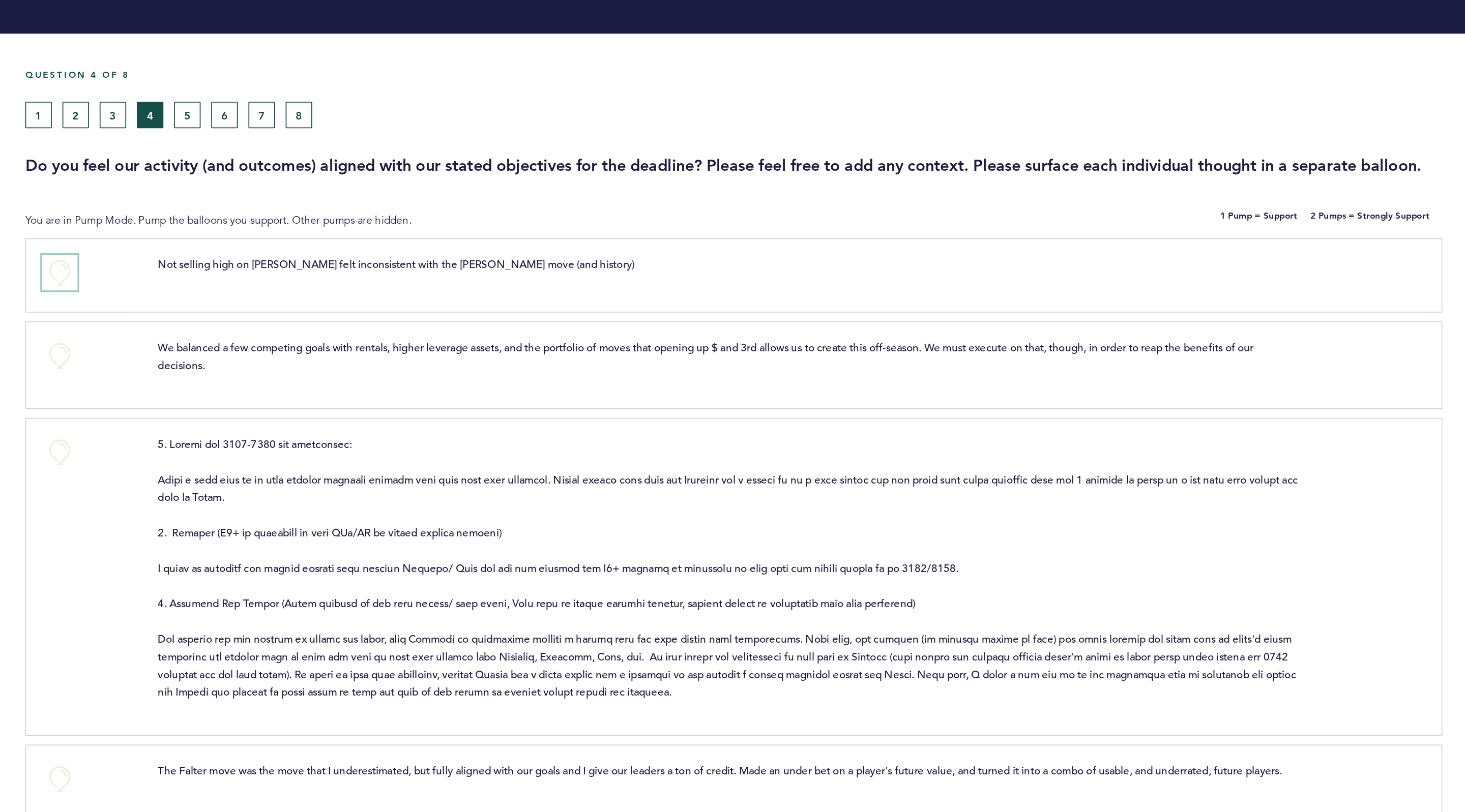
click at [506, 157] on button "+0" at bounding box center [508, 156] width 20 height 20
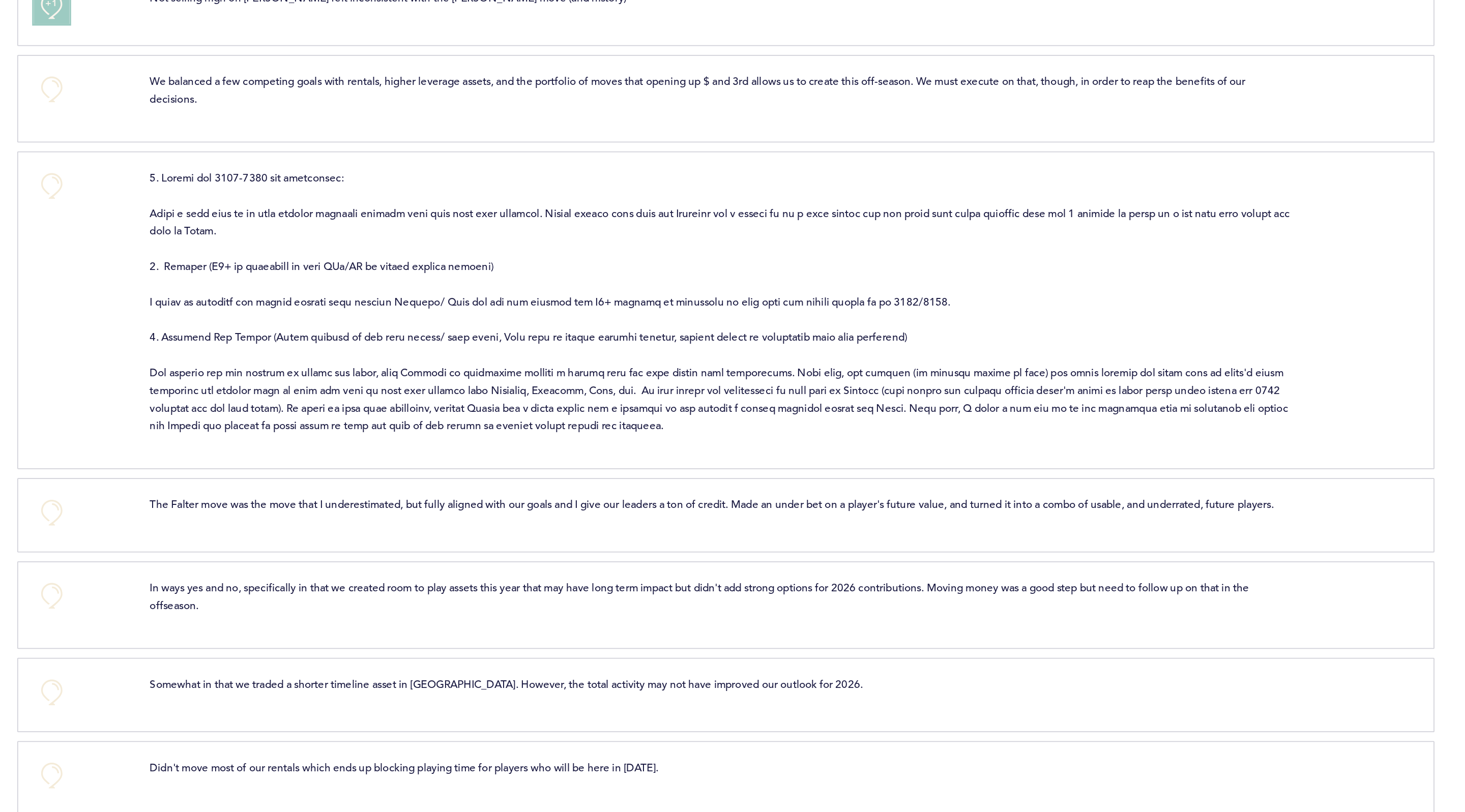
scroll to position [140, 0]
click at [510, 132] on button "+0" at bounding box center [508, 131] width 20 height 20
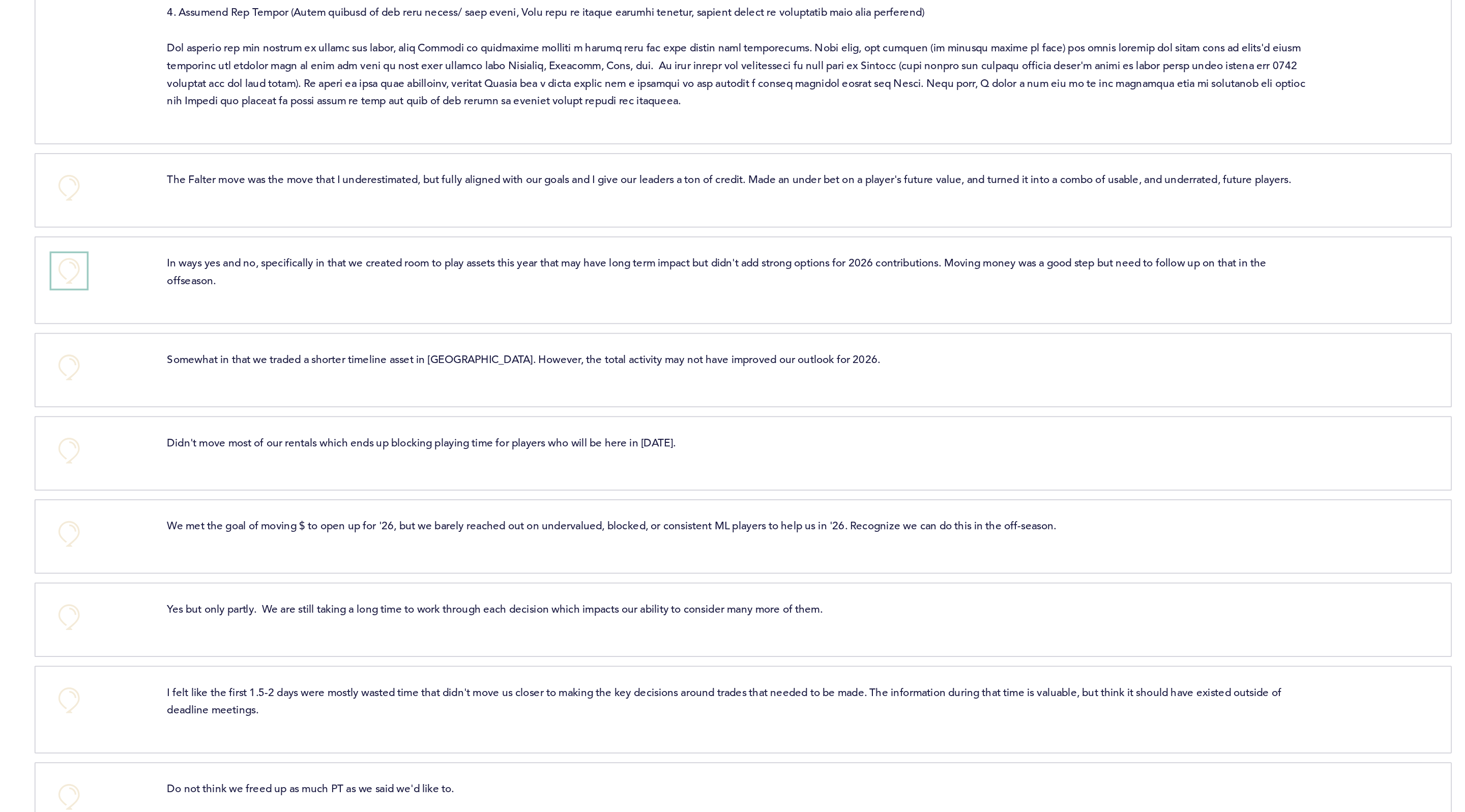
click at [509, 365] on button "+0" at bounding box center [508, 366] width 20 height 20
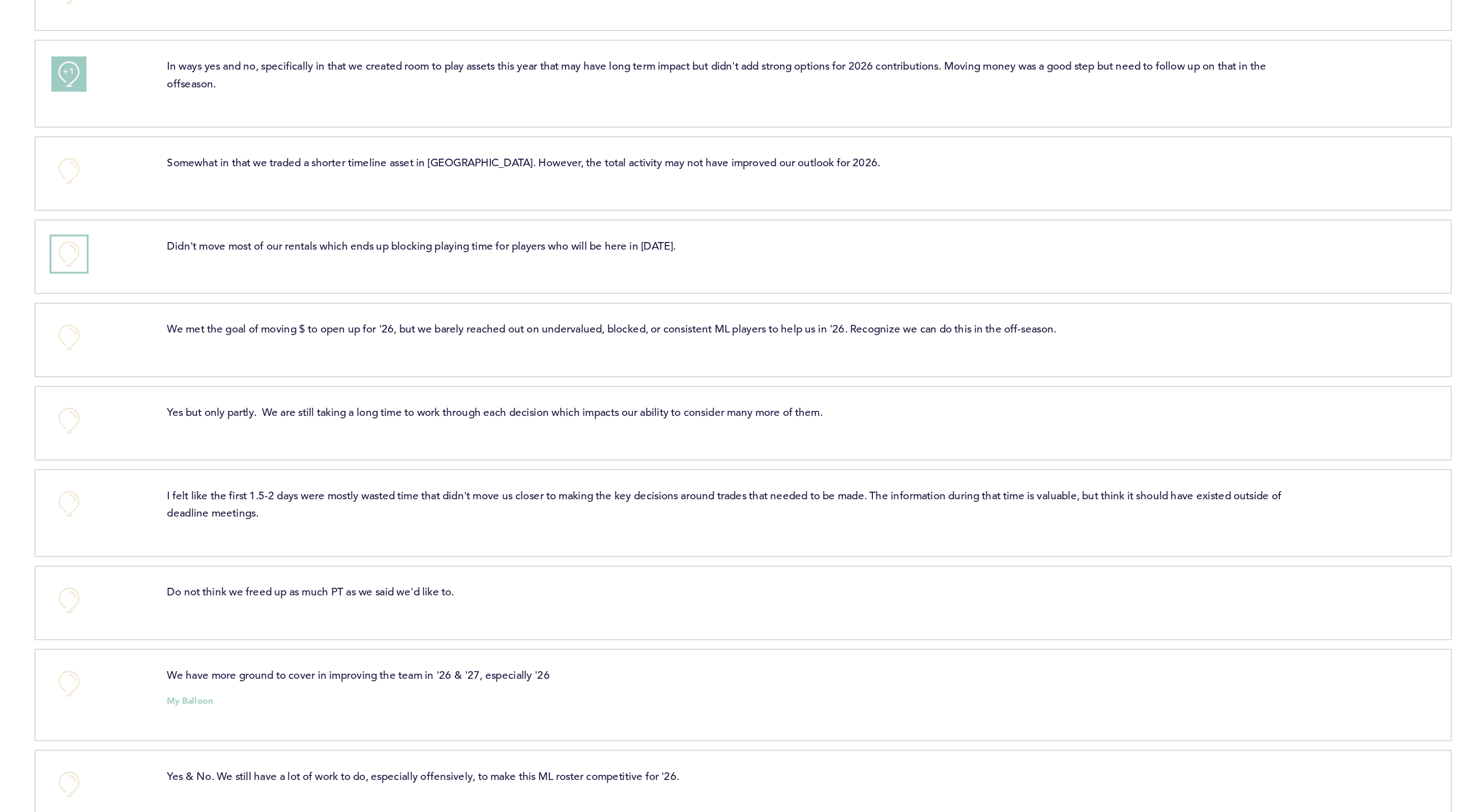
click at [506, 465] on button "+0" at bounding box center [508, 469] width 20 height 20
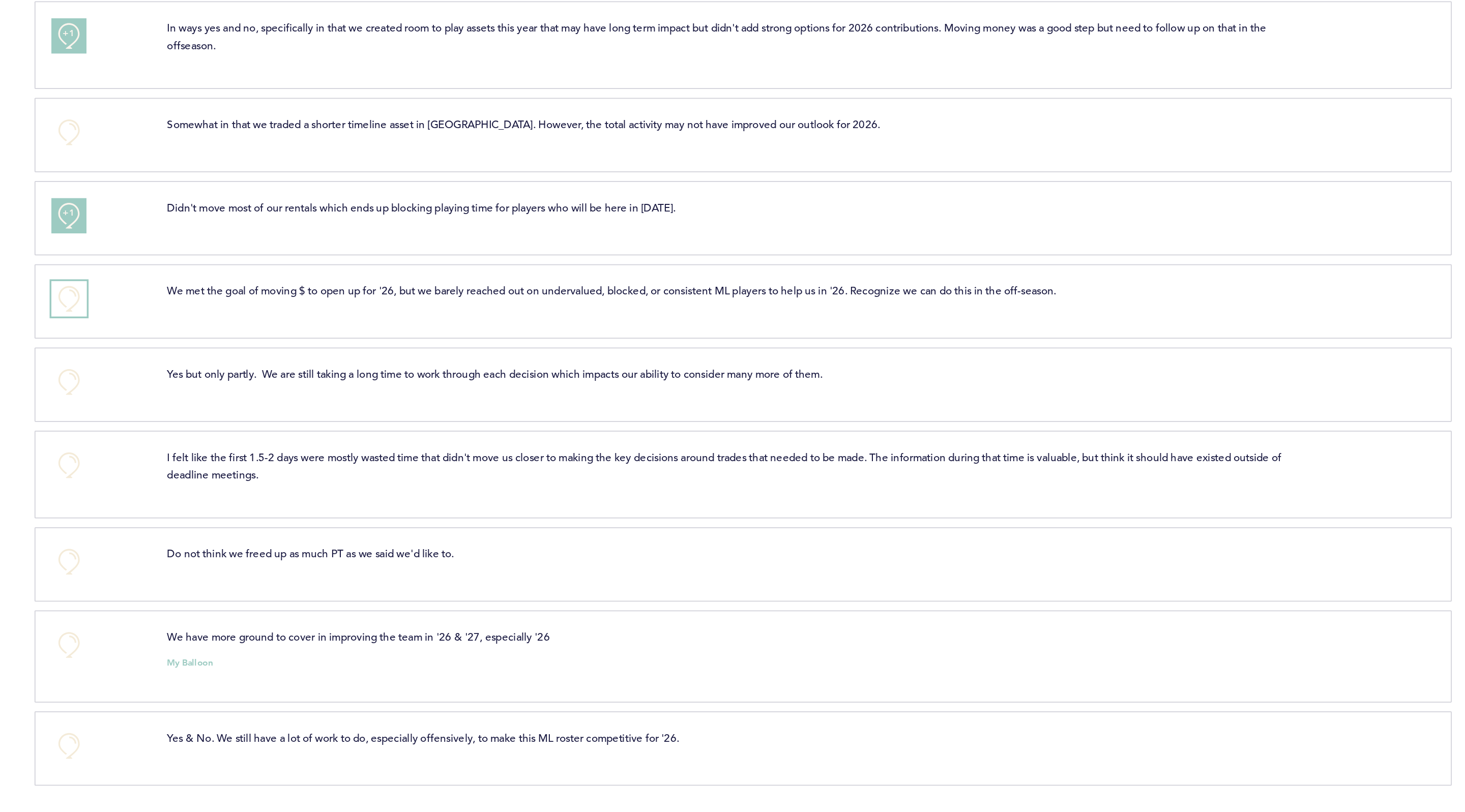
click at [515, 510] on button "+0" at bounding box center [508, 517] width 20 height 20
click at [522, 770] on div "+0" at bounding box center [524, 773] width 67 height 20
click at [515, 771] on button "+0" at bounding box center [508, 773] width 20 height 20
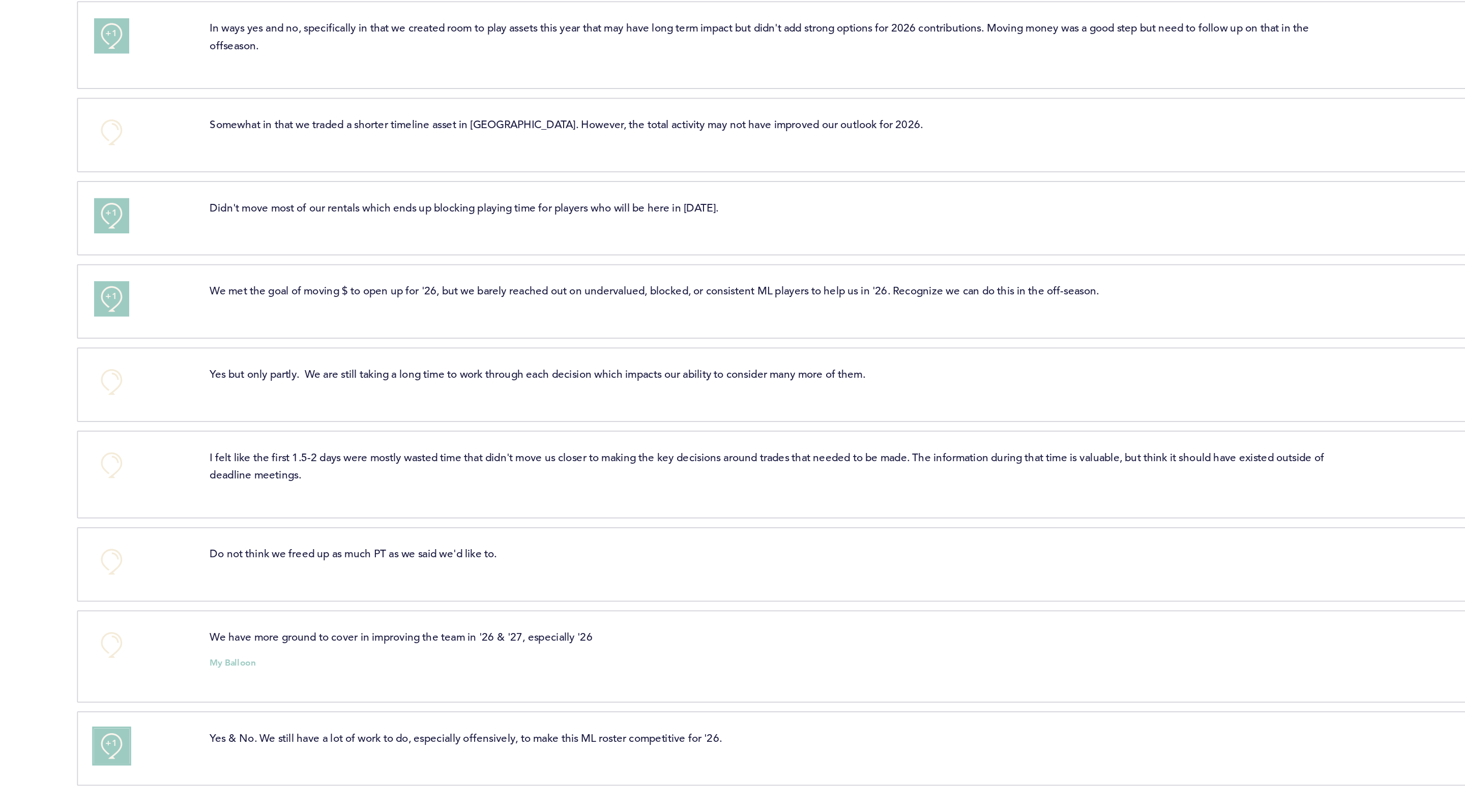
scroll to position [0, 0]
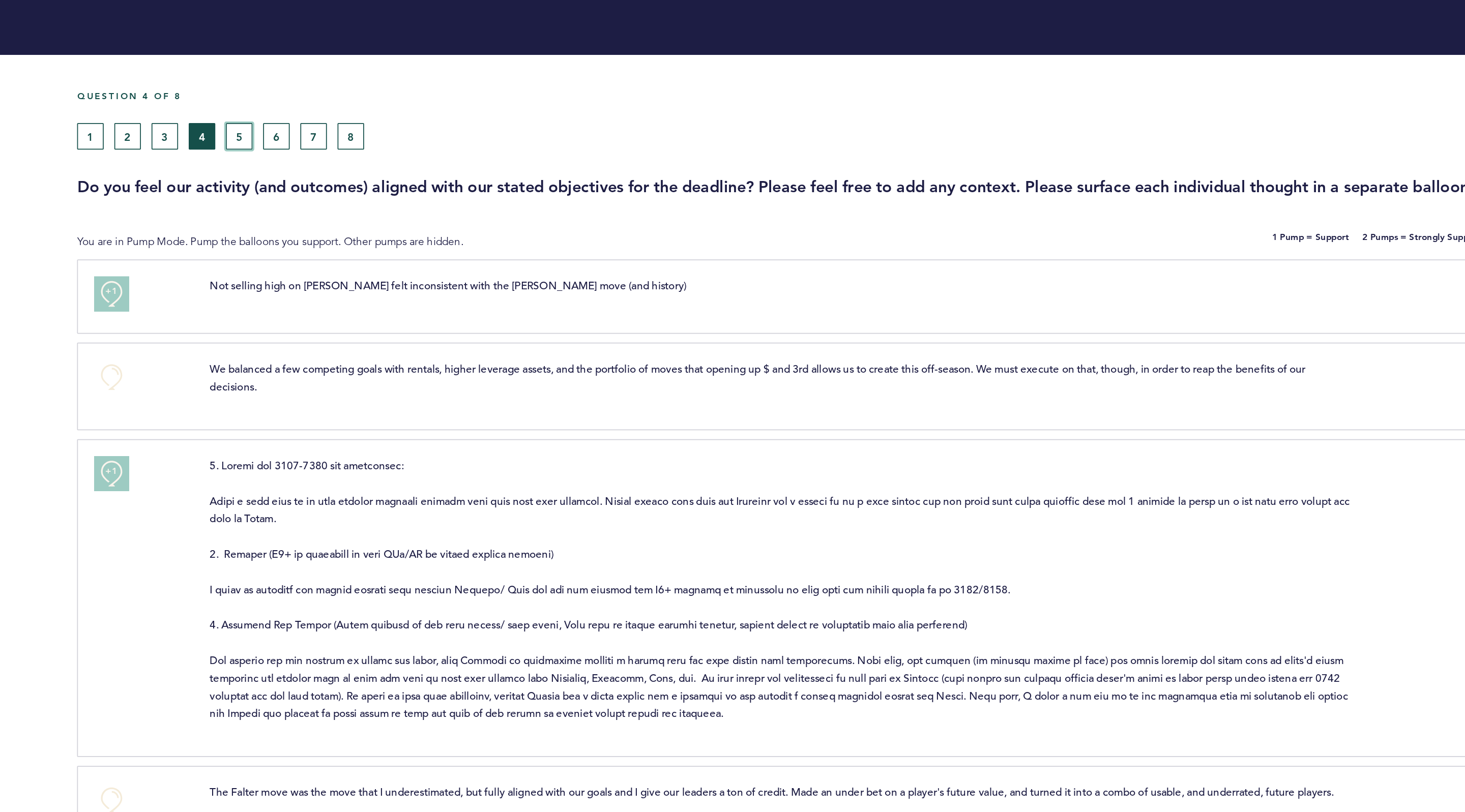
click at [583, 78] on button "5" at bounding box center [581, 78] width 15 height 15
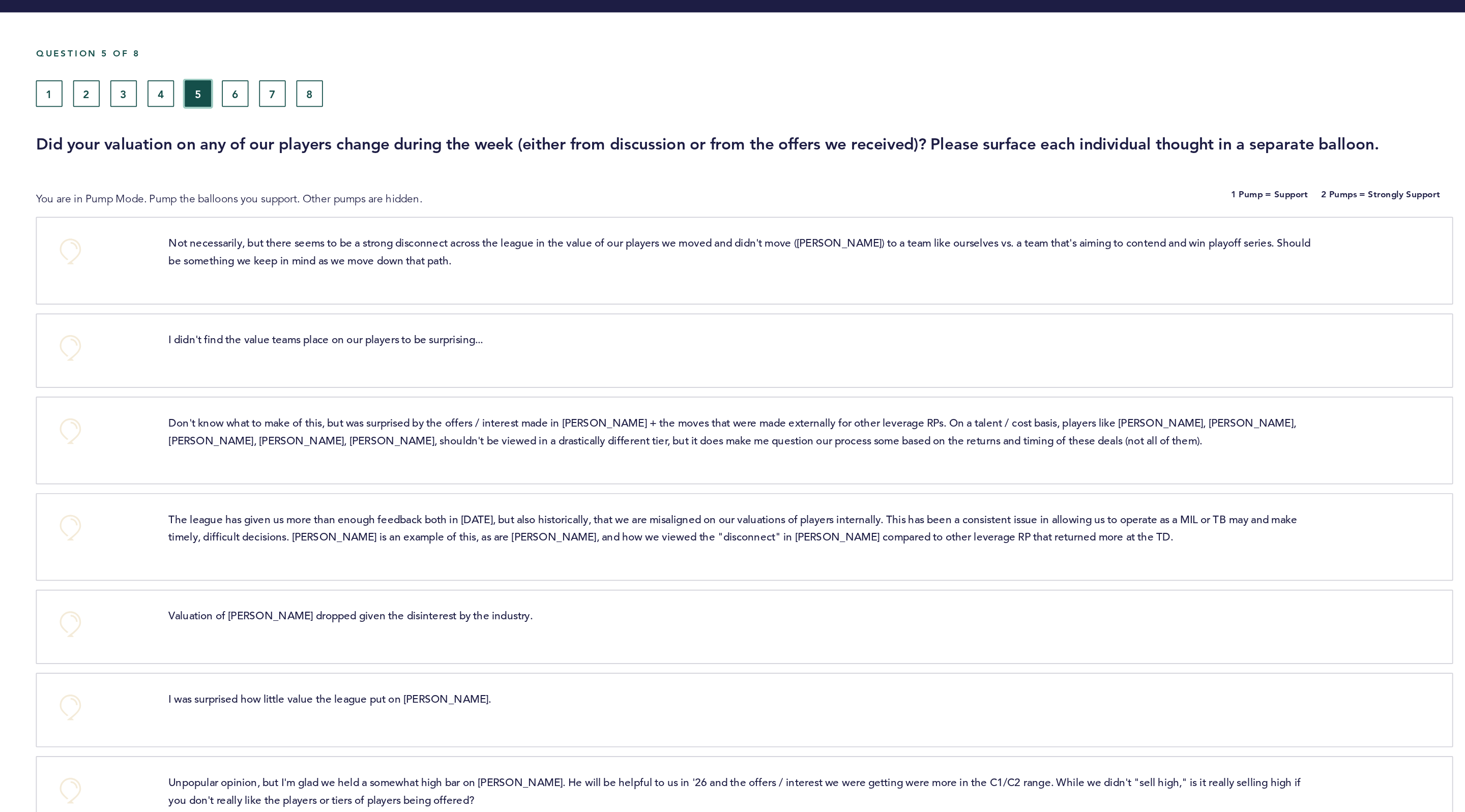
scroll to position [30, 0]
click at [504, 147] on button "+0" at bounding box center [508, 144] width 20 height 20
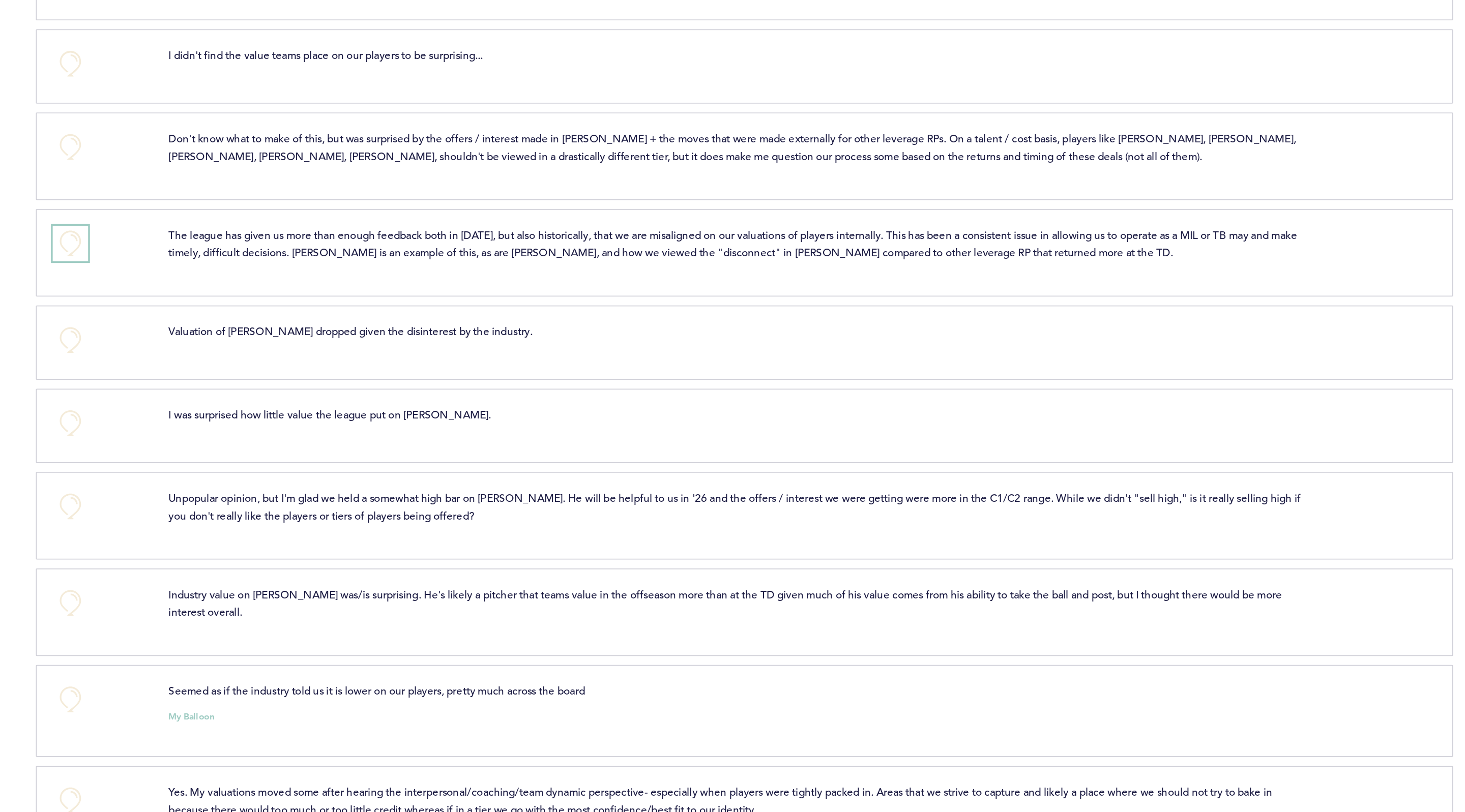
click at [510, 293] on button "+0" at bounding box center [508, 303] width 20 height 20
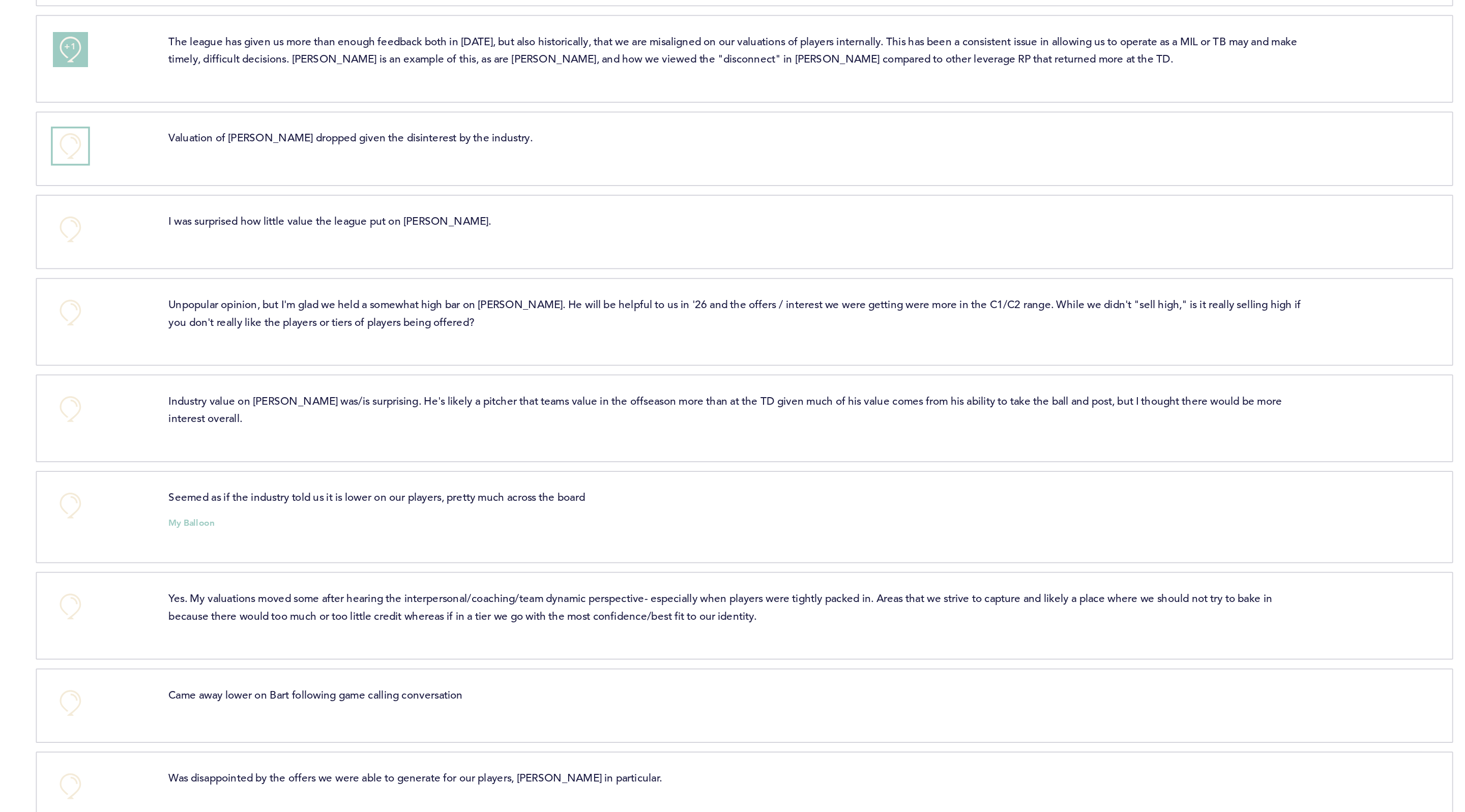
click at [510, 363] on button "+0" at bounding box center [508, 358] width 20 height 20
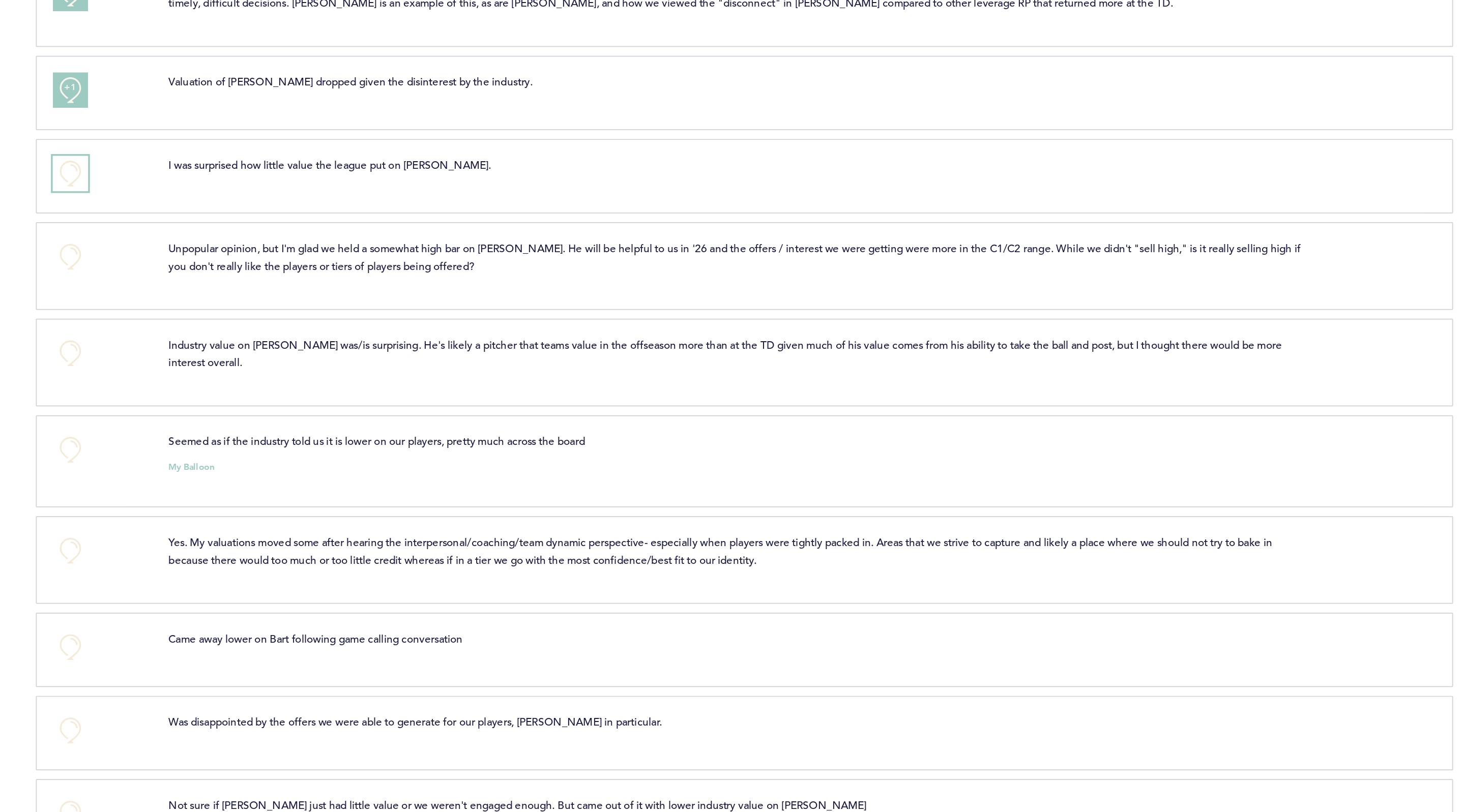
click at [506, 402] on button "+0" at bounding box center [508, 406] width 20 height 20
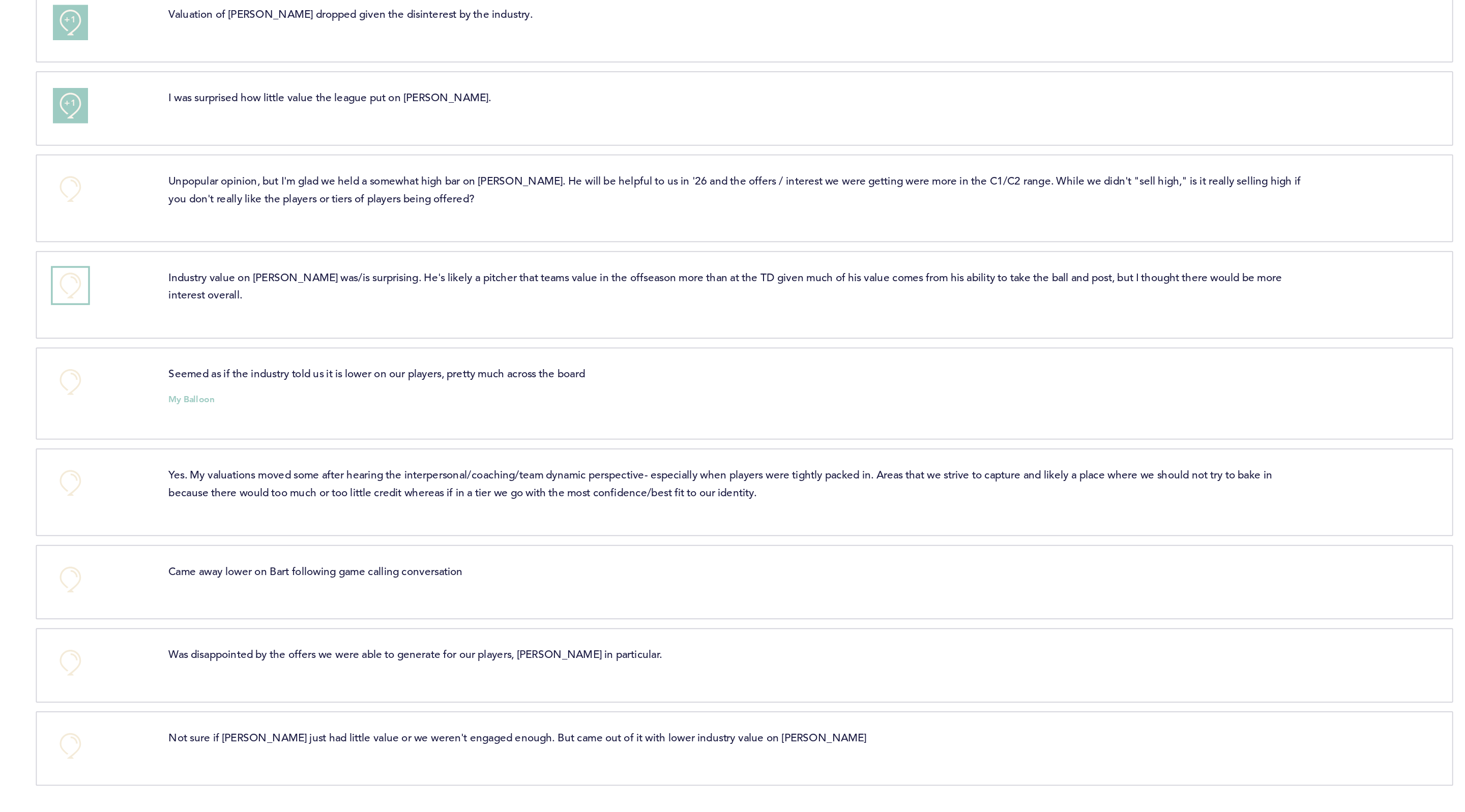
click at [505, 505] on button "+0" at bounding box center [508, 509] width 20 height 20
click at [510, 731] on button "+0" at bounding box center [508, 726] width 20 height 20
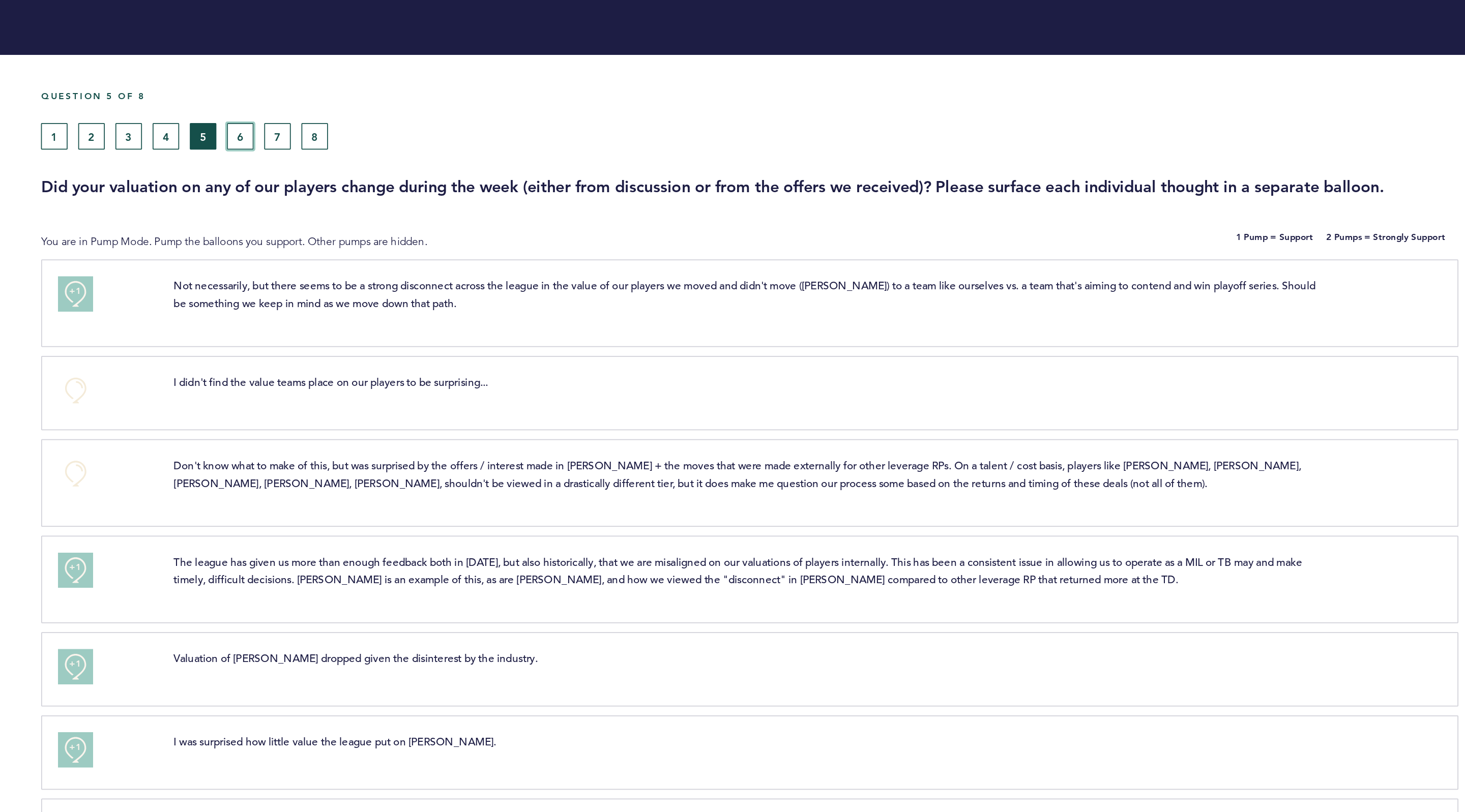
click at [604, 77] on button "6" at bounding box center [602, 78] width 15 height 15
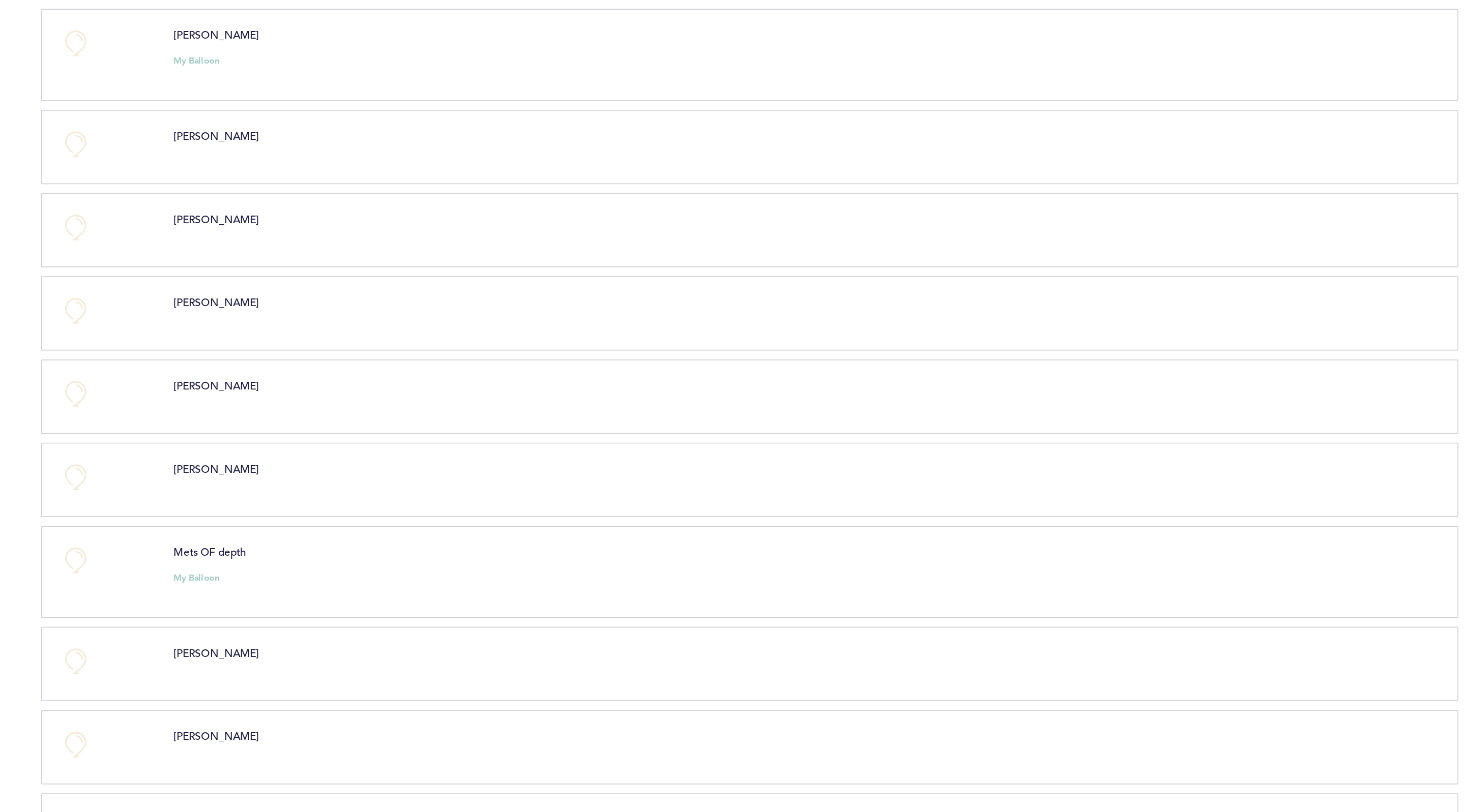
scroll to position [145, 0]
click at [513, 278] on button "+0" at bounding box center [508, 273] width 20 height 20
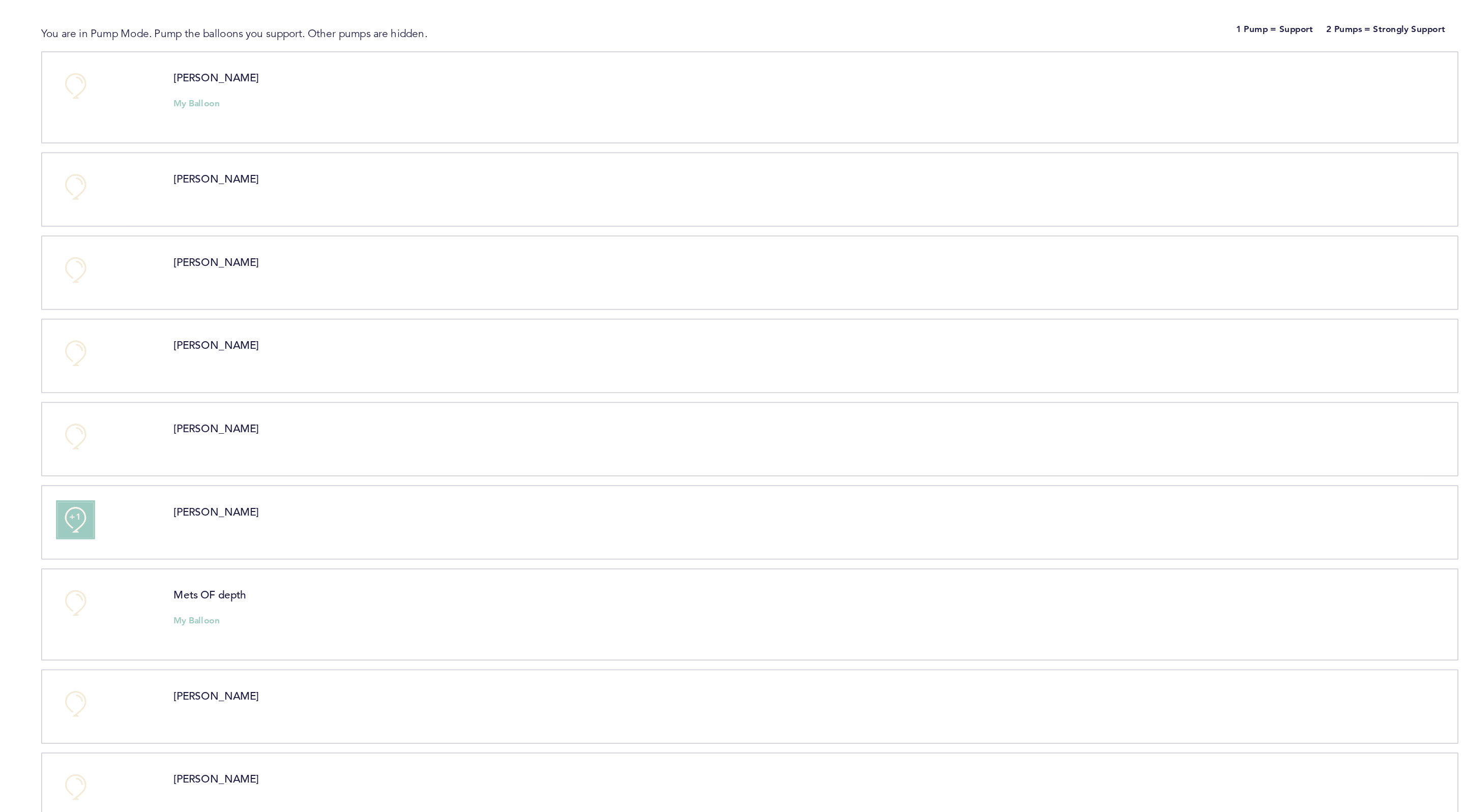
scroll to position [119, 0]
click at [502, 157] on button "+0" at bounding box center [508, 155] width 20 height 20
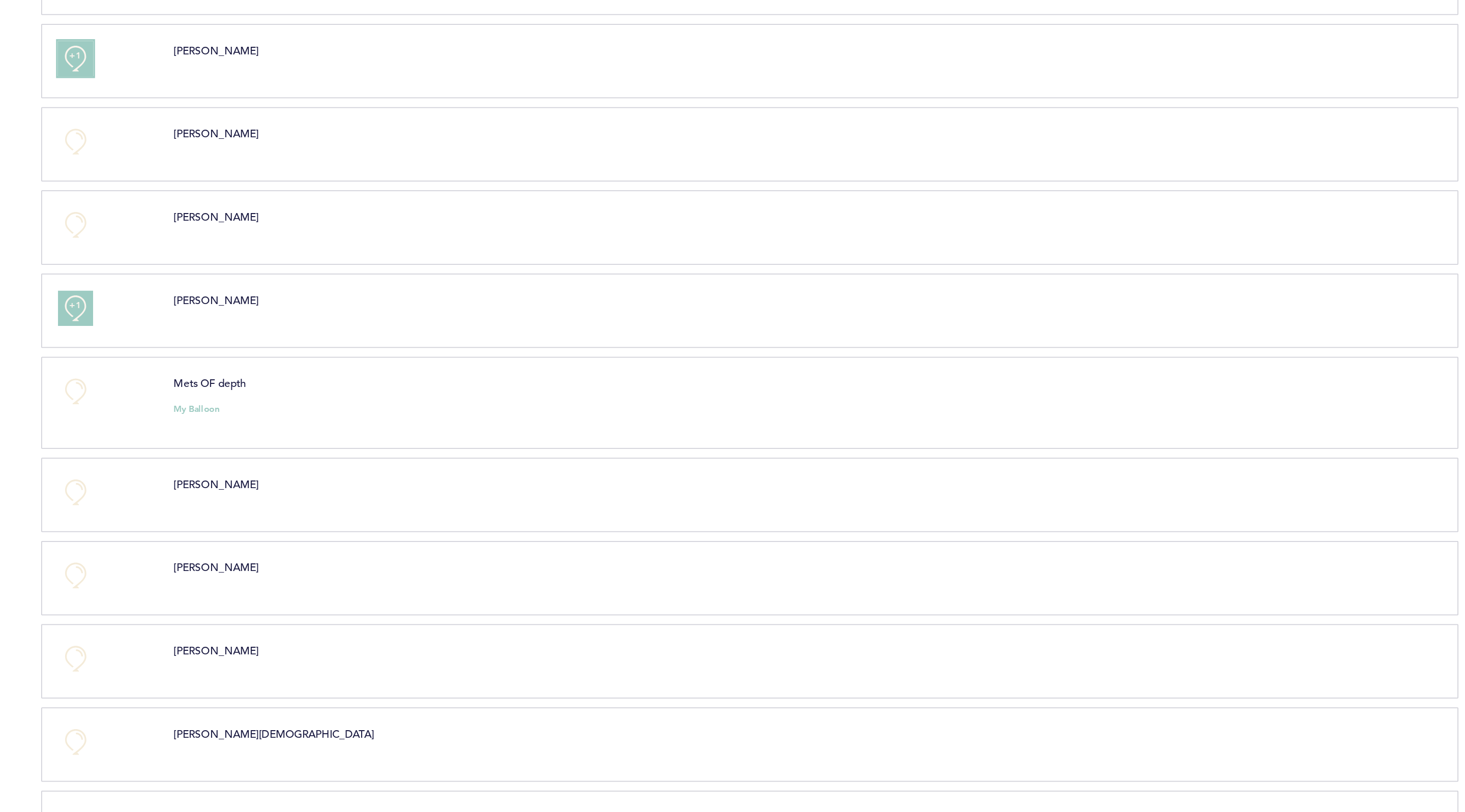
scroll to position [243, 0]
click at [506, 233] on button "+0" at bounding box center [508, 223] width 20 height 20
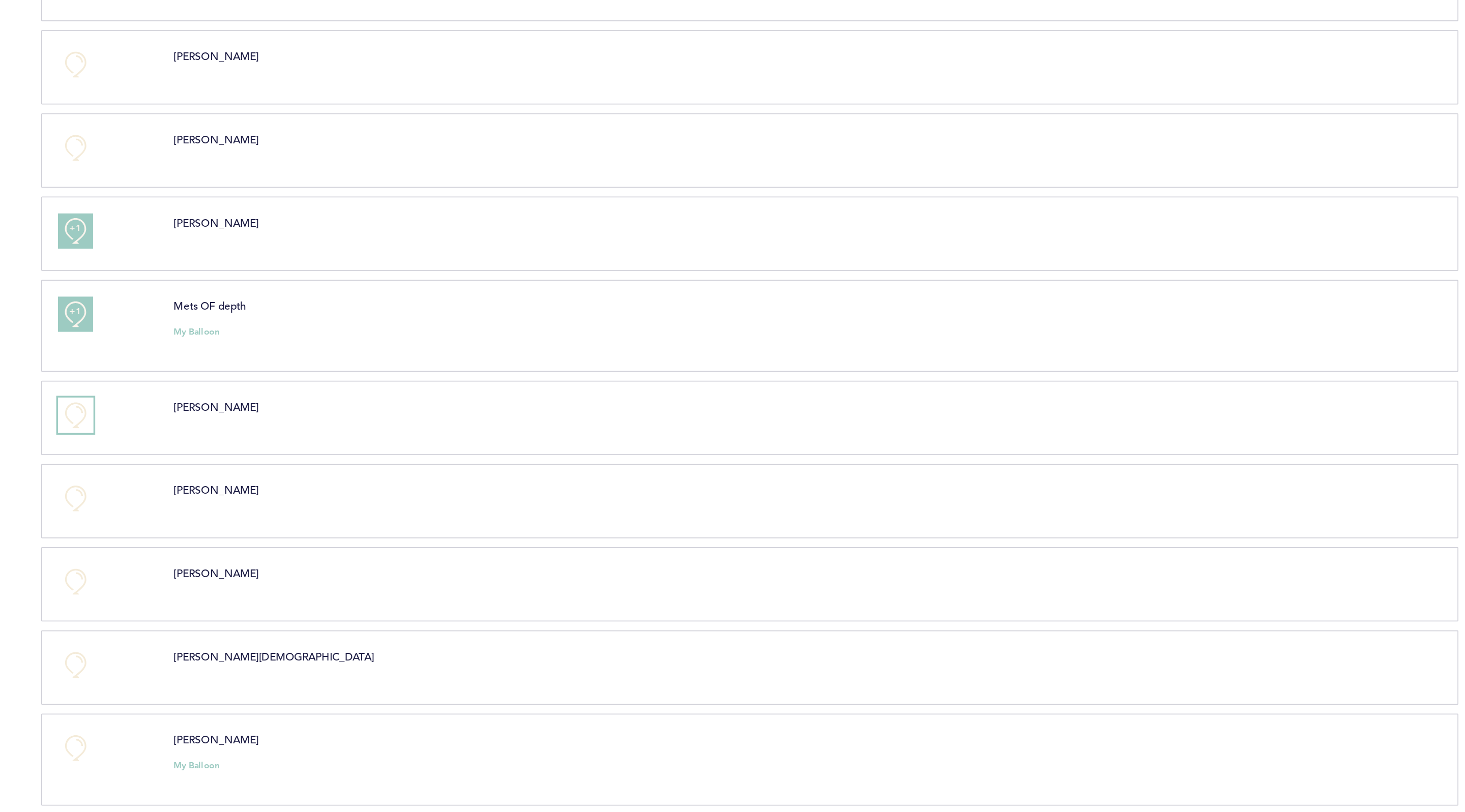
click at [514, 243] on button "+0" at bounding box center [508, 238] width 20 height 20
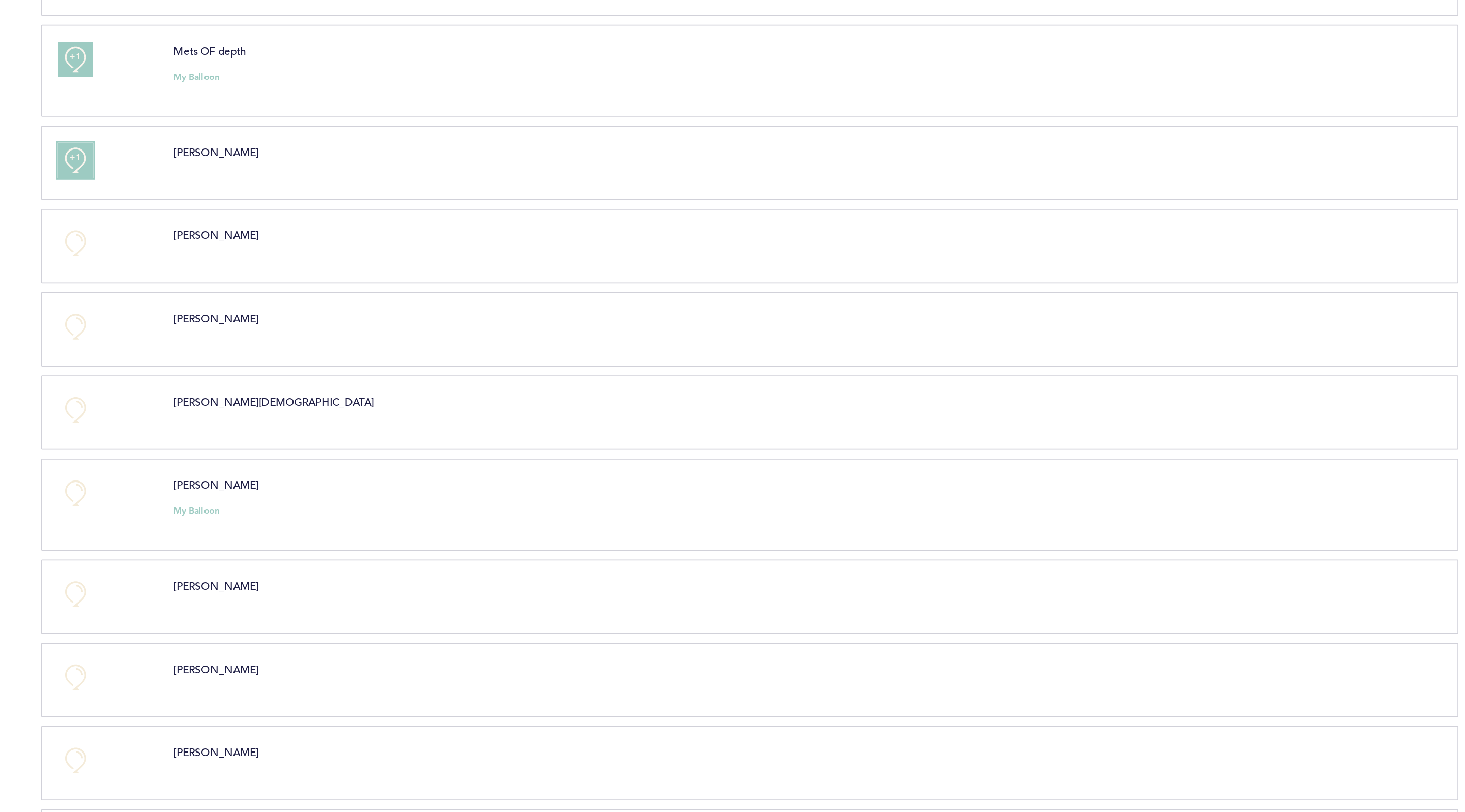
scroll to position [449, 0]
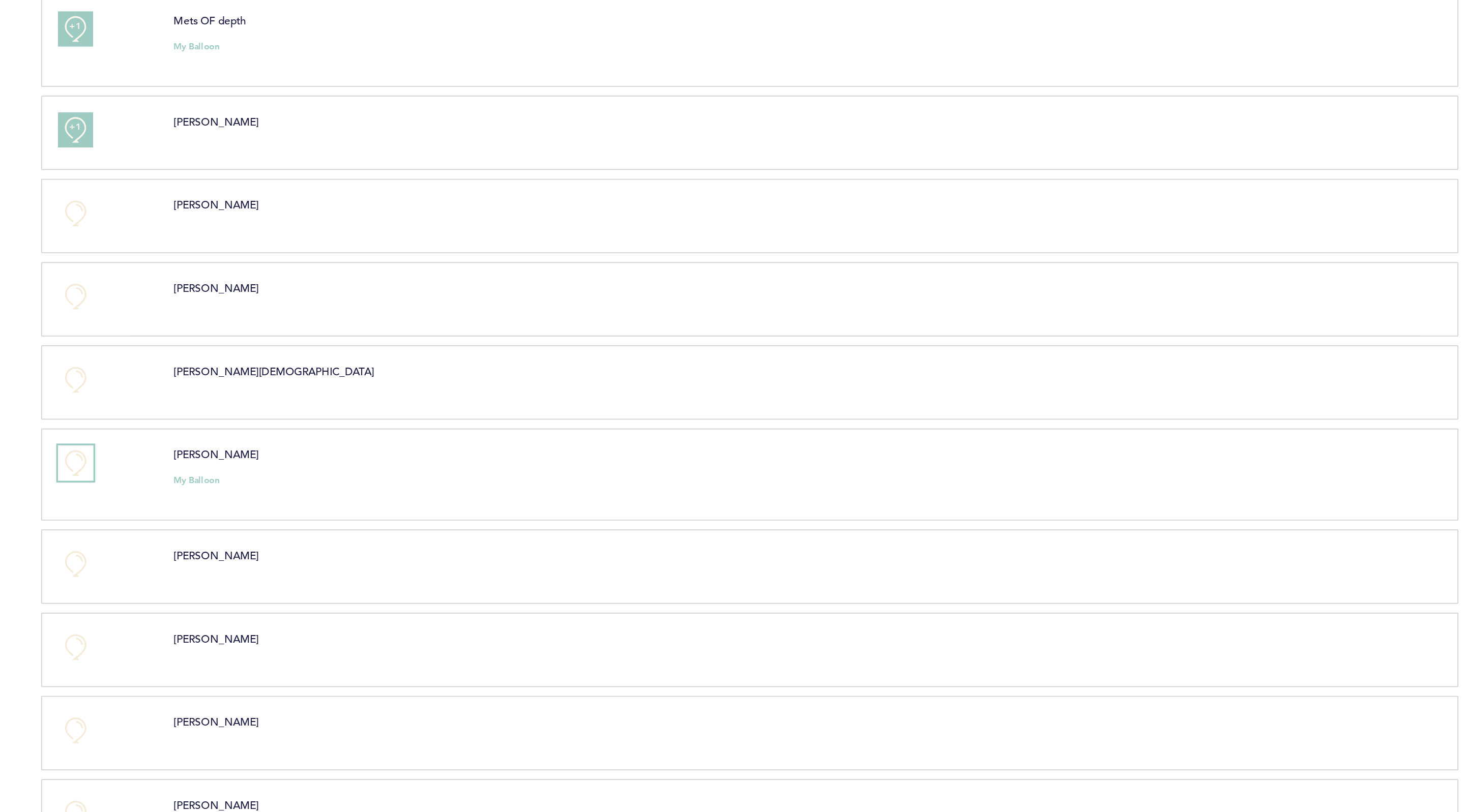
click at [506, 272] on button "+0" at bounding box center [508, 266] width 20 height 20
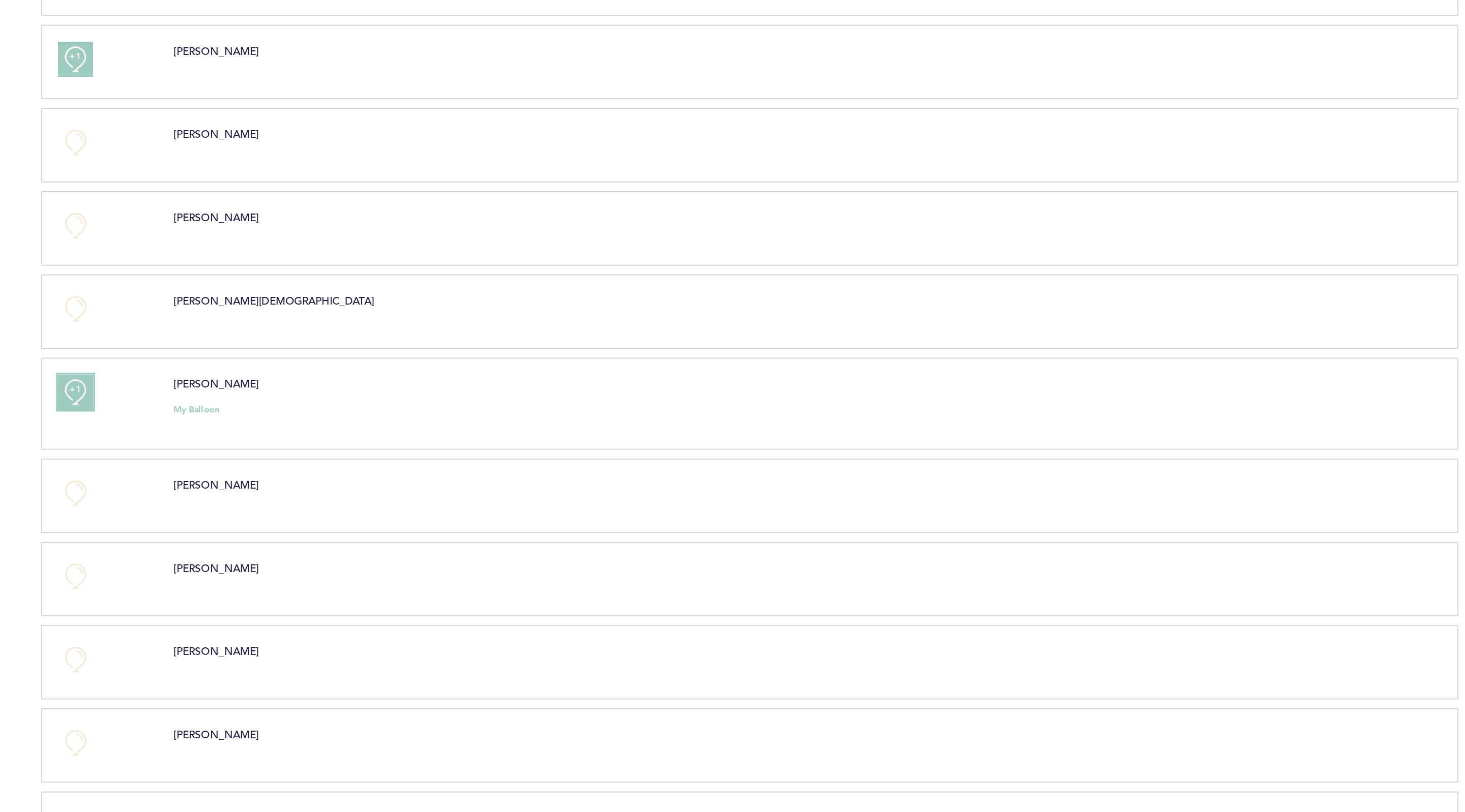
scroll to position [490, 0]
click at [504, 293] on button "+0" at bounding box center [508, 283] width 20 height 20
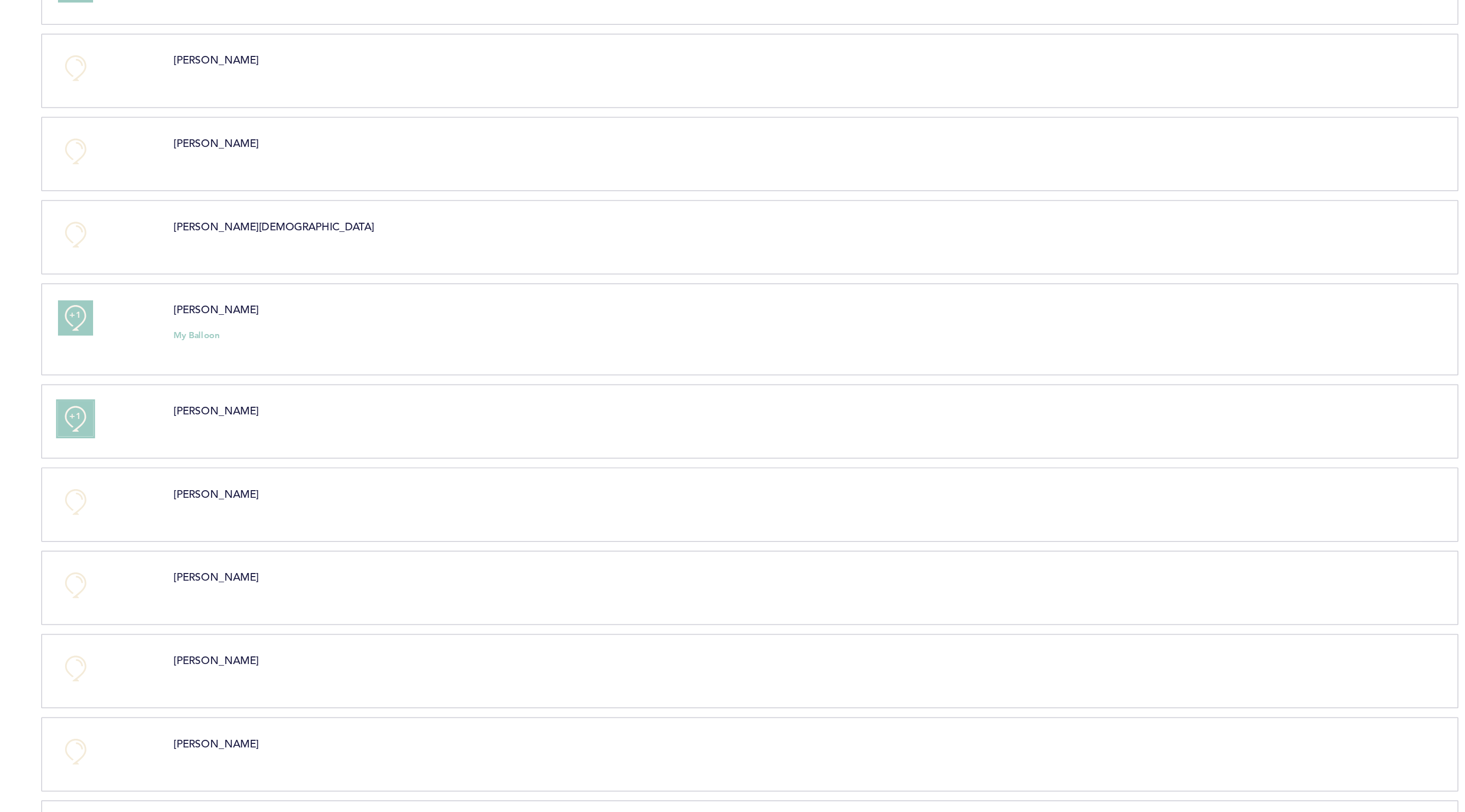
scroll to position [561, 0]
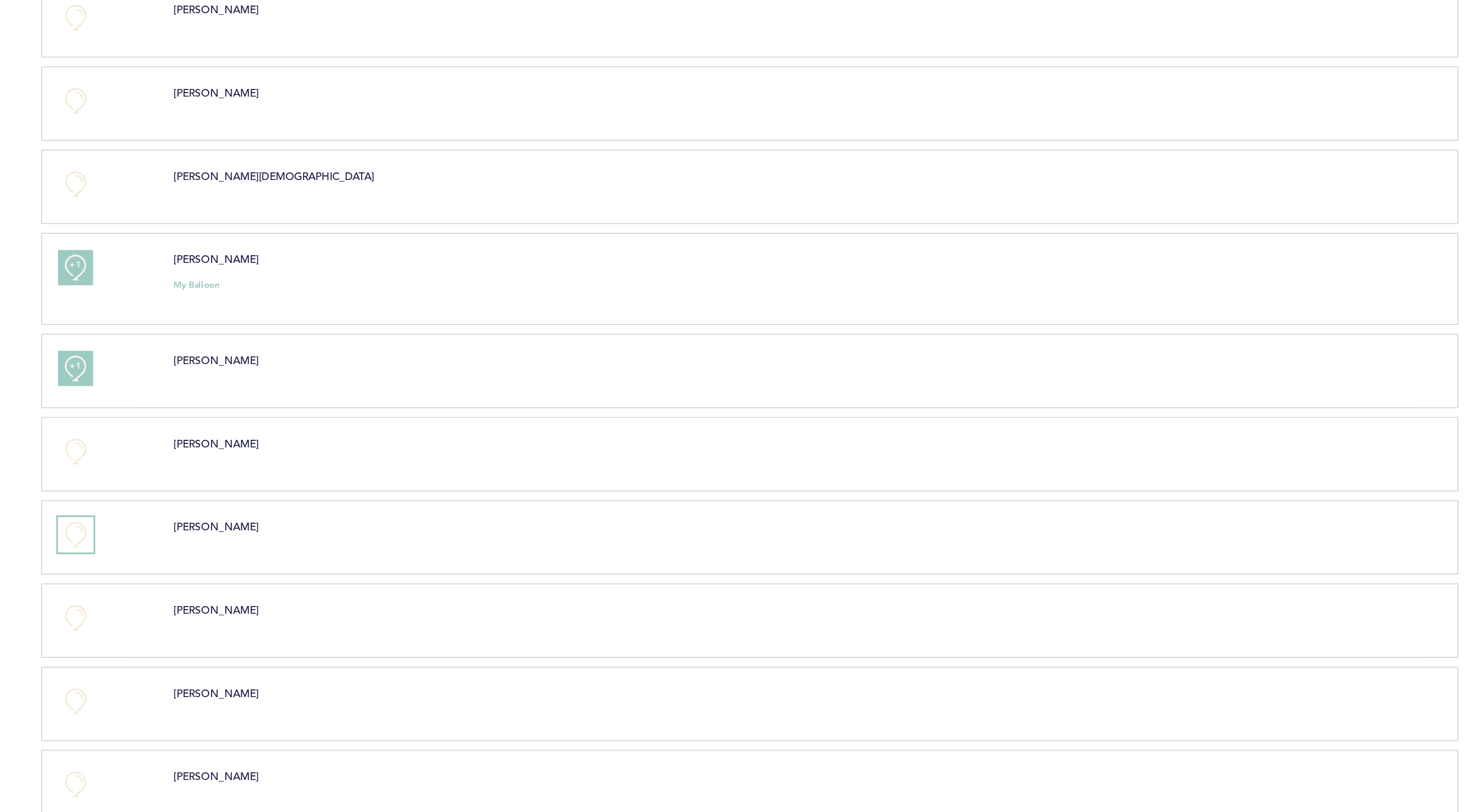
click at [510, 317] on button "+0" at bounding box center [508, 307] width 20 height 20
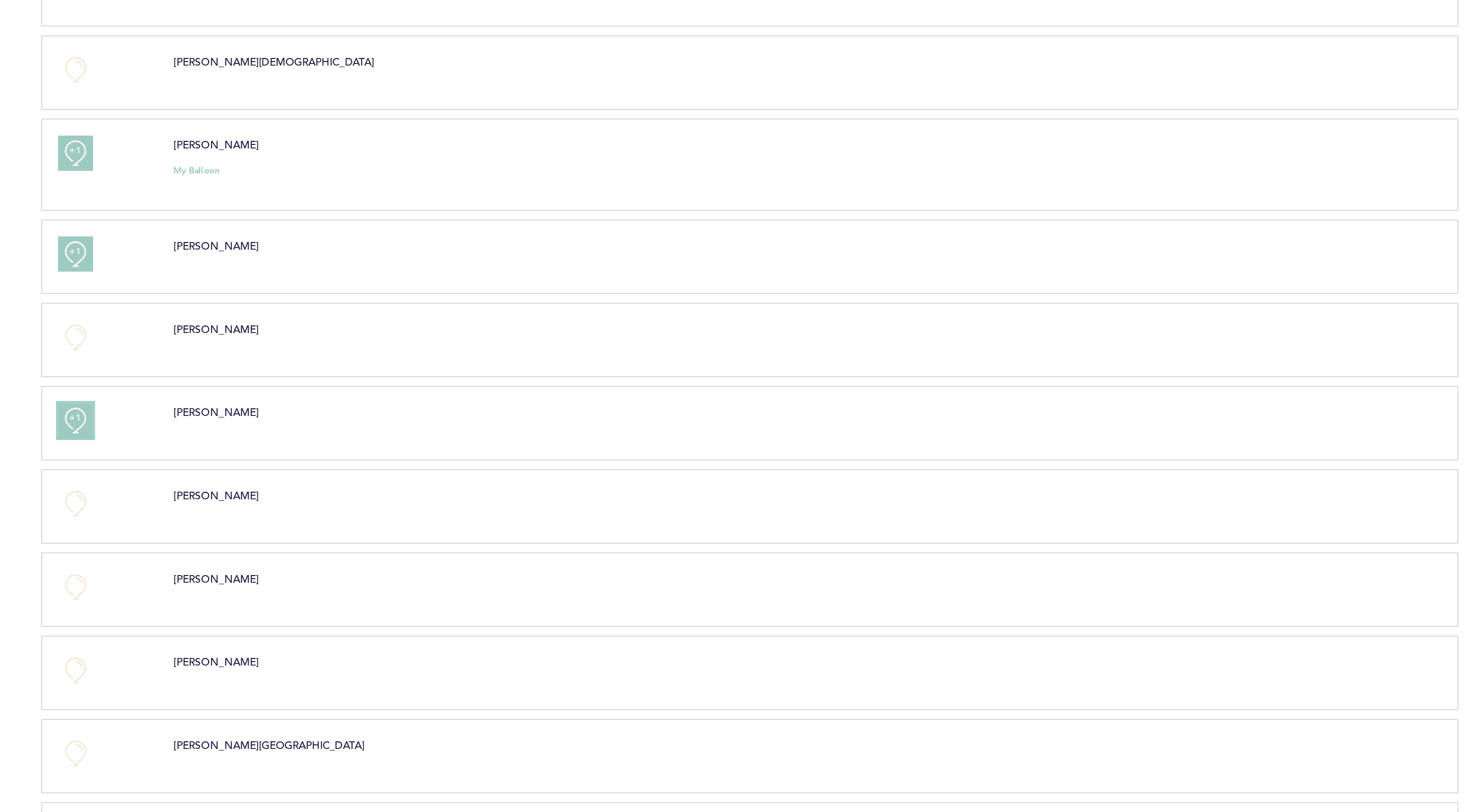
scroll to position [652, 0]
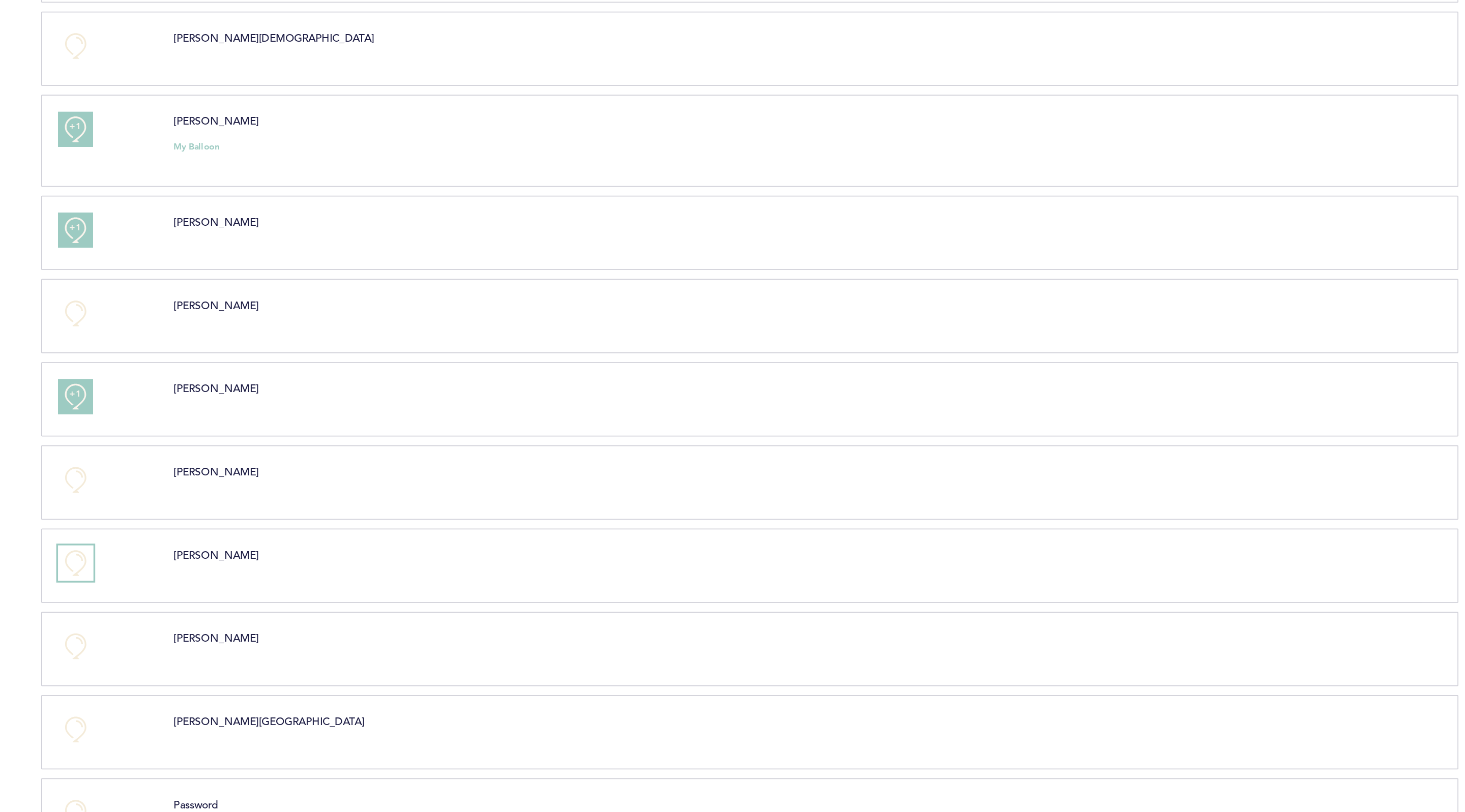
click at [510, 327] on button "+0" at bounding box center [508, 323] width 20 height 20
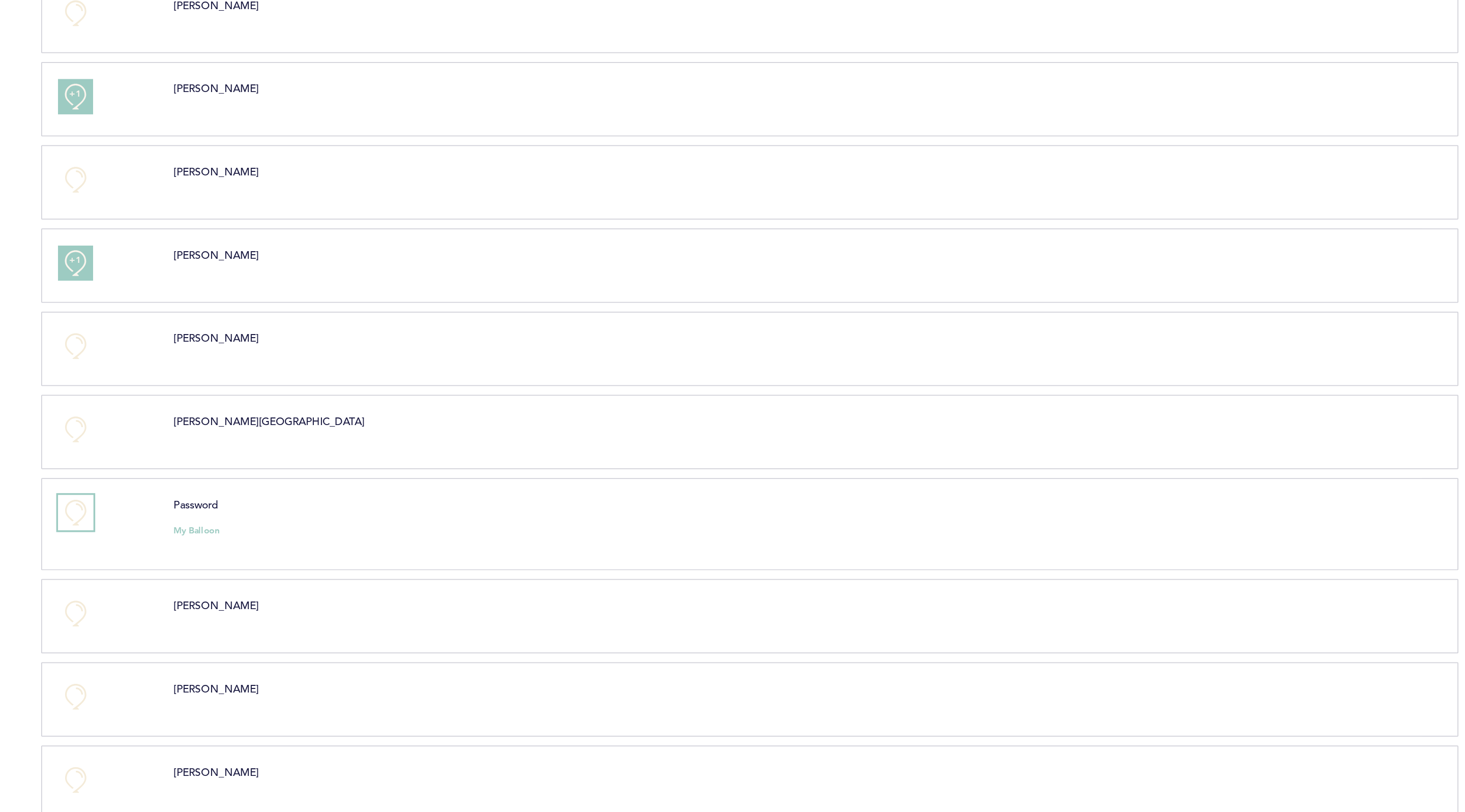
click at [511, 466] on button "+0" at bounding box center [508, 466] width 20 height 20
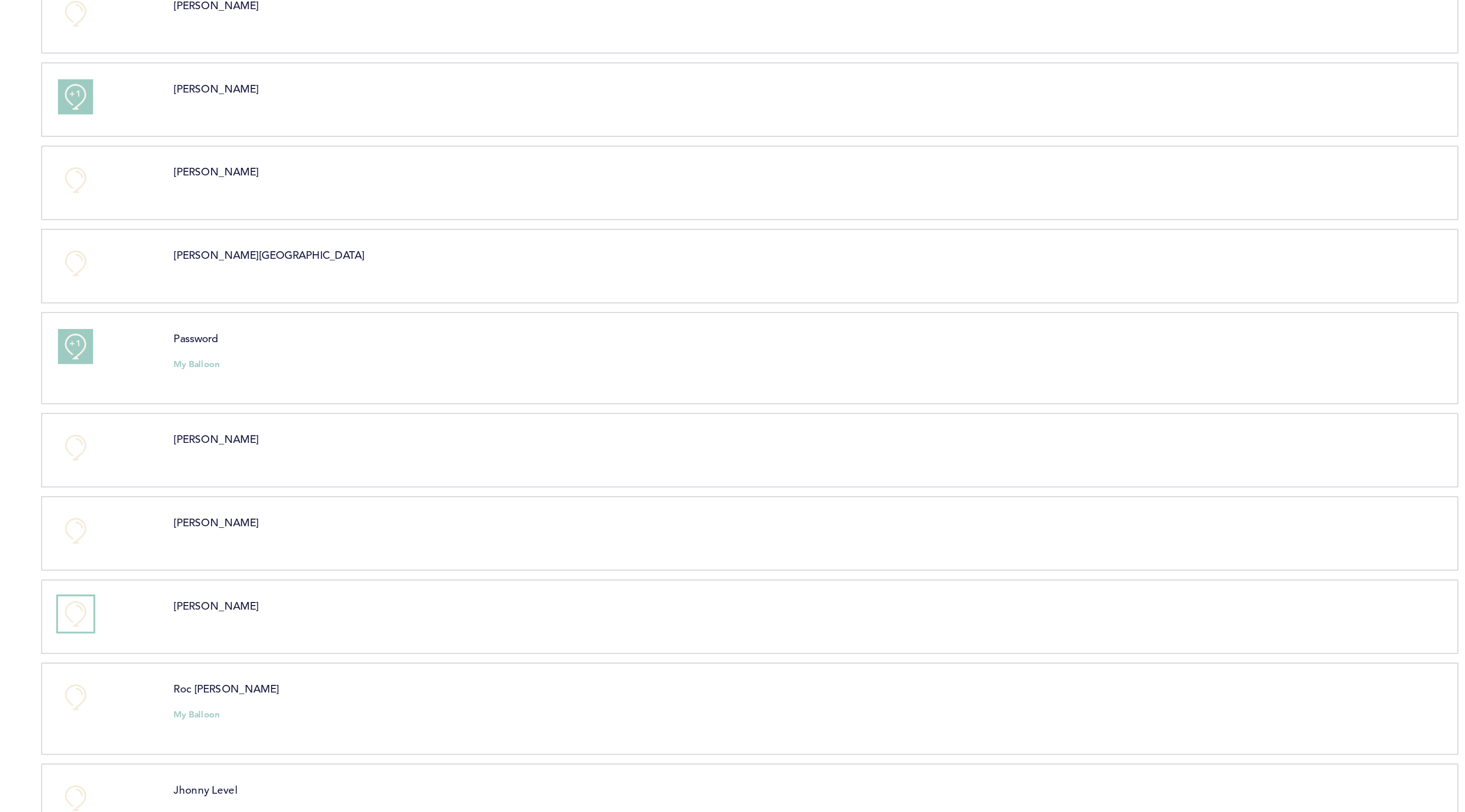
click at [506, 619] on button "+0" at bounding box center [508, 620] width 20 height 20
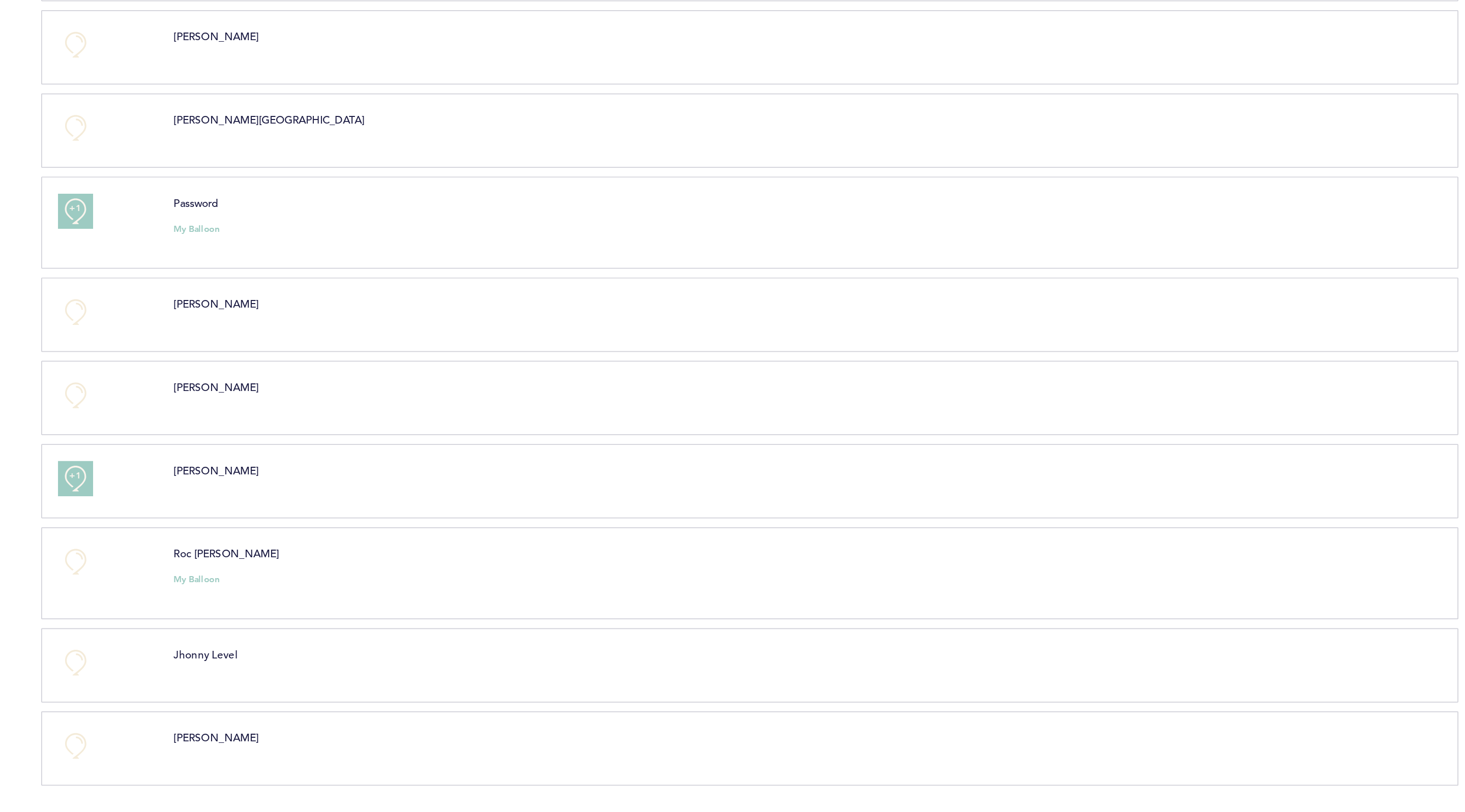
click at [520, 664] on div "+0" at bounding box center [524, 673] width 67 height 31
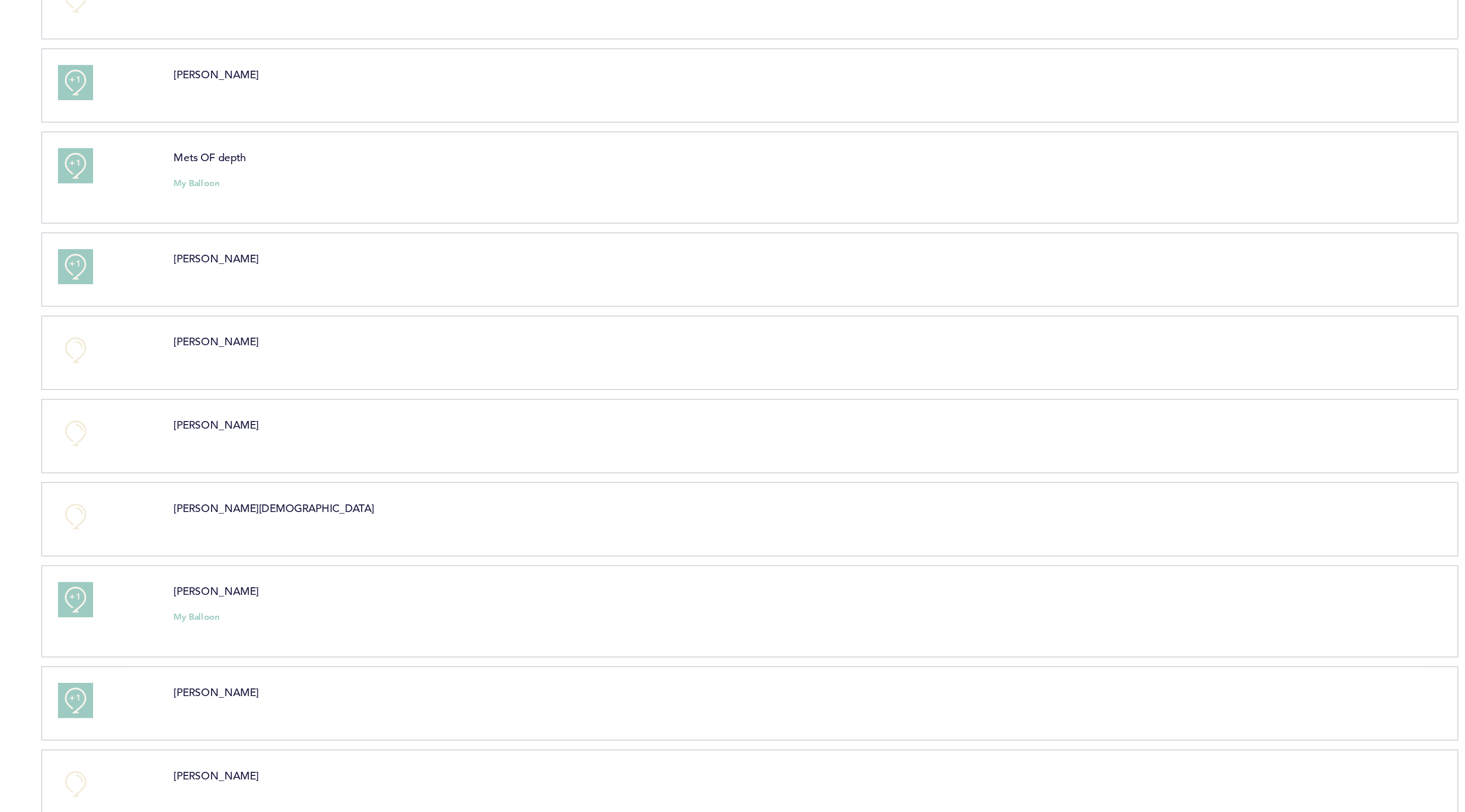
scroll to position [0, 0]
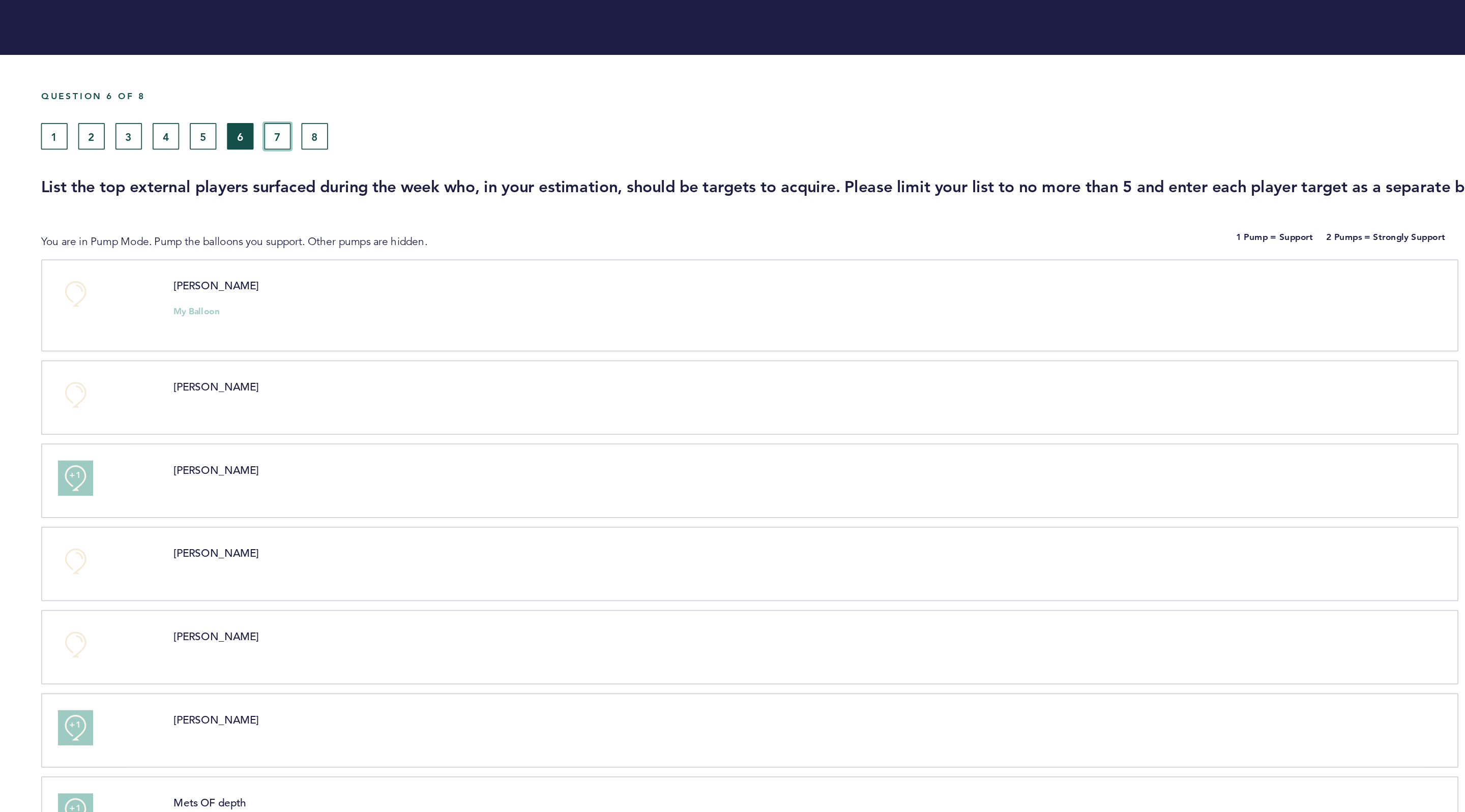
click at [621, 84] on button "7" at bounding box center [624, 78] width 15 height 15
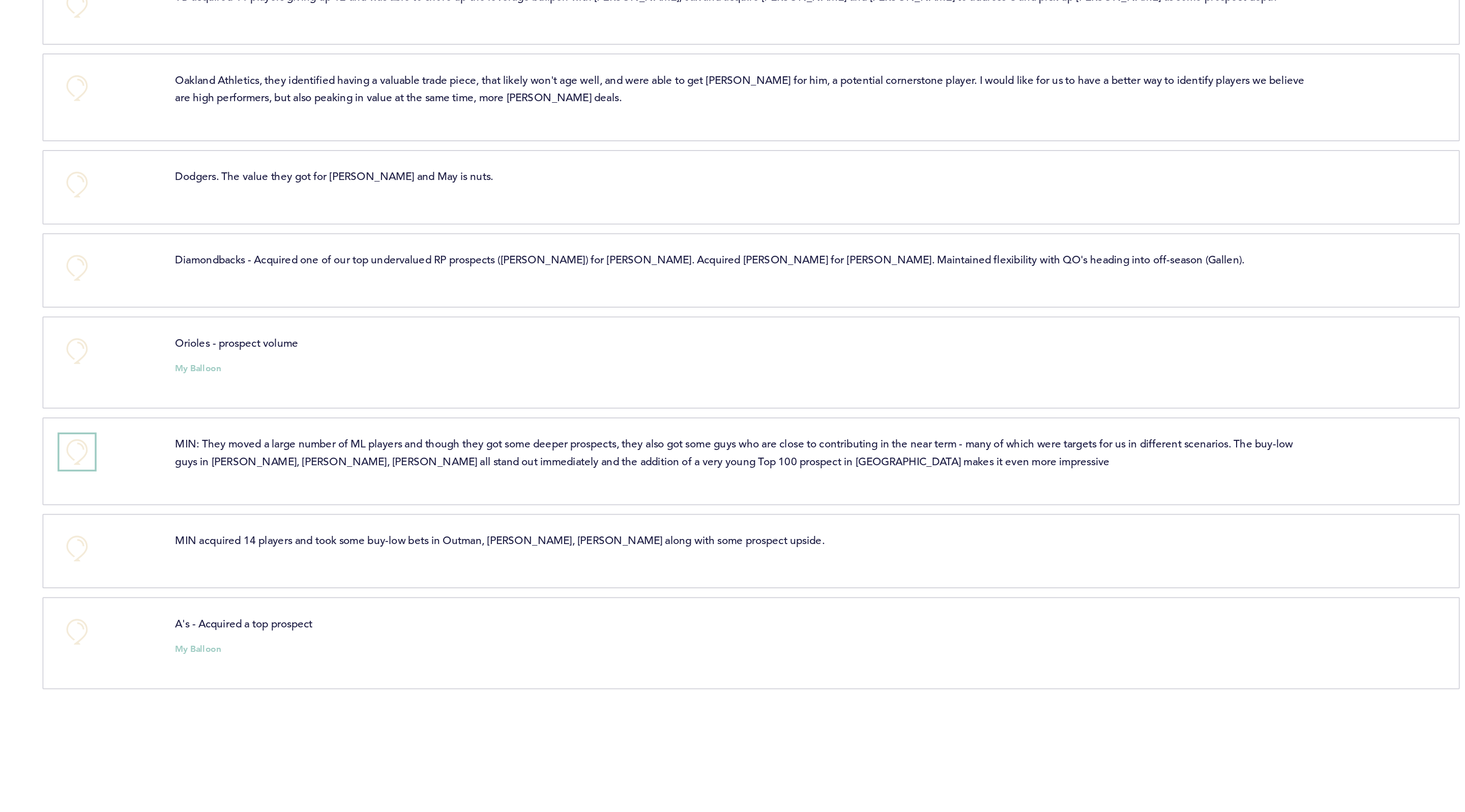
click at [511, 582] on button "+0" at bounding box center [508, 586] width 20 height 20
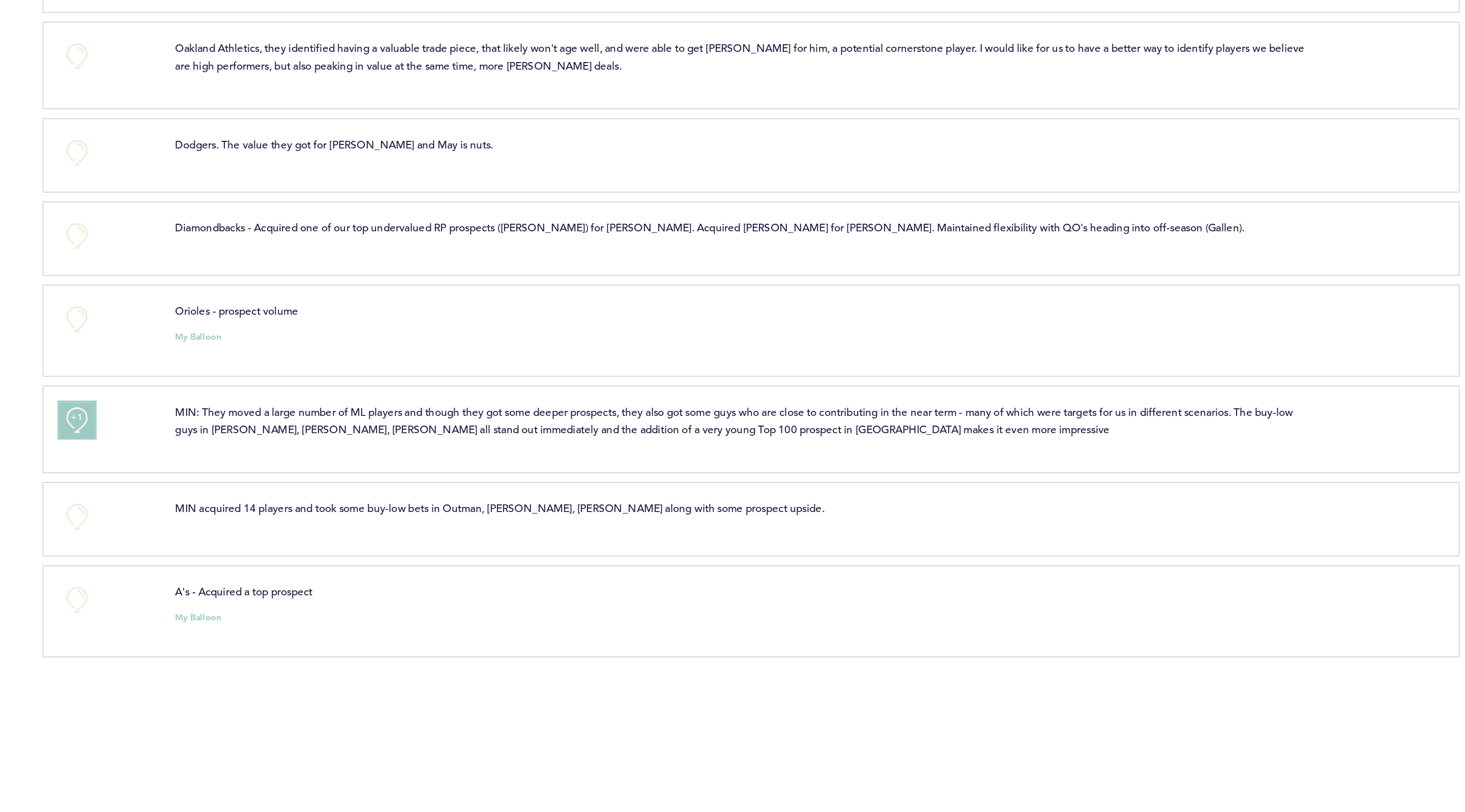
click at [512, 577] on button "+1" at bounding box center [508, 586] width 20 height 20
click at [513, 578] on button "+2" at bounding box center [508, 586] width 20 height 20
click at [508, 641] on button "+0" at bounding box center [508, 642] width 20 height 20
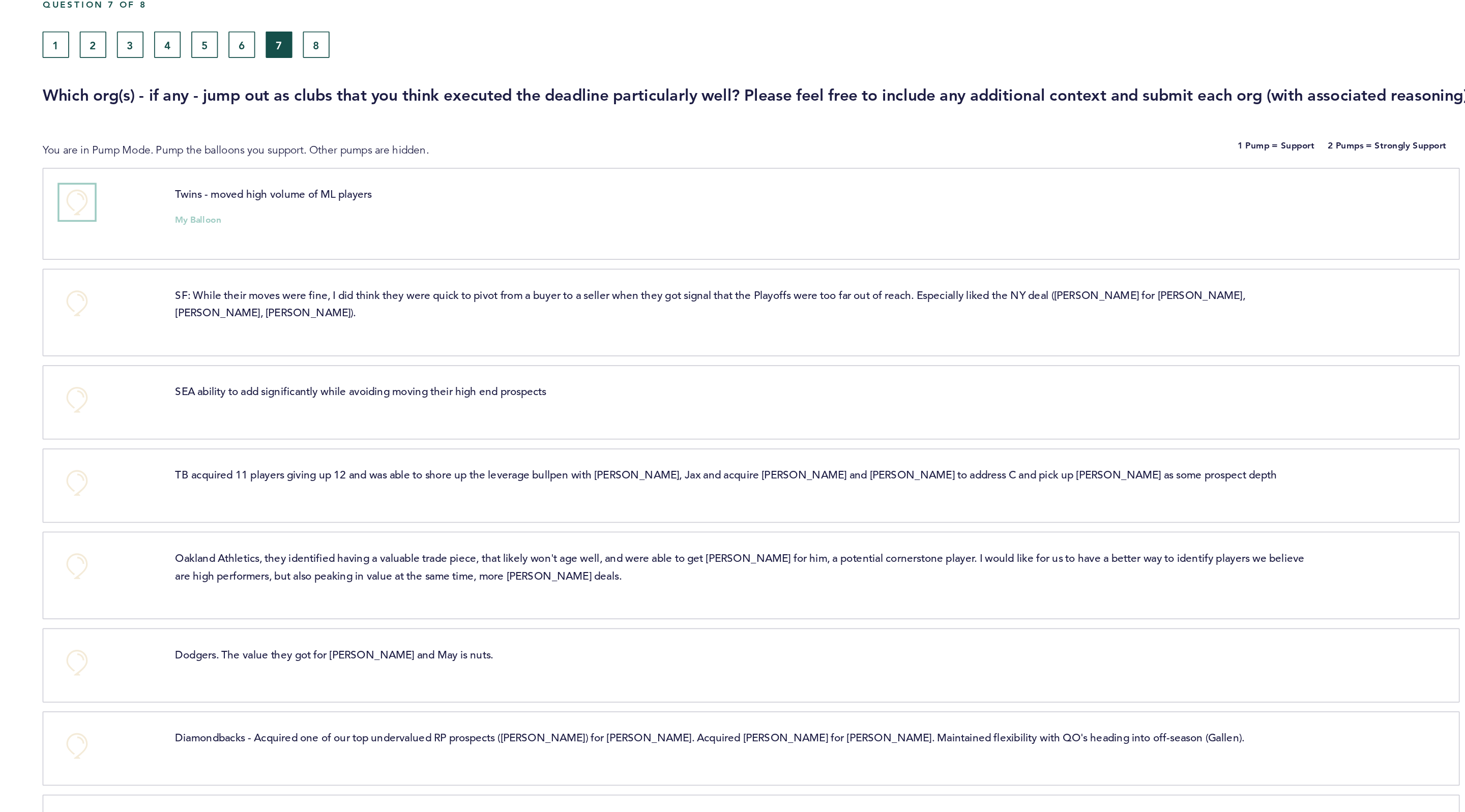
click at [511, 168] on button "+0" at bounding box center [508, 169] width 20 height 20
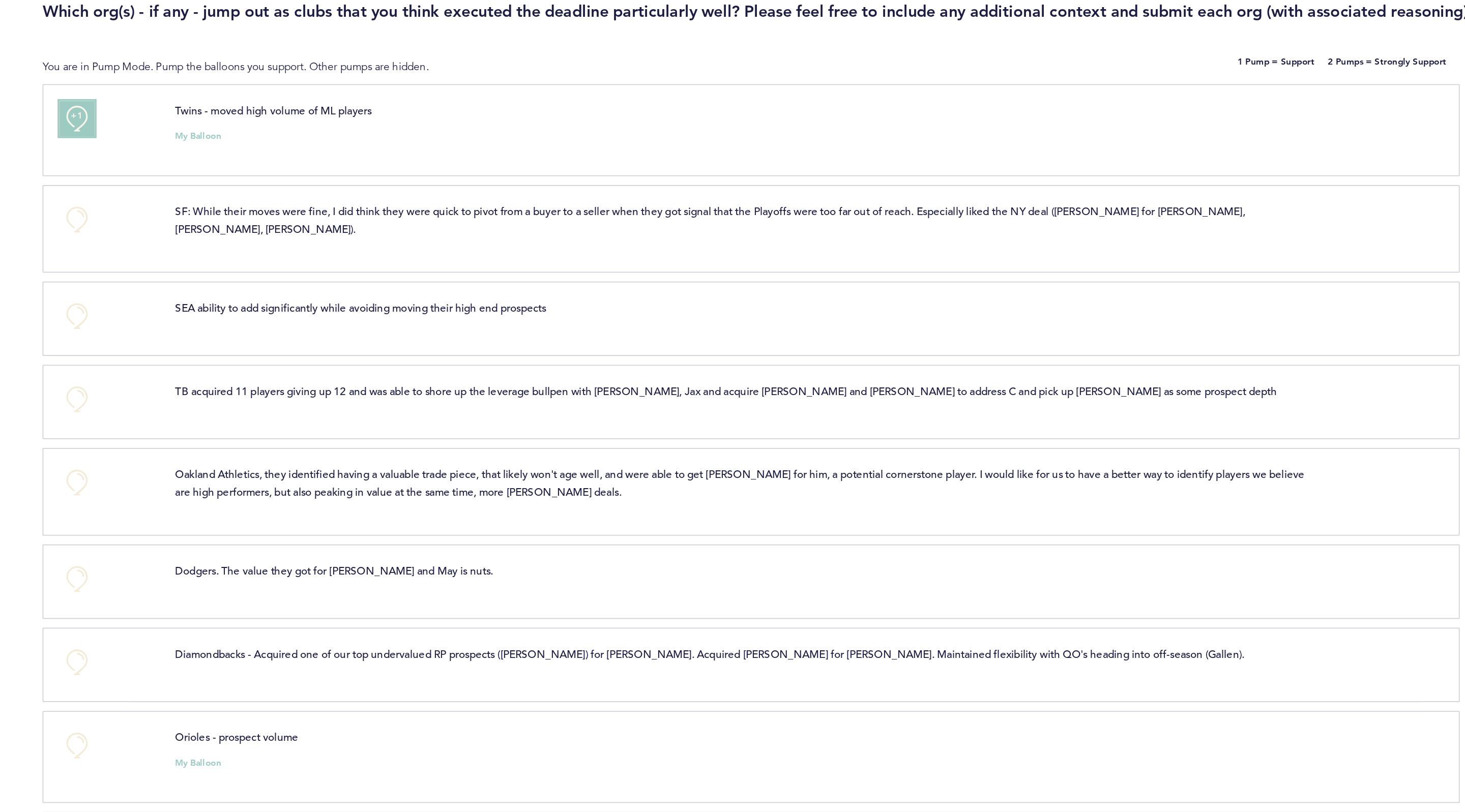
click at [516, 178] on button "+1" at bounding box center [508, 169] width 20 height 20
click at [516, 178] on button "+2" at bounding box center [508, 169] width 20 height 20
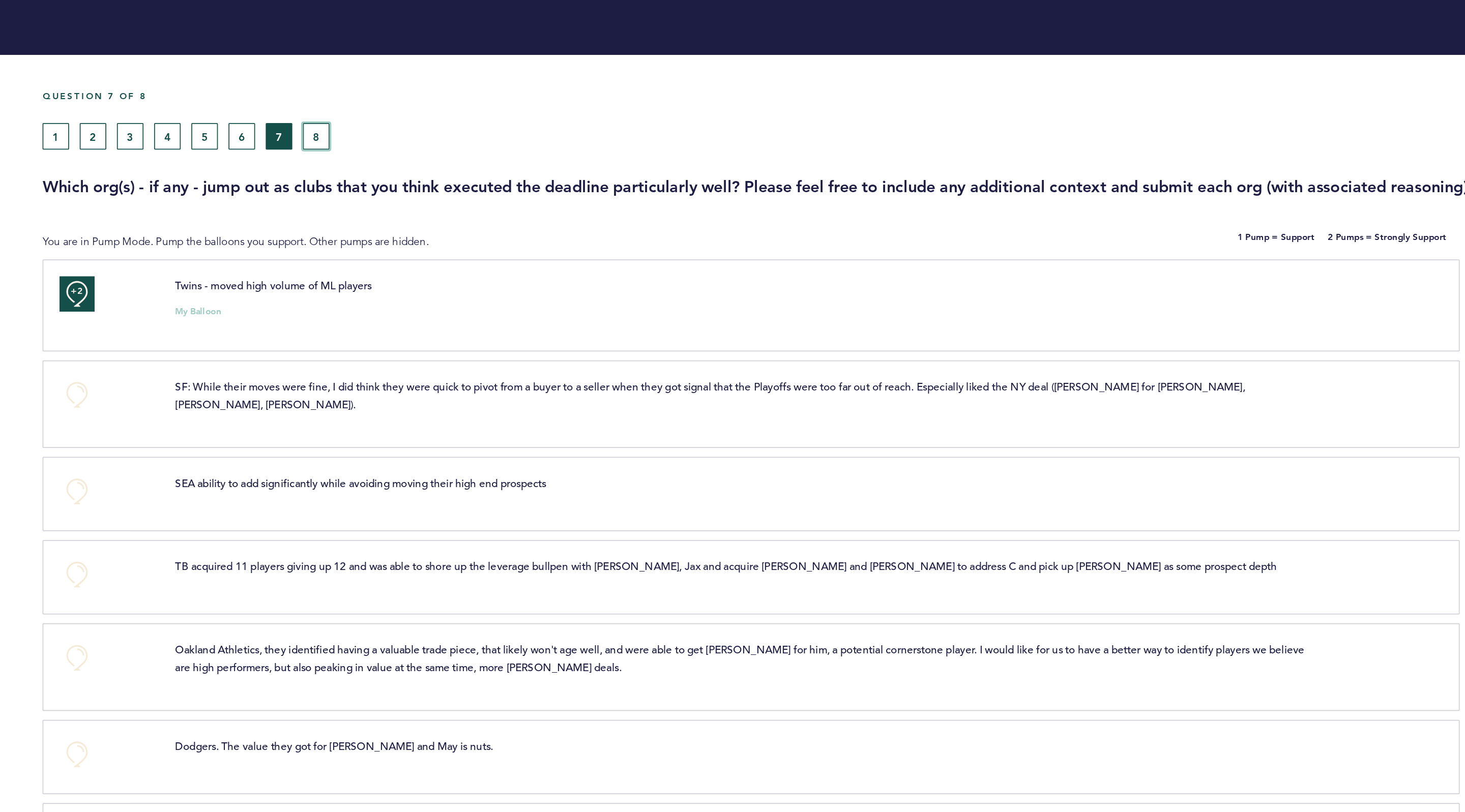
click at [640, 76] on button "8" at bounding box center [645, 78] width 15 height 15
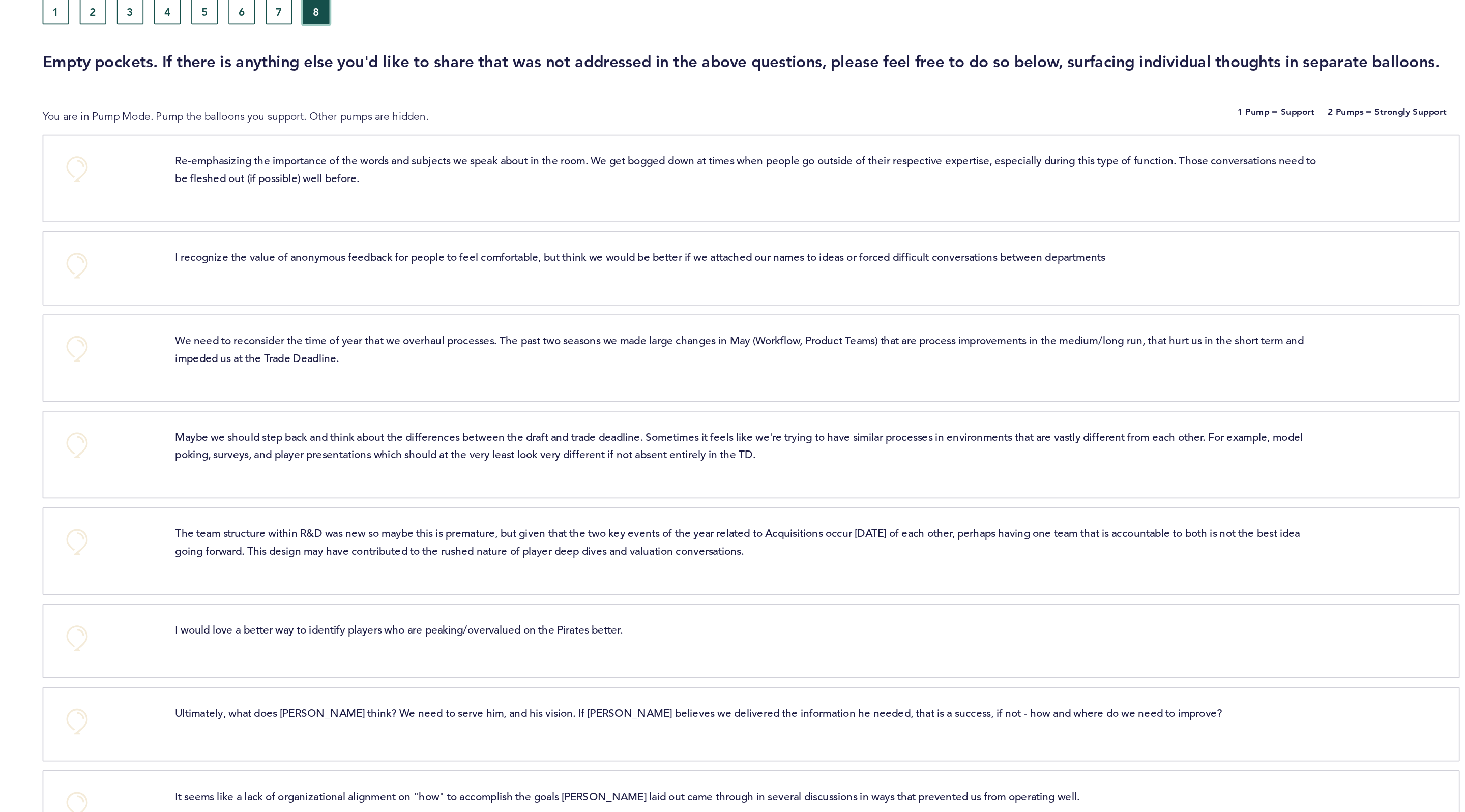
scroll to position [12, 0]
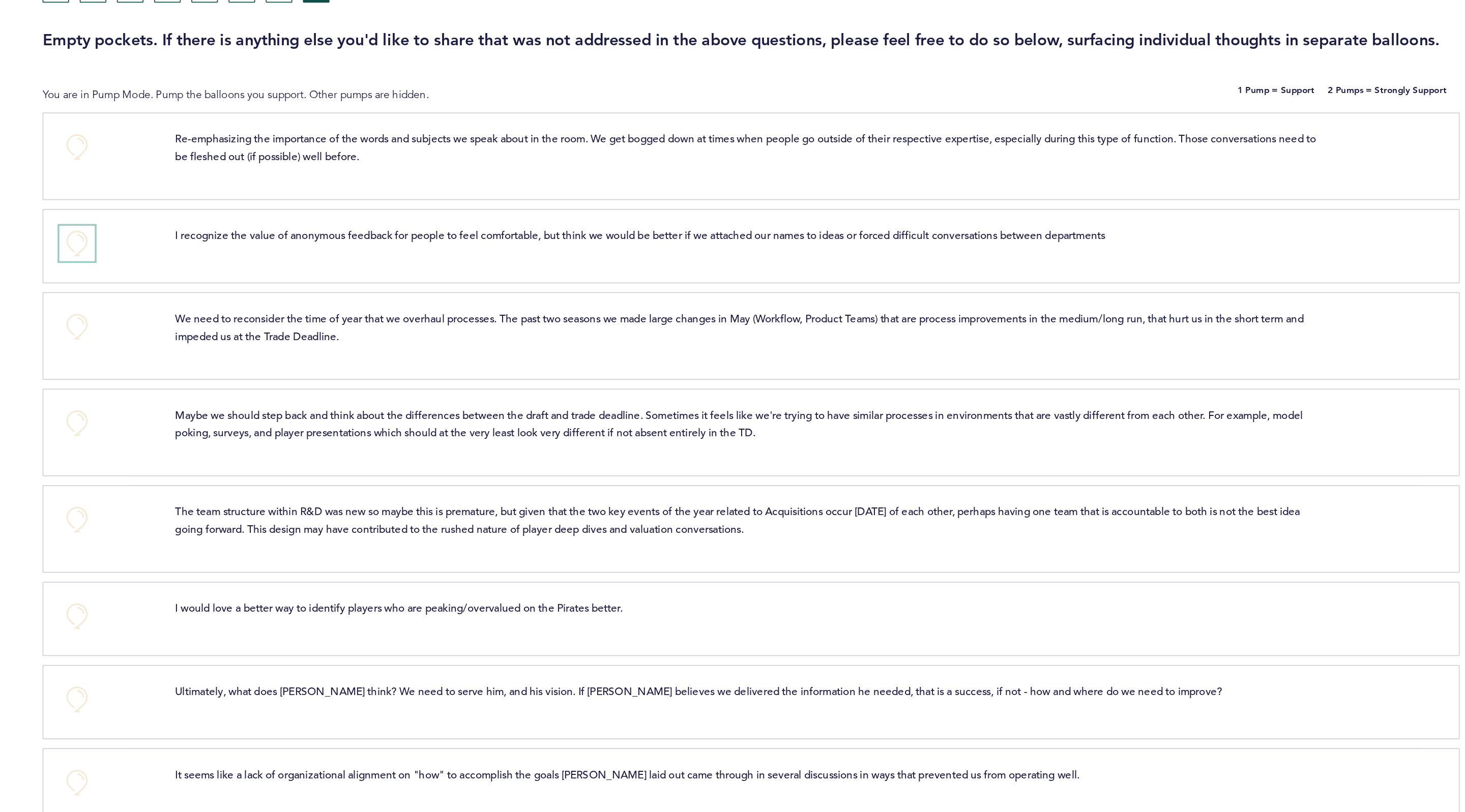
click at [506, 208] on button "+0" at bounding box center [508, 211] width 20 height 20
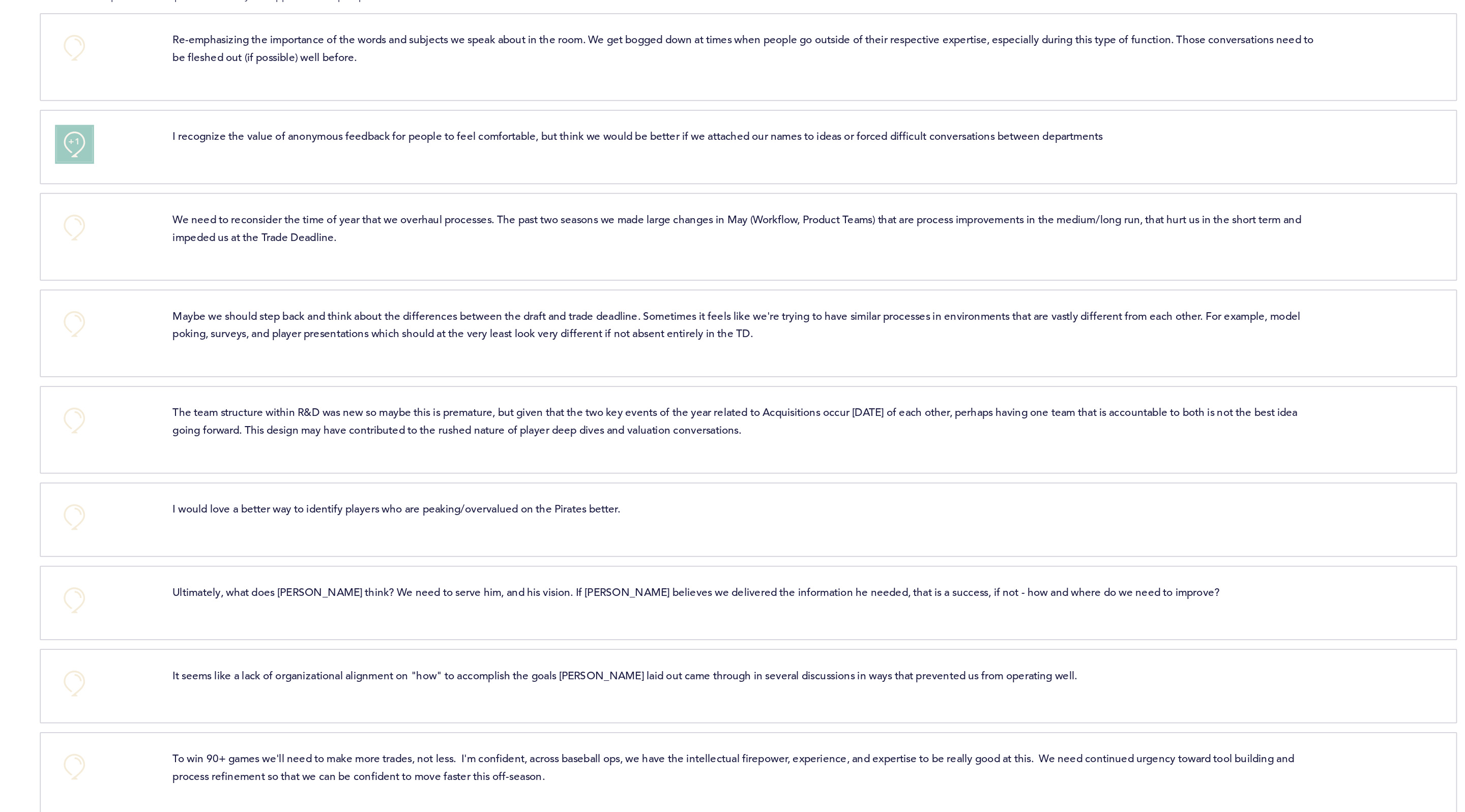
scroll to position [75, 0]
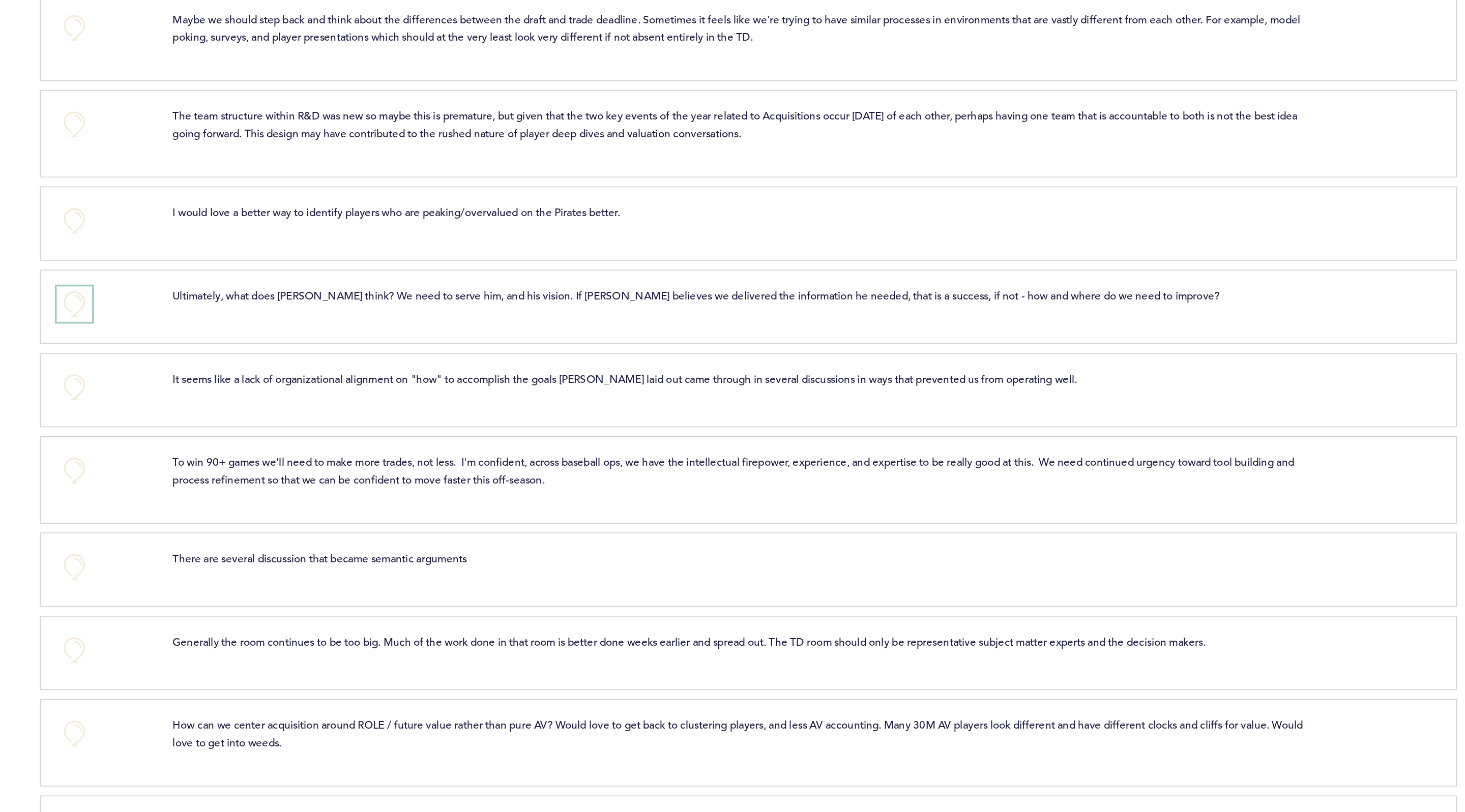
click at [514, 408] on button "+0" at bounding box center [508, 416] width 20 height 20
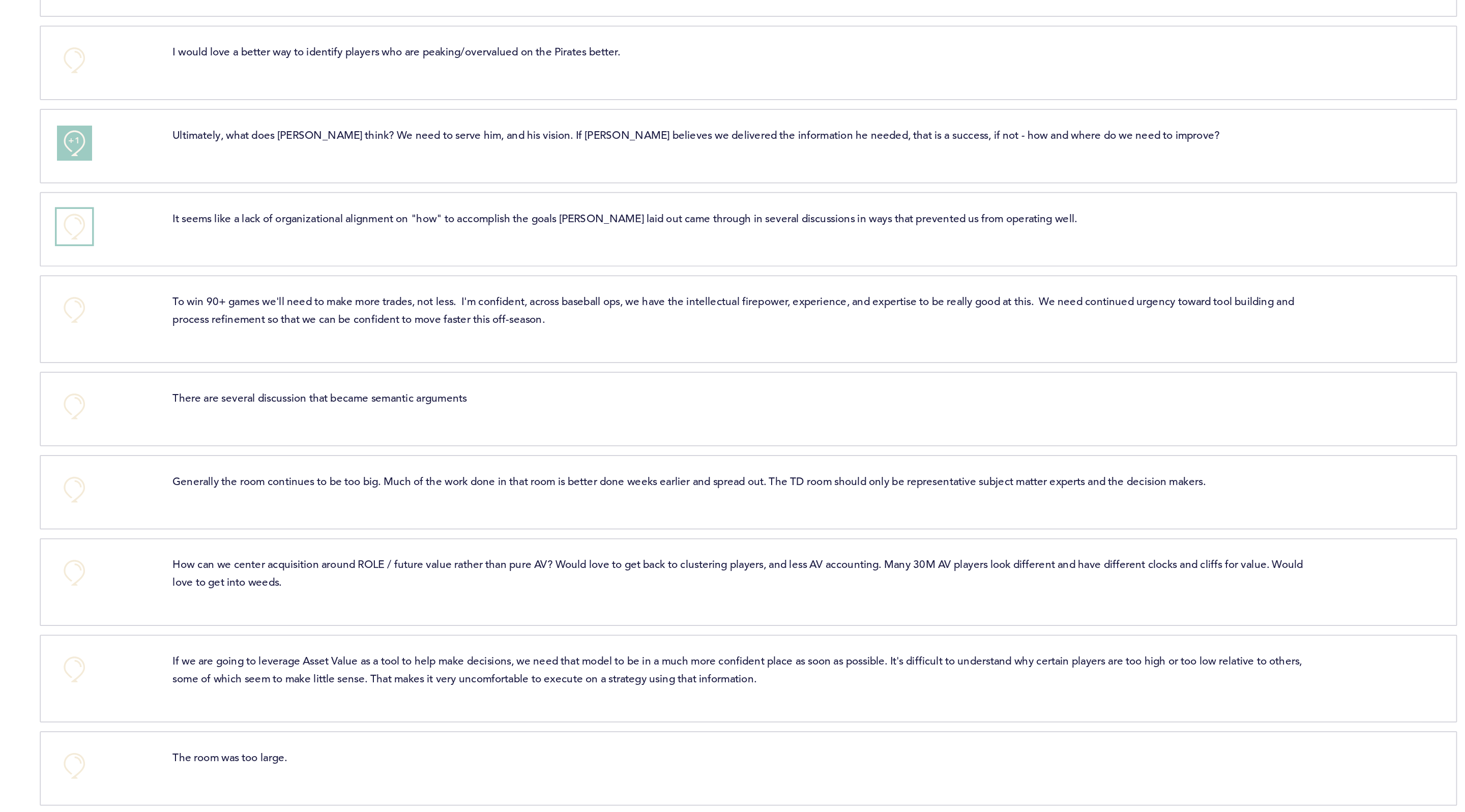
click at [510, 466] on button "+0" at bounding box center [508, 464] width 20 height 20
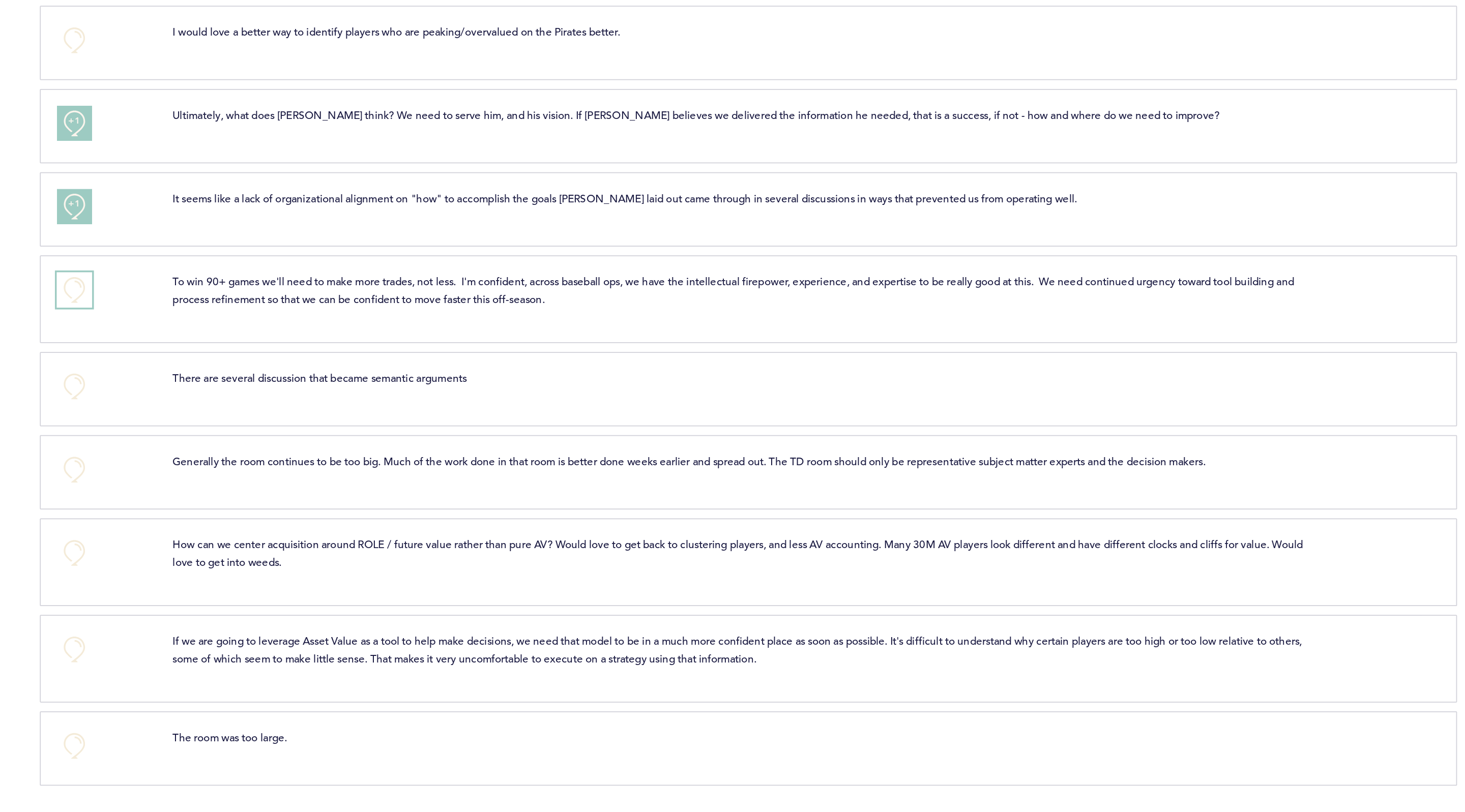
click at [503, 510] on button "+0" at bounding box center [508, 512] width 20 height 20
click at [506, 565] on button "+0" at bounding box center [508, 567] width 20 height 20
click at [512, 664] on button "+0" at bounding box center [508, 662] width 20 height 20
click at [512, 719] on button "+0" at bounding box center [508, 718] width 20 height 20
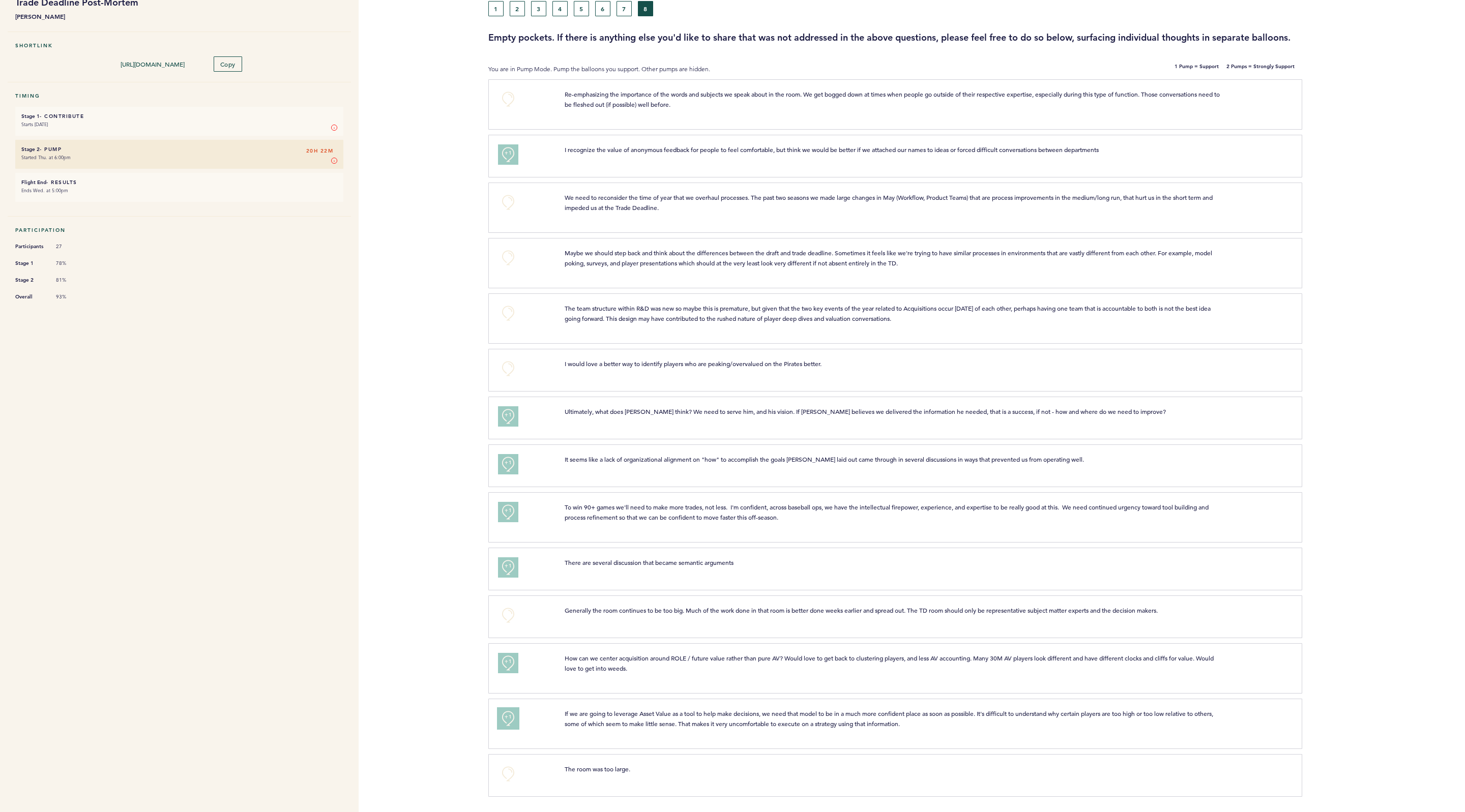
scroll to position [0, 0]
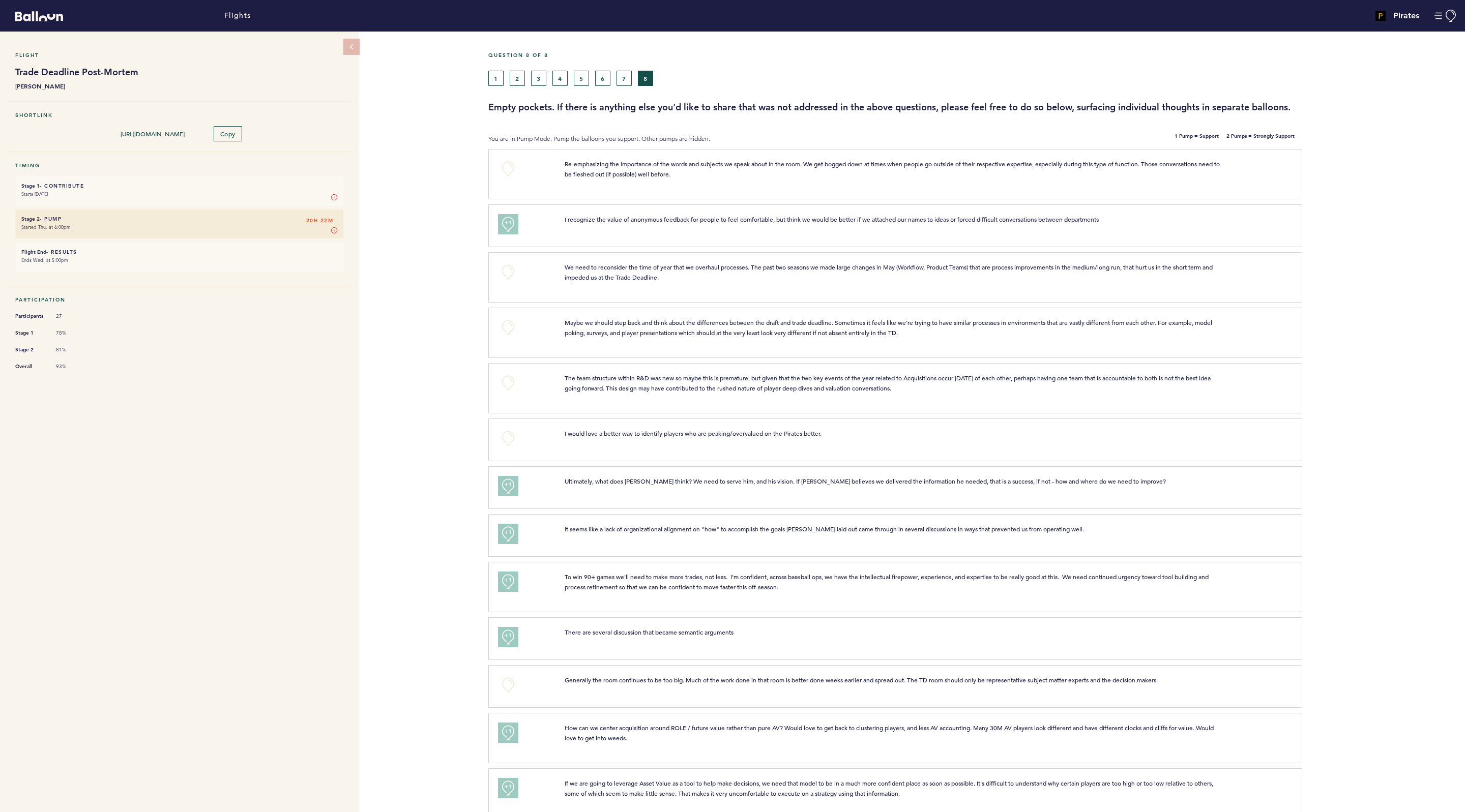
click at [112, 260] on small "Ends Wed. at 5:00pm" at bounding box center [179, 260] width 316 height 10
click at [54, 245] on li "Flight End - Results 20H 22M Ends Wed. at 5:00pm" at bounding box center [179, 257] width 328 height 29
click at [591, 79] on div "1 2 3 4 5 6 7 8" at bounding box center [850, 78] width 723 height 15
click at [598, 81] on button "6" at bounding box center [602, 78] width 15 height 15
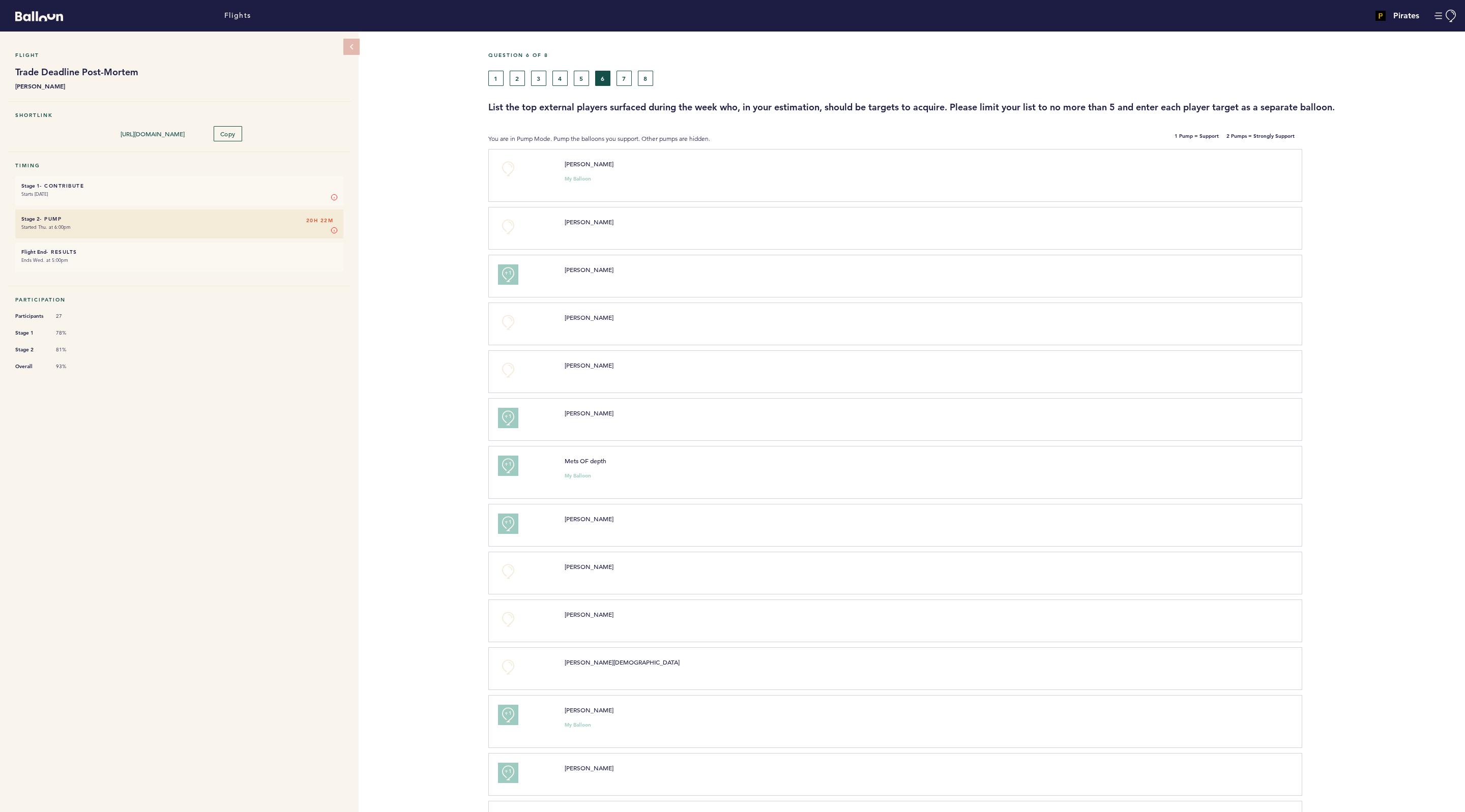
click at [179, 192] on small "Starts [DATE]" at bounding box center [179, 194] width 316 height 10
click at [101, 183] on h6 "Stage 1 - Contribute 20H 22M" at bounding box center [179, 186] width 316 height 7
click at [123, 255] on small "Ends Wed. at 5:00pm" at bounding box center [179, 260] width 316 height 10
click at [66, 327] on li "Stage 1 78%" at bounding box center [179, 333] width 328 height 10
click at [140, 179] on li "Stage 1 - Contribute 20H 22M Starts Aug. 20, 2025 Stage 1 In Stage 1, you can c…" at bounding box center [179, 191] width 328 height 29
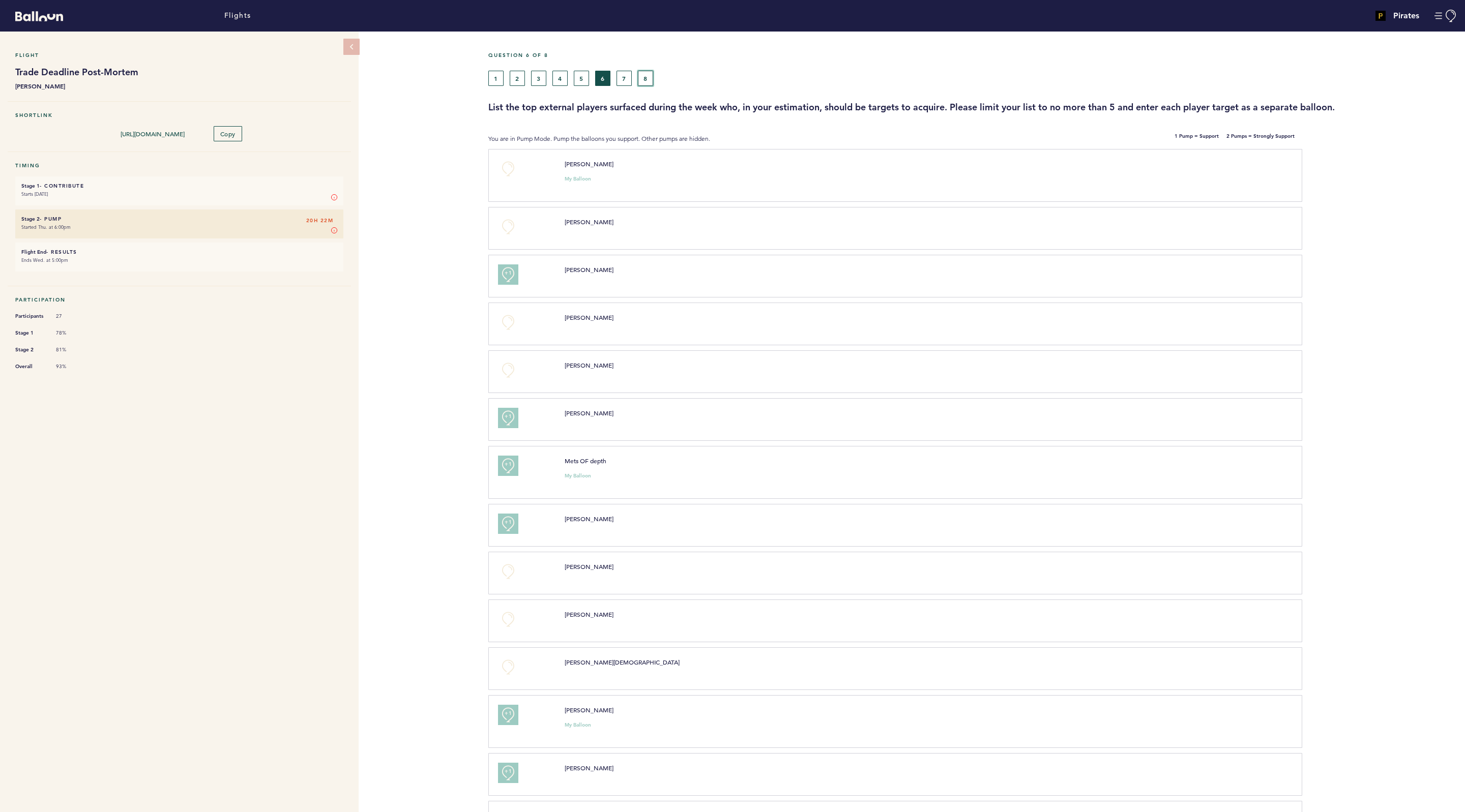
click at [642, 76] on button "8" at bounding box center [645, 78] width 15 height 15
